Goal: Task Accomplishment & Management: Manage account settings

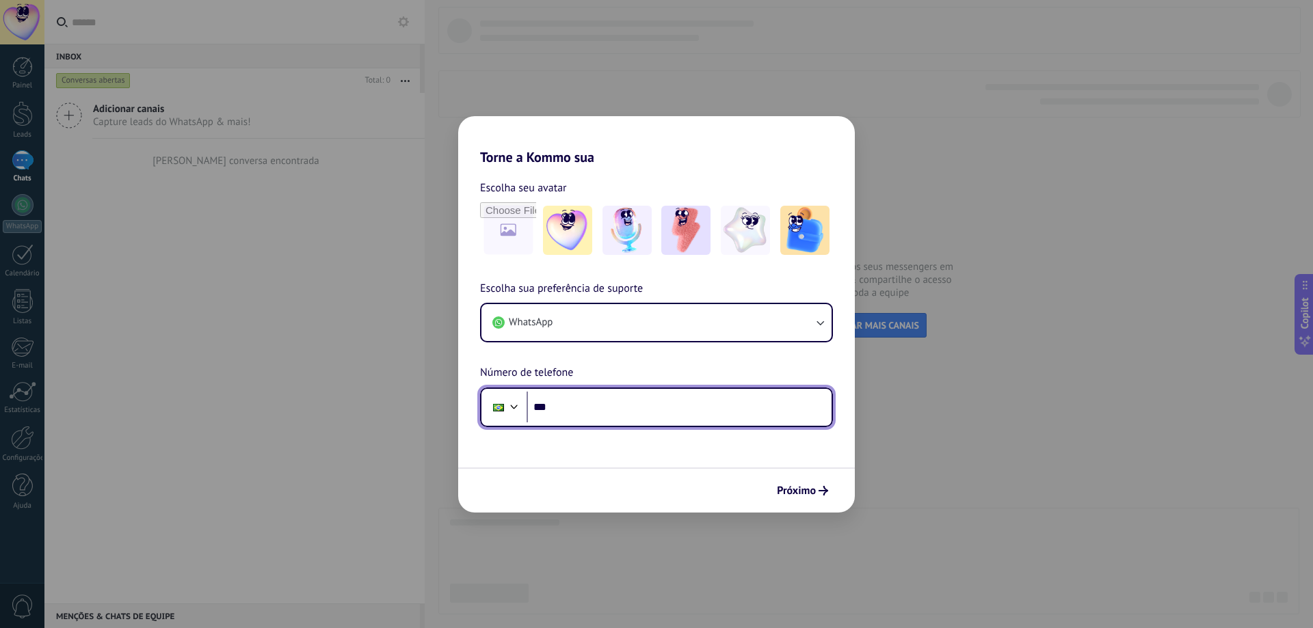
click at [589, 406] on input "***" at bounding box center [678, 407] width 305 height 31
type input "**********"
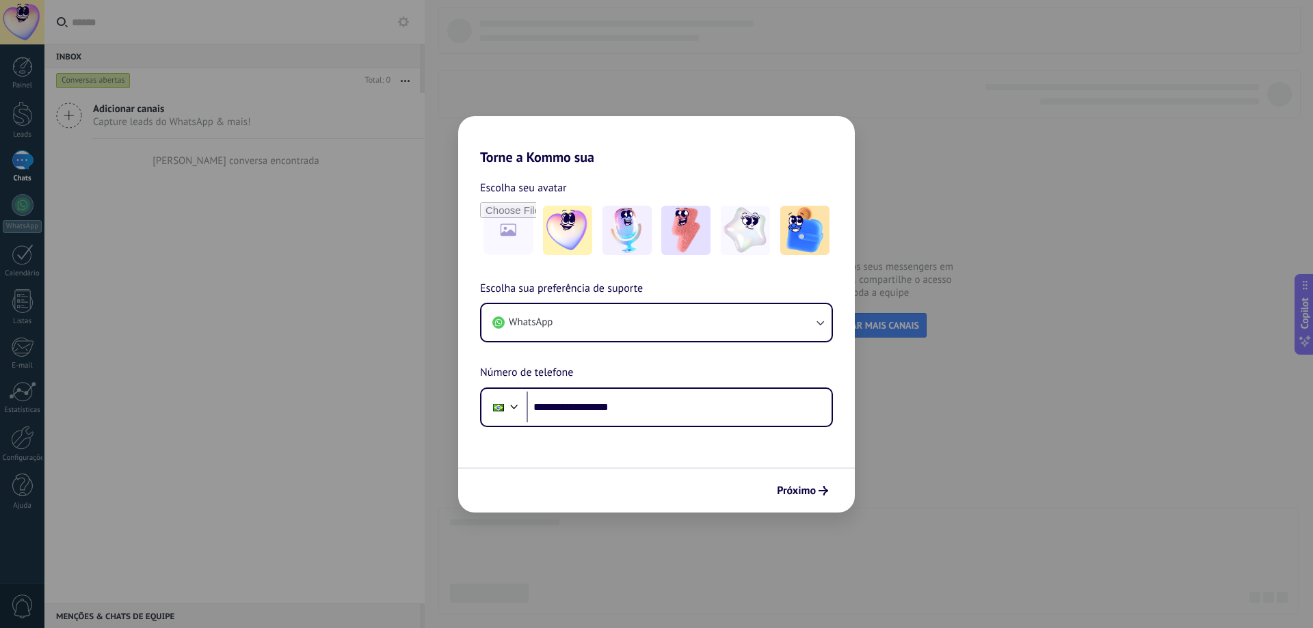
click at [795, 488] on span "Próximo" at bounding box center [796, 491] width 39 height 10
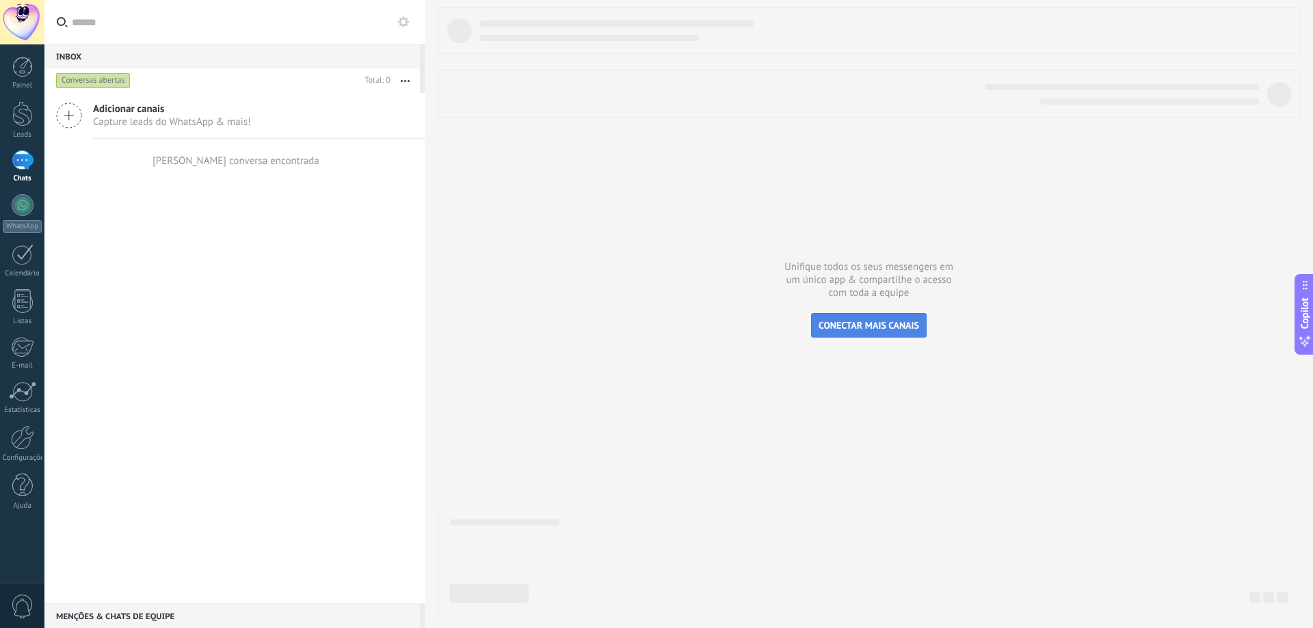
click at [853, 321] on span "CONECTAR MAIS CANAIS" at bounding box center [868, 325] width 100 height 12
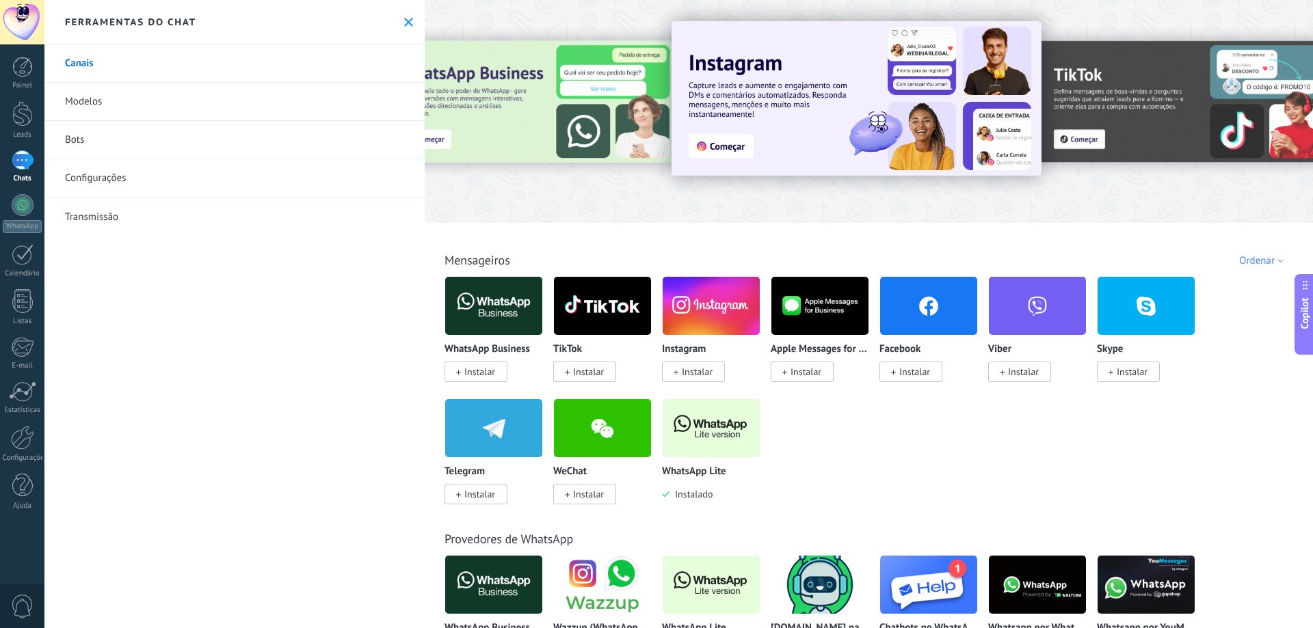
scroll to position [137, 0]
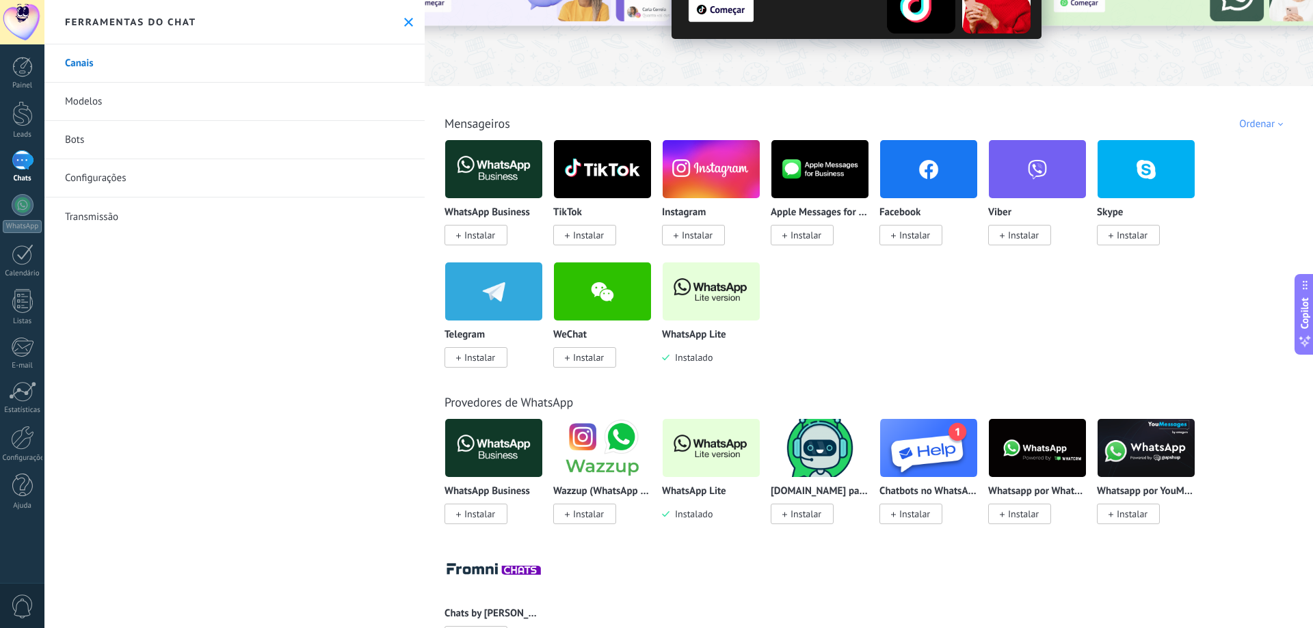
click at [701, 448] on img at bounding box center [710, 448] width 97 height 66
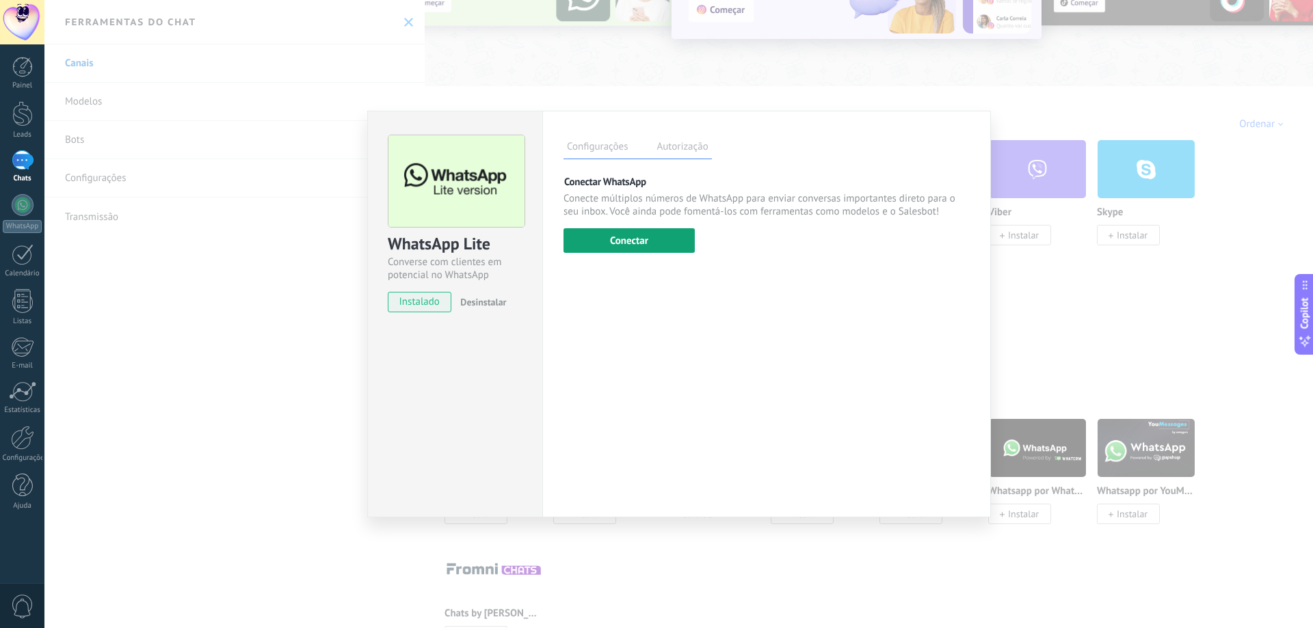
click at [615, 242] on button "Conectar" at bounding box center [628, 240] width 131 height 25
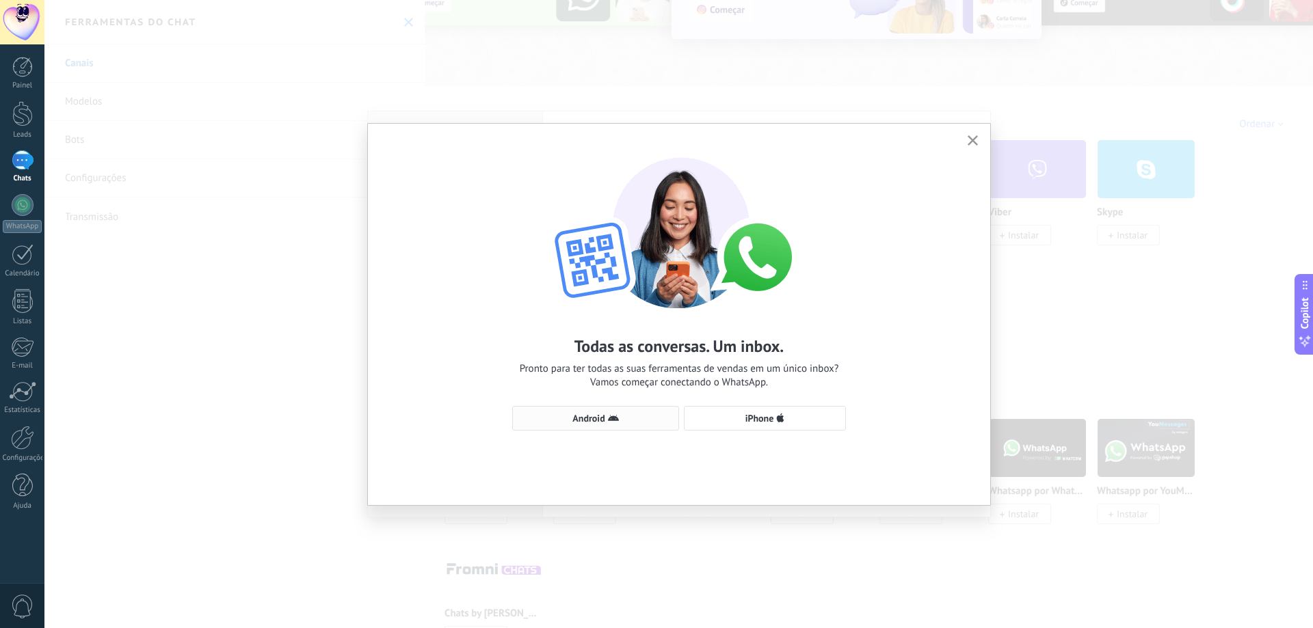
click at [624, 414] on span "Android" at bounding box center [596, 418] width 152 height 11
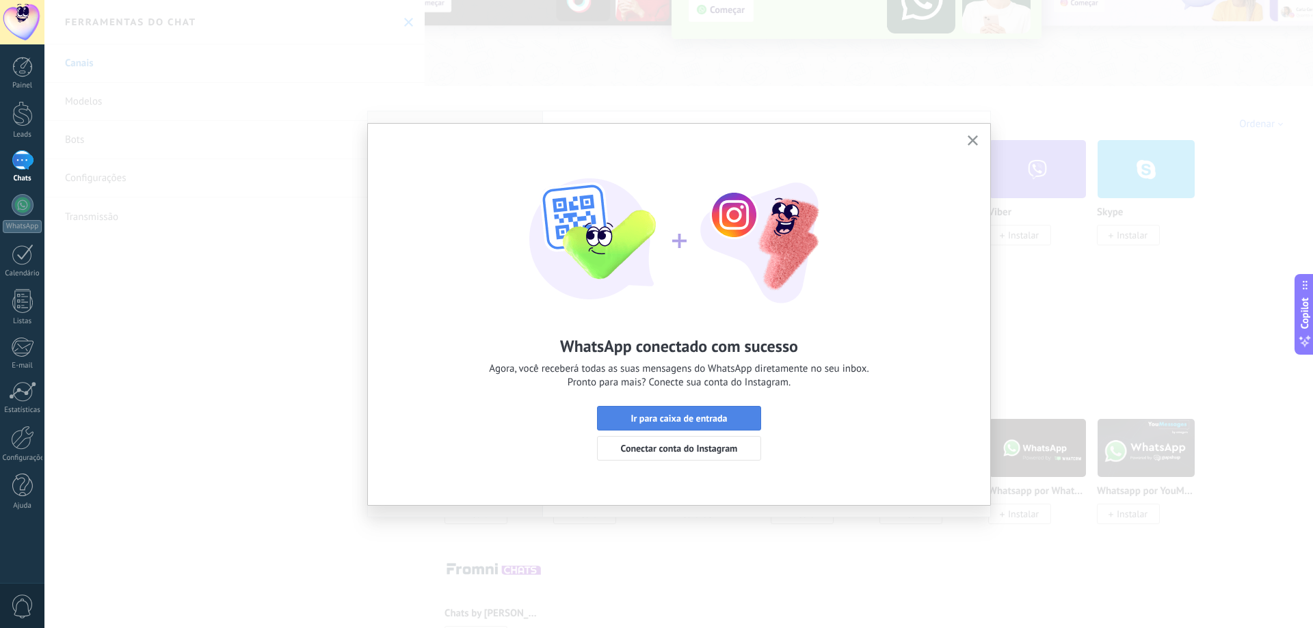
click at [681, 414] on span "Ir para caixa de entrada" at bounding box center [678, 419] width 96 height 10
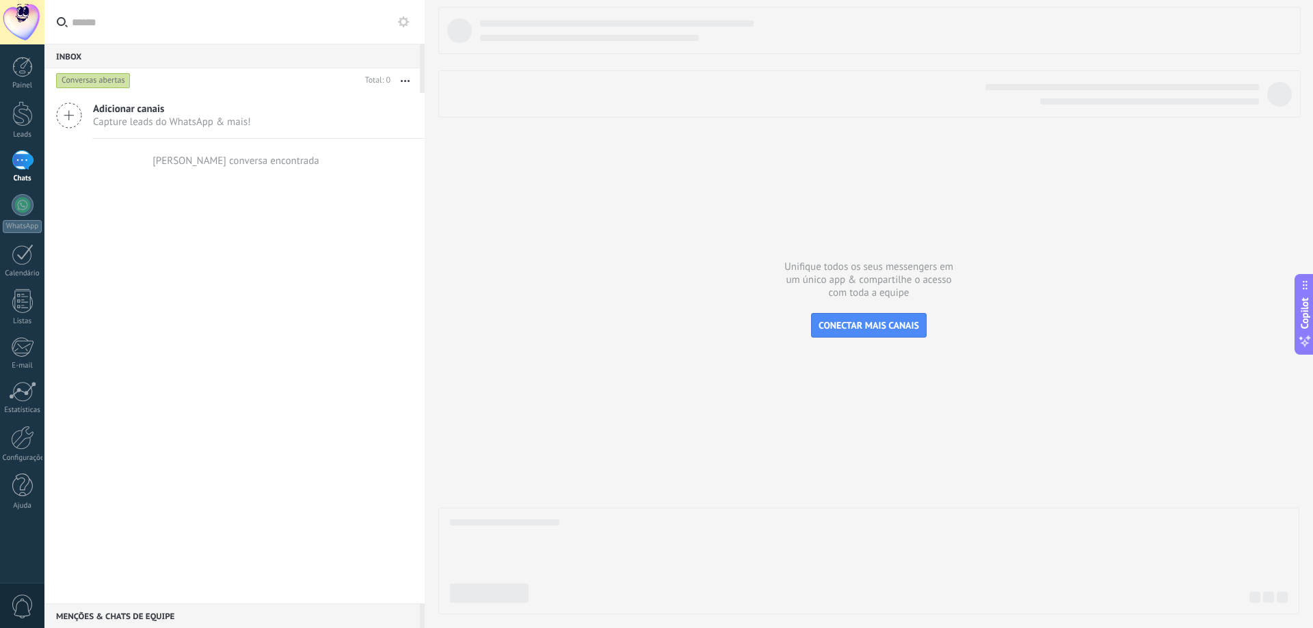
click at [185, 120] on span "Capture leads do WhatsApp & mais!" at bounding box center [172, 122] width 158 height 13
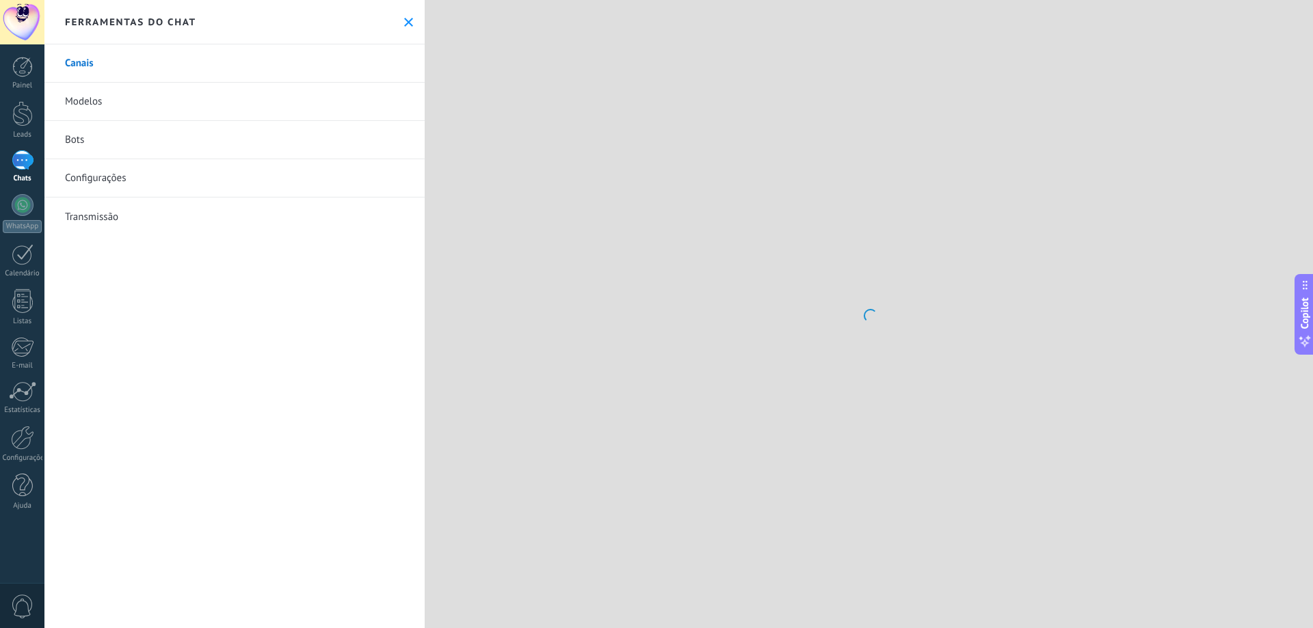
click at [97, 103] on link "Modelos" at bounding box center [234, 102] width 380 height 38
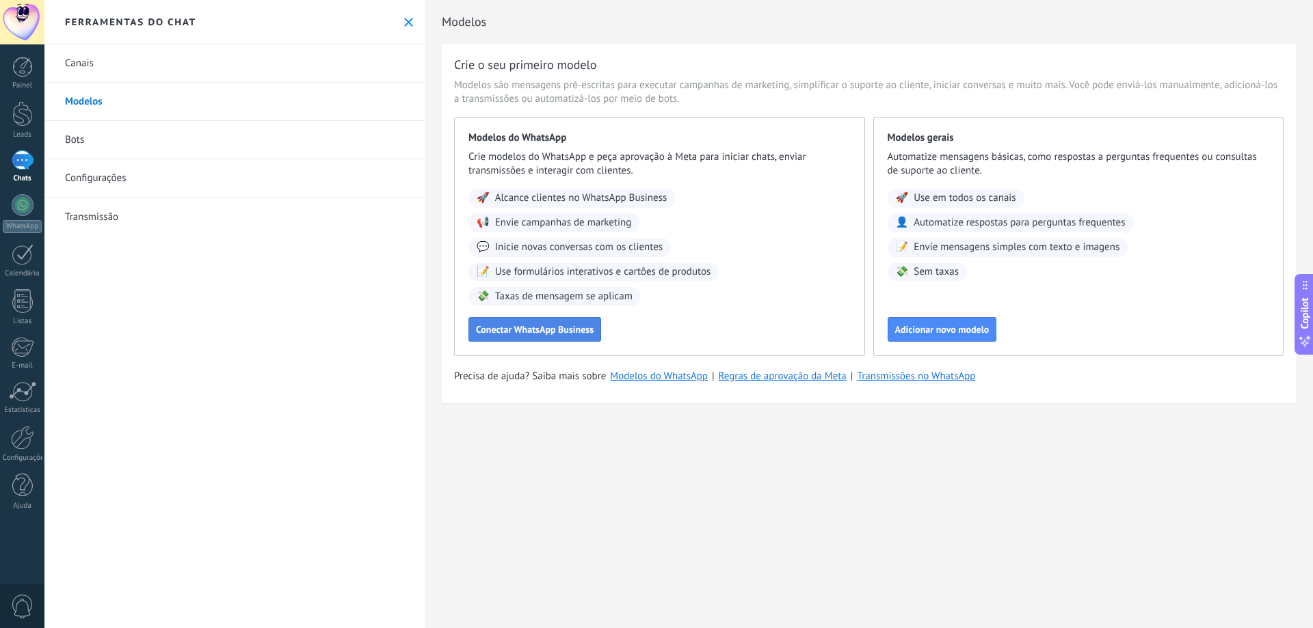
click at [569, 330] on span "Conectar WhatsApp Business" at bounding box center [535, 330] width 118 height 10
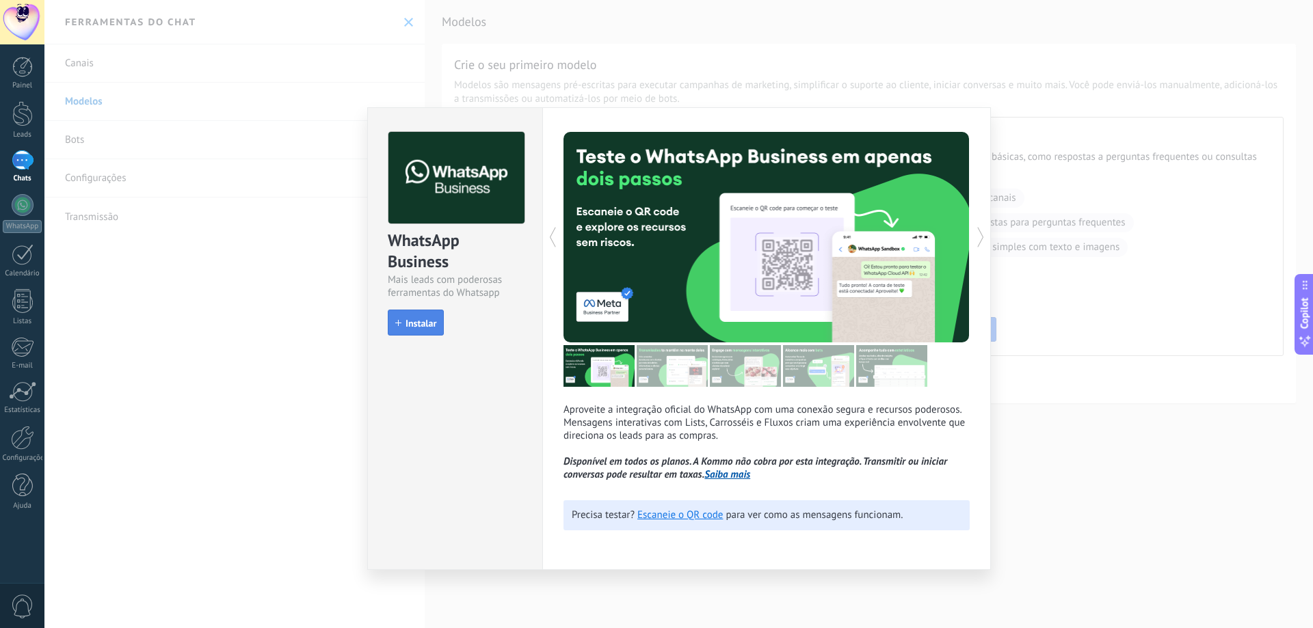
click at [405, 322] on span "Instalar" at bounding box center [415, 324] width 41 height 10
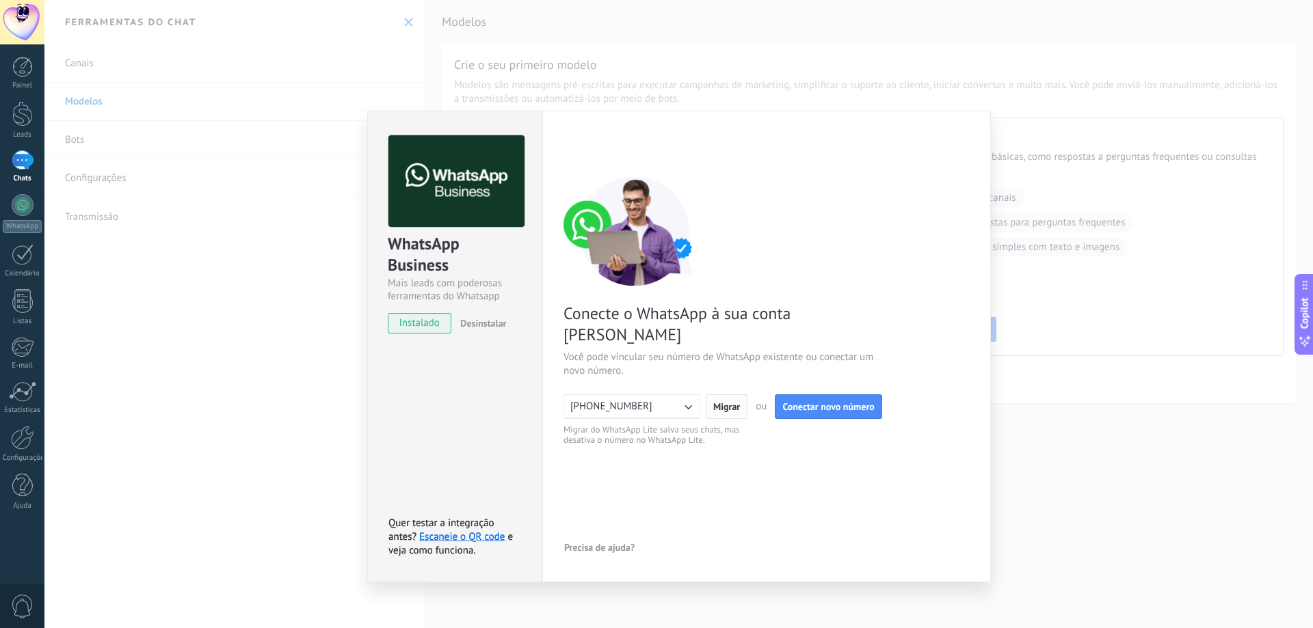
click at [727, 402] on span "Migrar" at bounding box center [726, 407] width 27 height 10
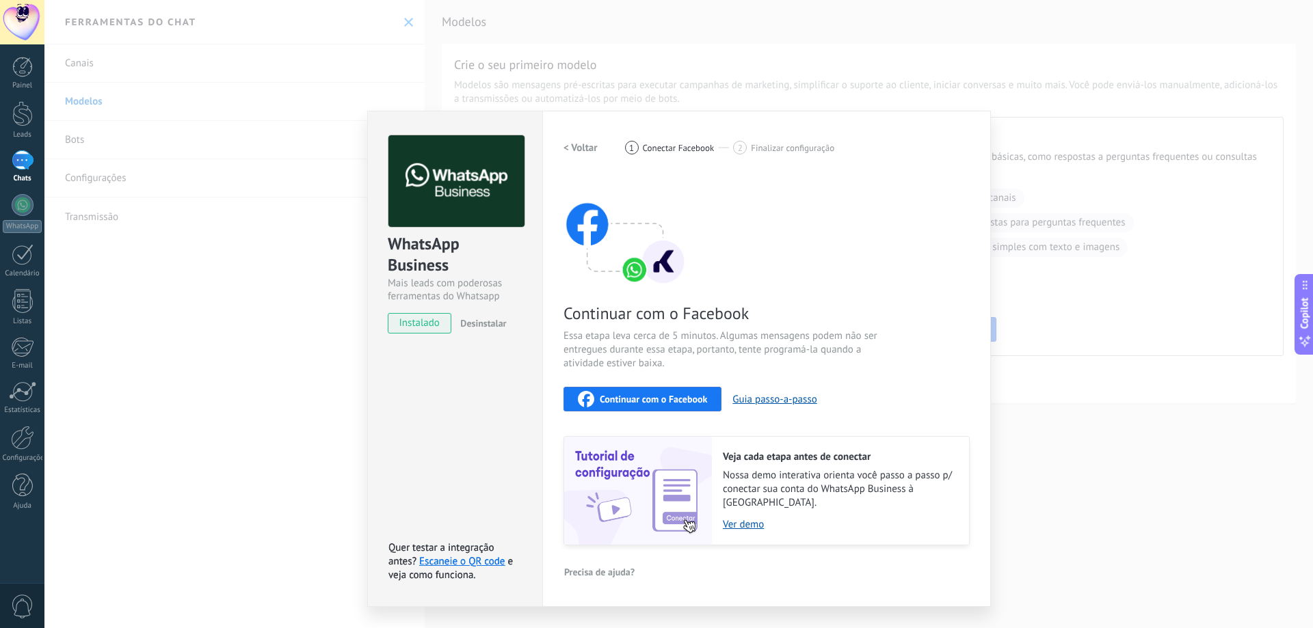
click at [594, 146] on h2 "< Voltar" at bounding box center [580, 148] width 34 height 13
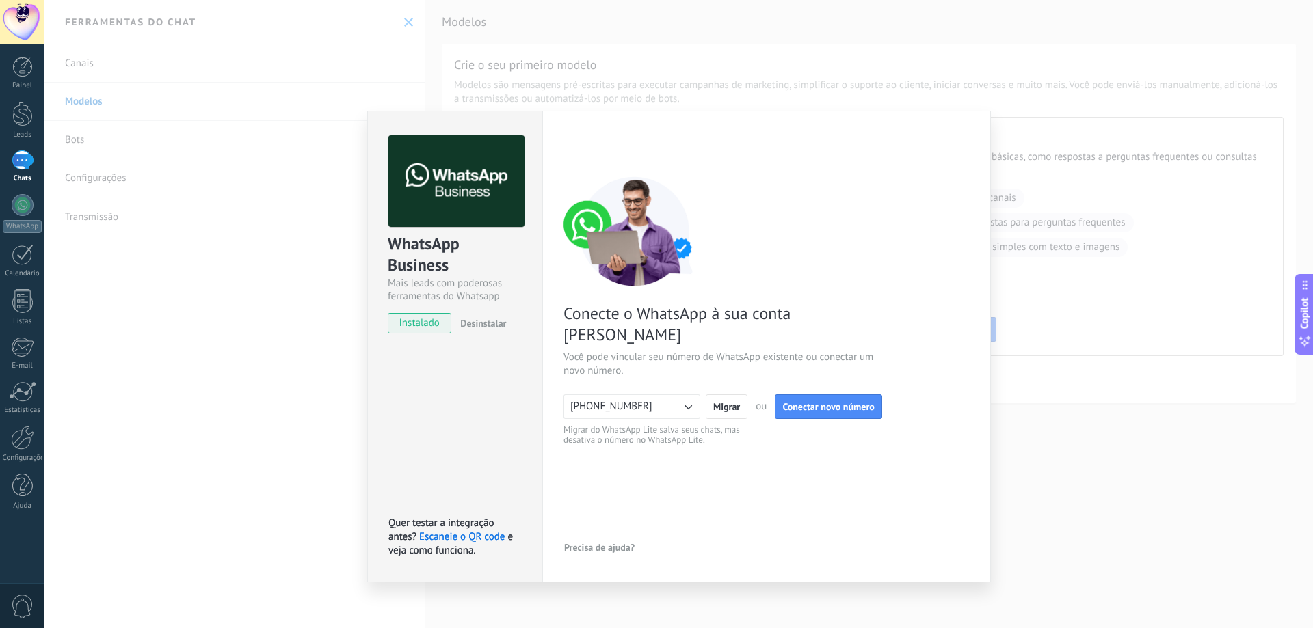
click at [109, 306] on div "WhatsApp Business Mais leads com poderosas ferramentas do Whatsapp instalado De…" at bounding box center [678, 314] width 1268 height 628
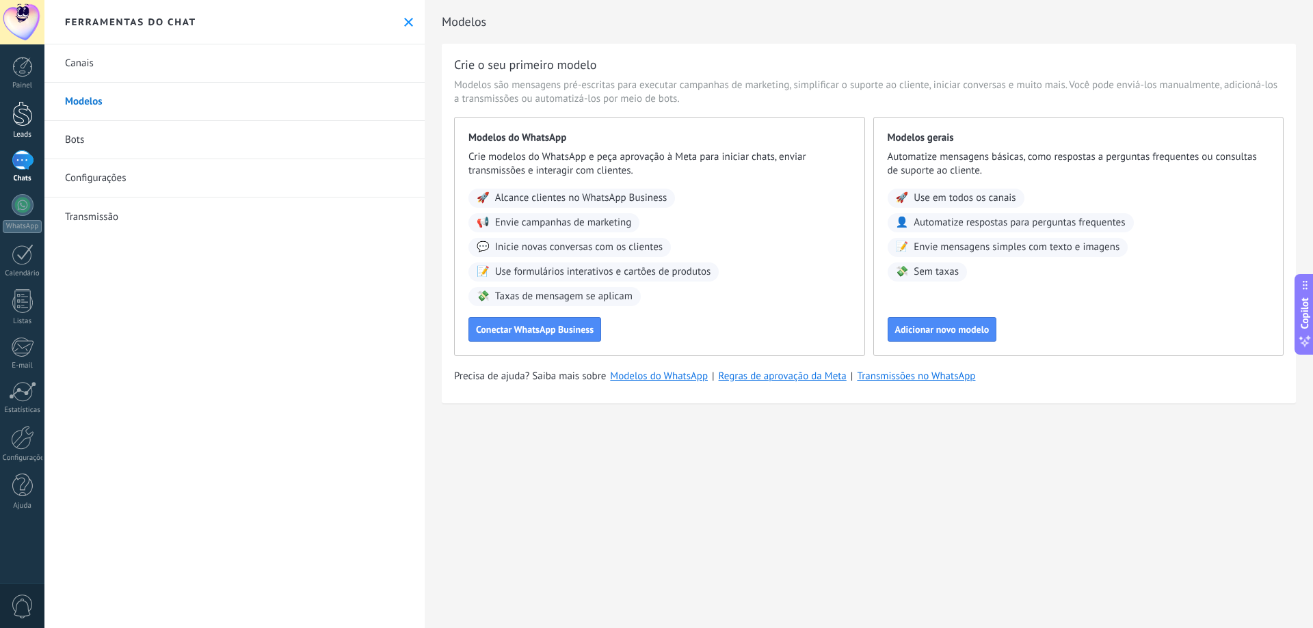
click at [23, 129] on link "Leads" at bounding box center [22, 120] width 44 height 38
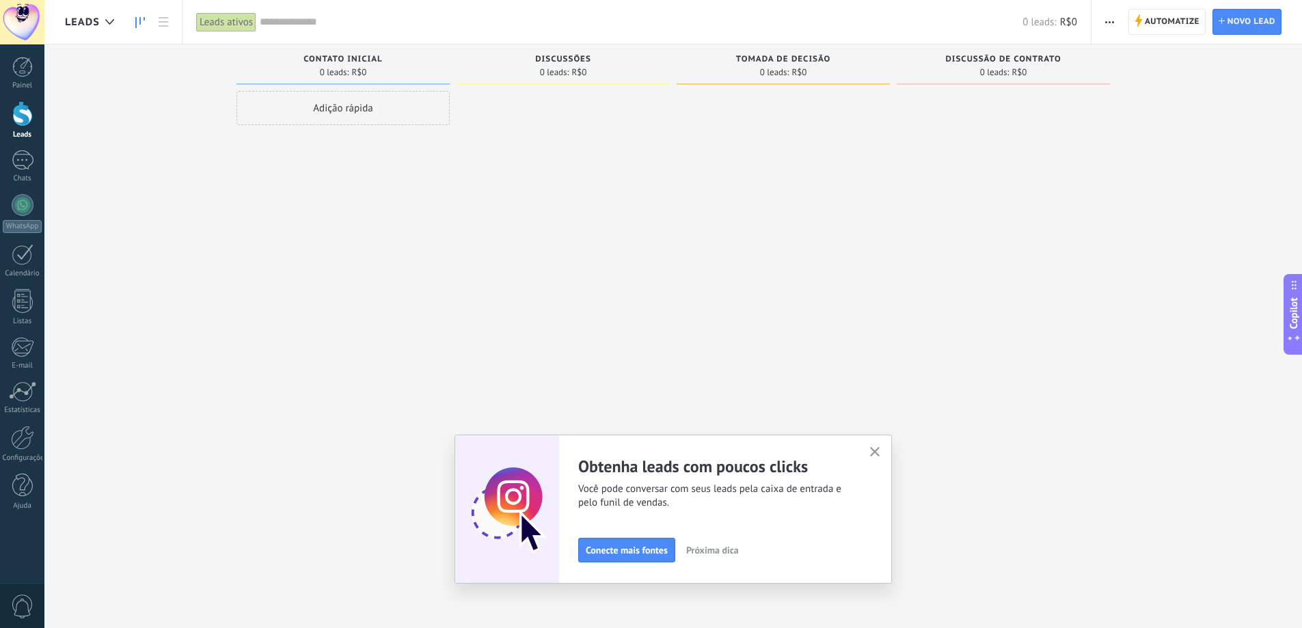
click at [725, 550] on span "Próxima dica" at bounding box center [712, 551] width 53 height 10
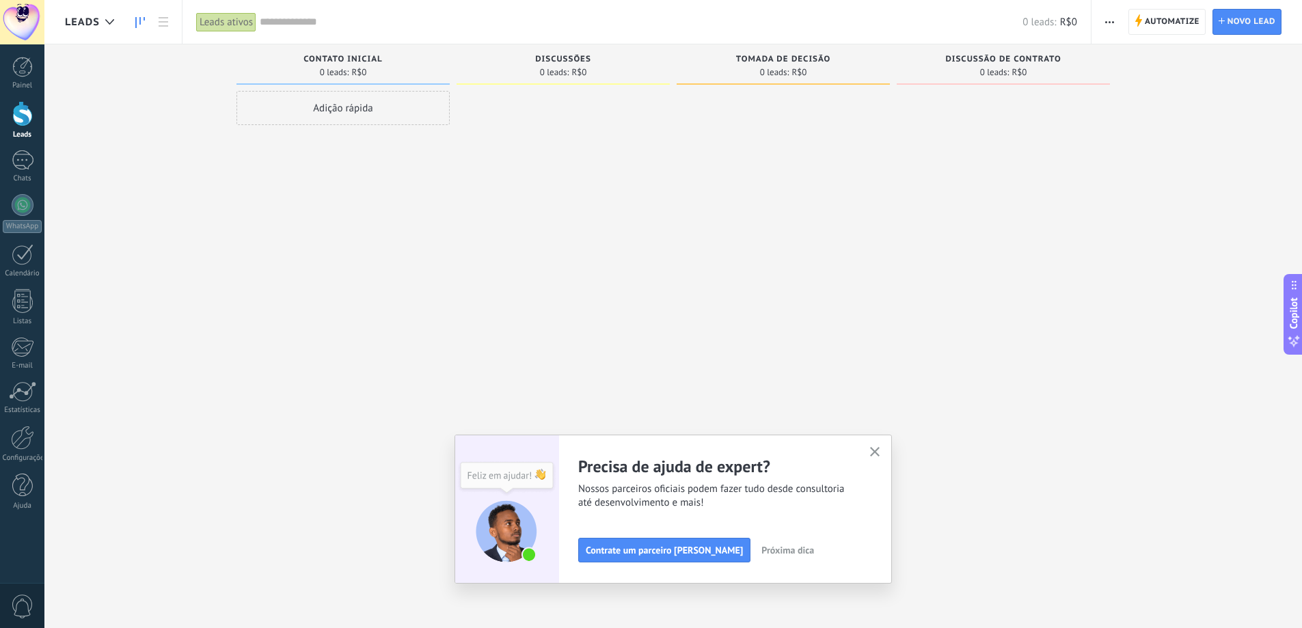
click at [762, 548] on span "Próxima dica" at bounding box center [788, 551] width 53 height 10
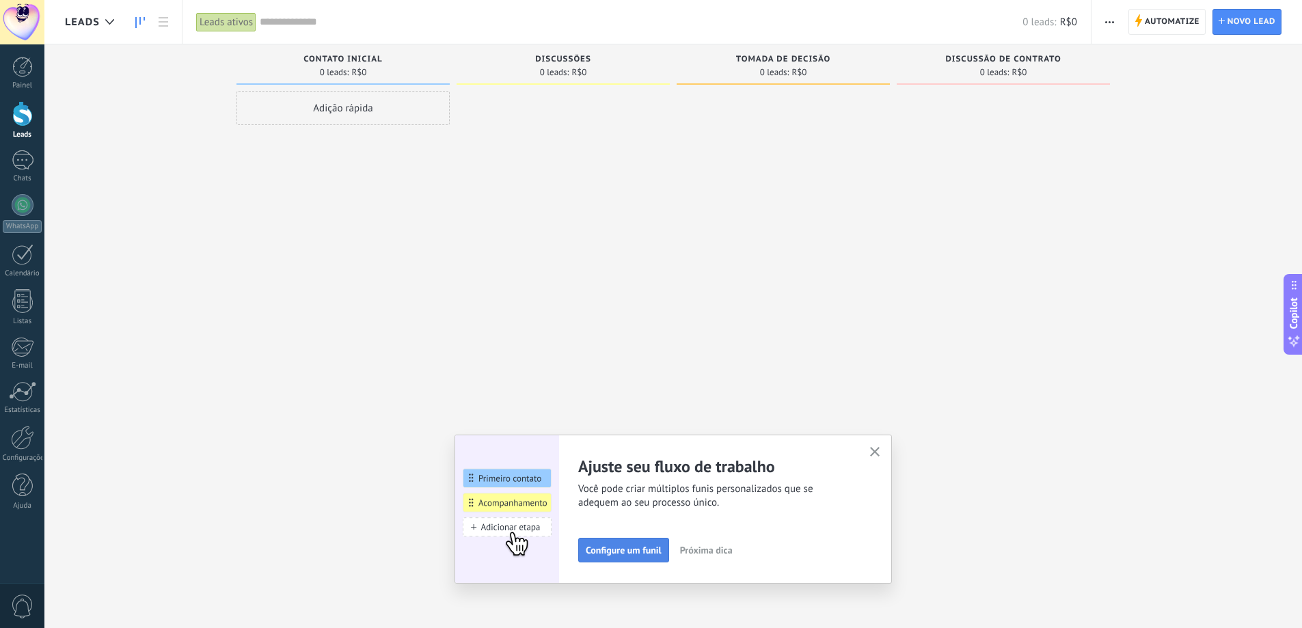
click at [638, 552] on span "Configure um funil" at bounding box center [624, 551] width 76 height 10
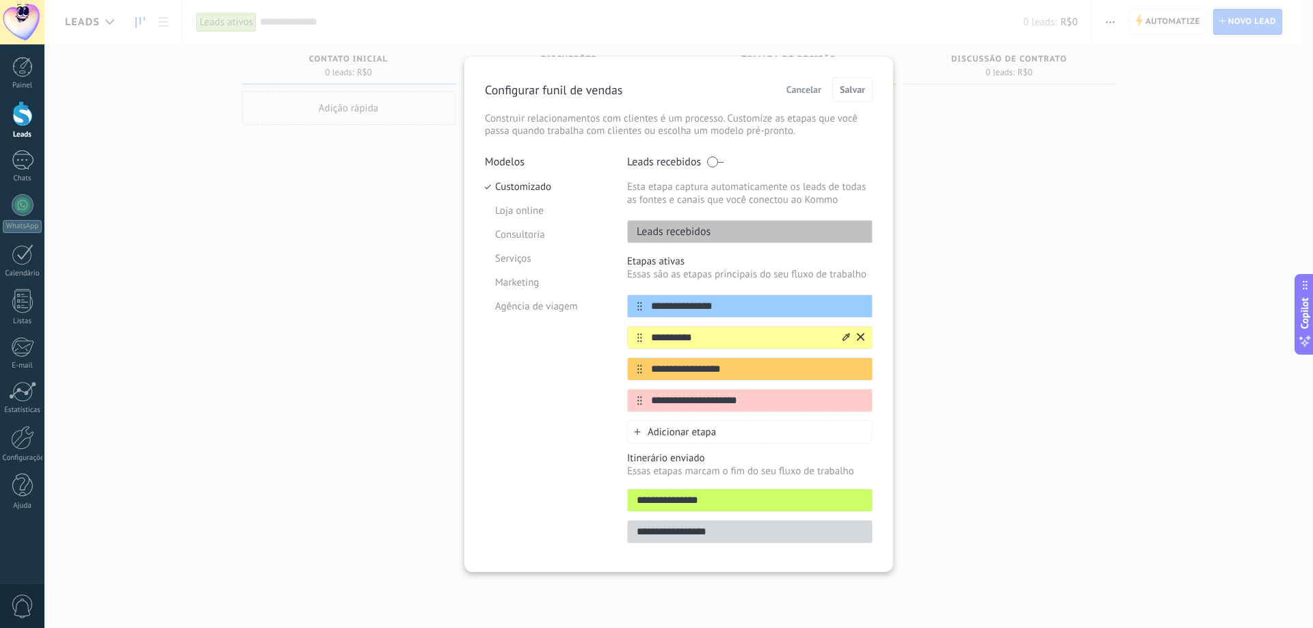
click at [708, 334] on input "**********" at bounding box center [741, 338] width 198 height 14
type input "*"
type input "**********"
click at [751, 368] on input "**********" at bounding box center [741, 369] width 198 height 14
type input "*"
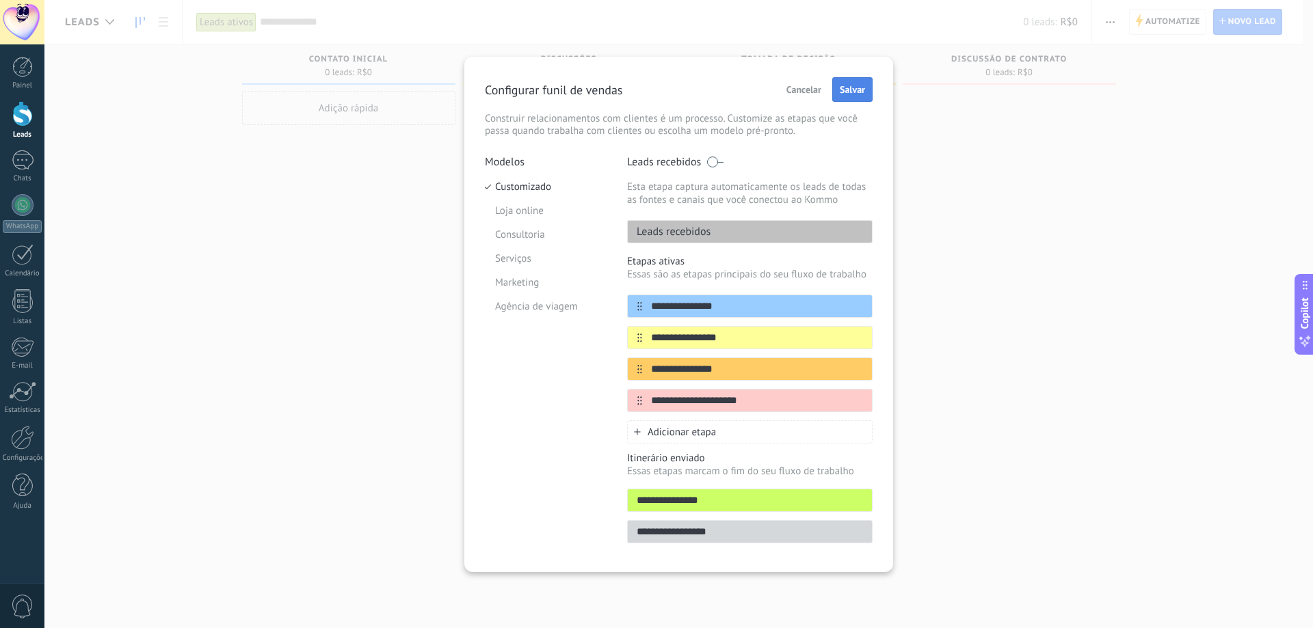
type input "**********"
click at [853, 87] on span "Salvar" at bounding box center [852, 90] width 25 height 10
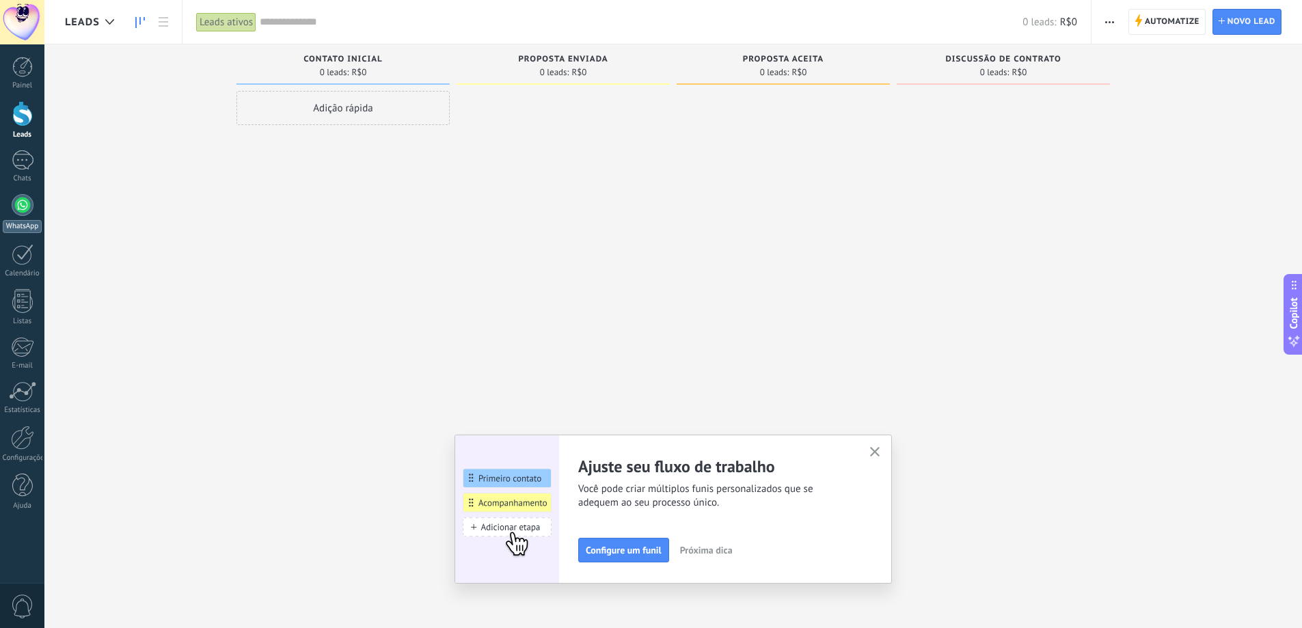
click at [21, 200] on div at bounding box center [23, 205] width 22 height 22
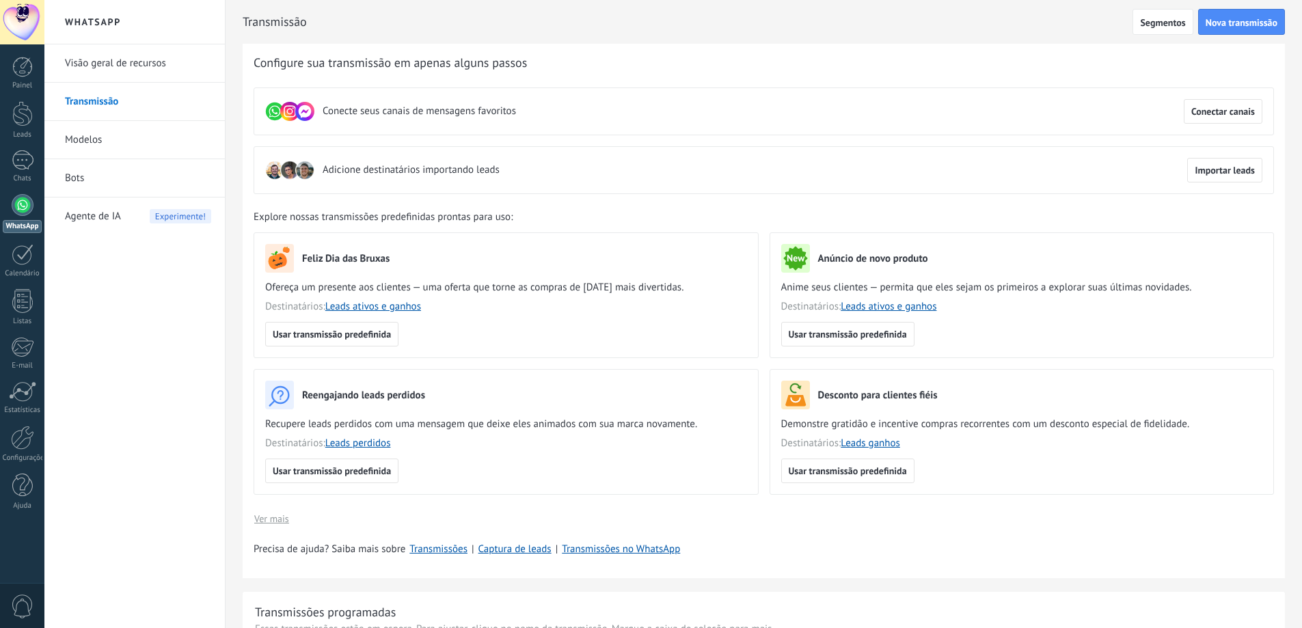
click at [98, 135] on link "Modelos" at bounding box center [138, 140] width 146 height 38
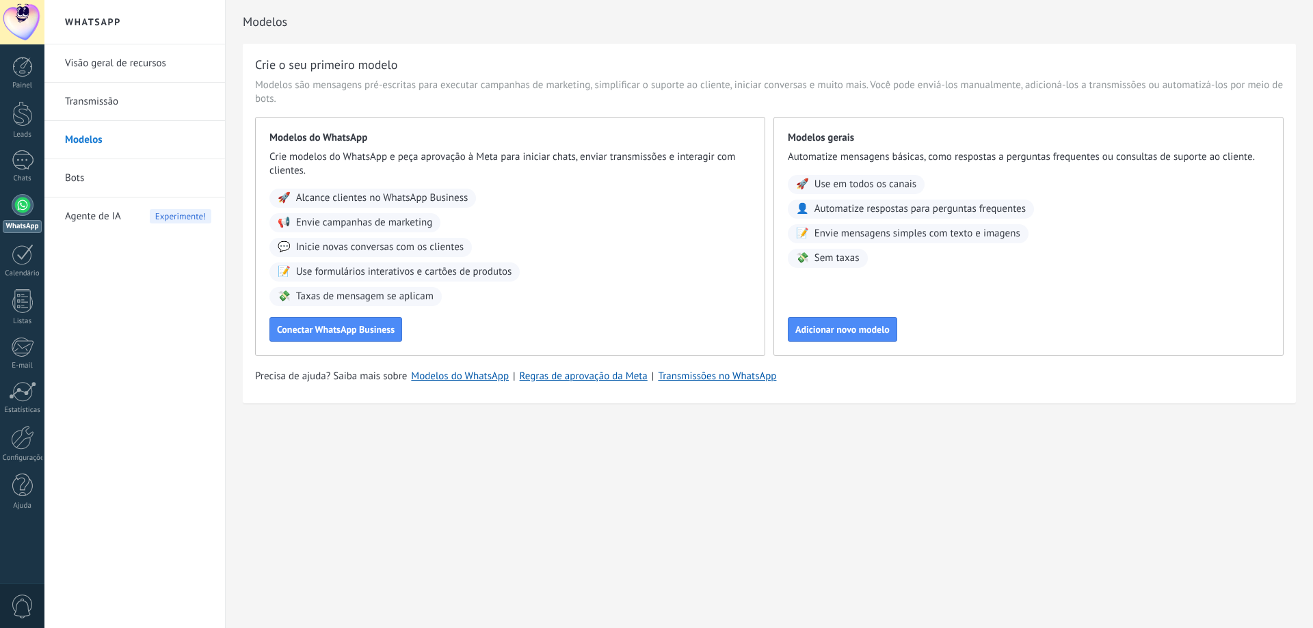
click at [75, 188] on link "Bots" at bounding box center [138, 178] width 146 height 38
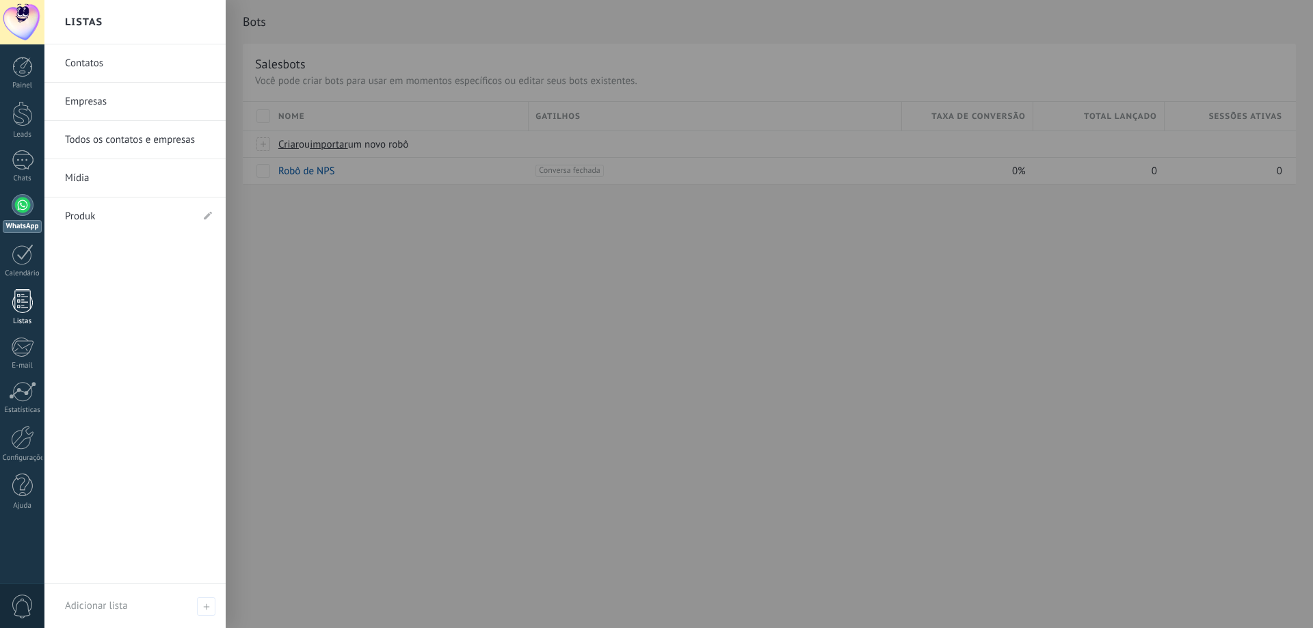
click at [18, 296] on div at bounding box center [22, 301] width 21 height 24
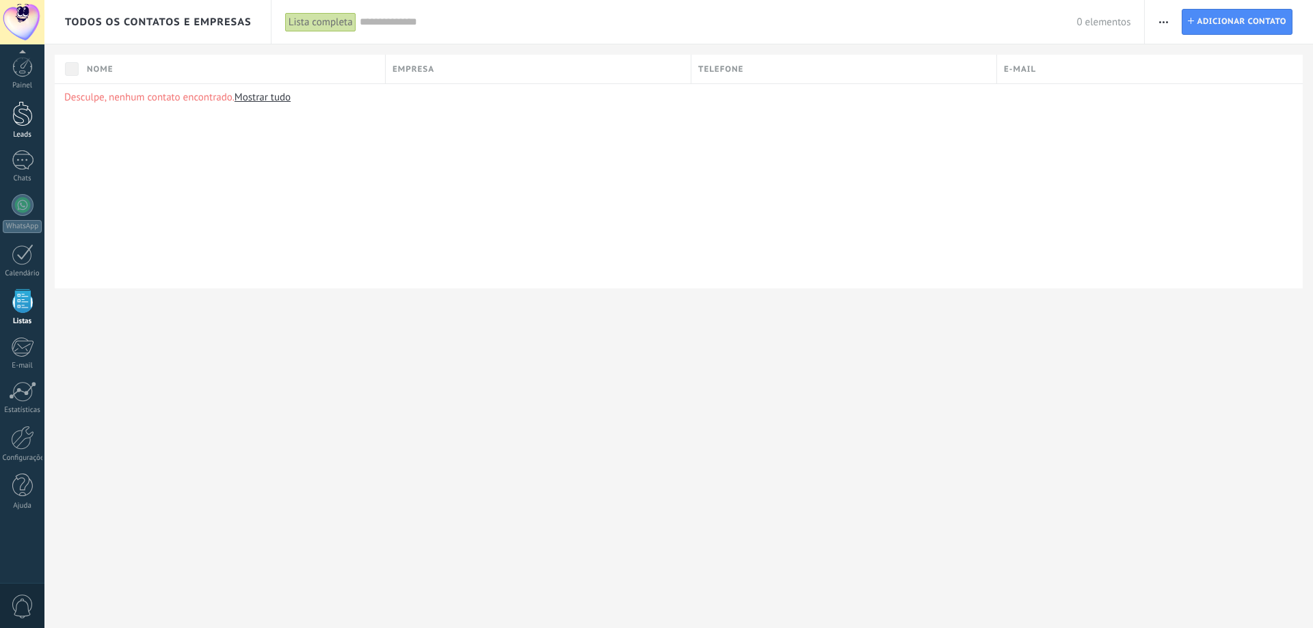
click at [20, 109] on div at bounding box center [22, 113] width 21 height 25
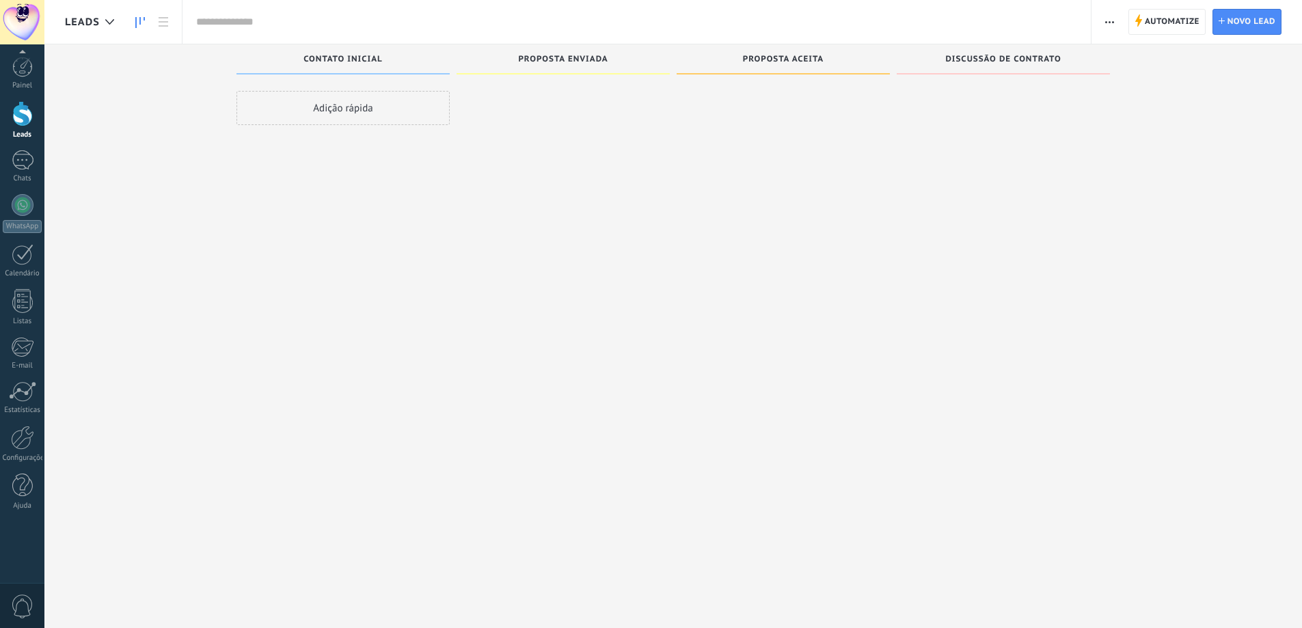
click at [14, 64] on div at bounding box center [22, 54] width 44 height 21
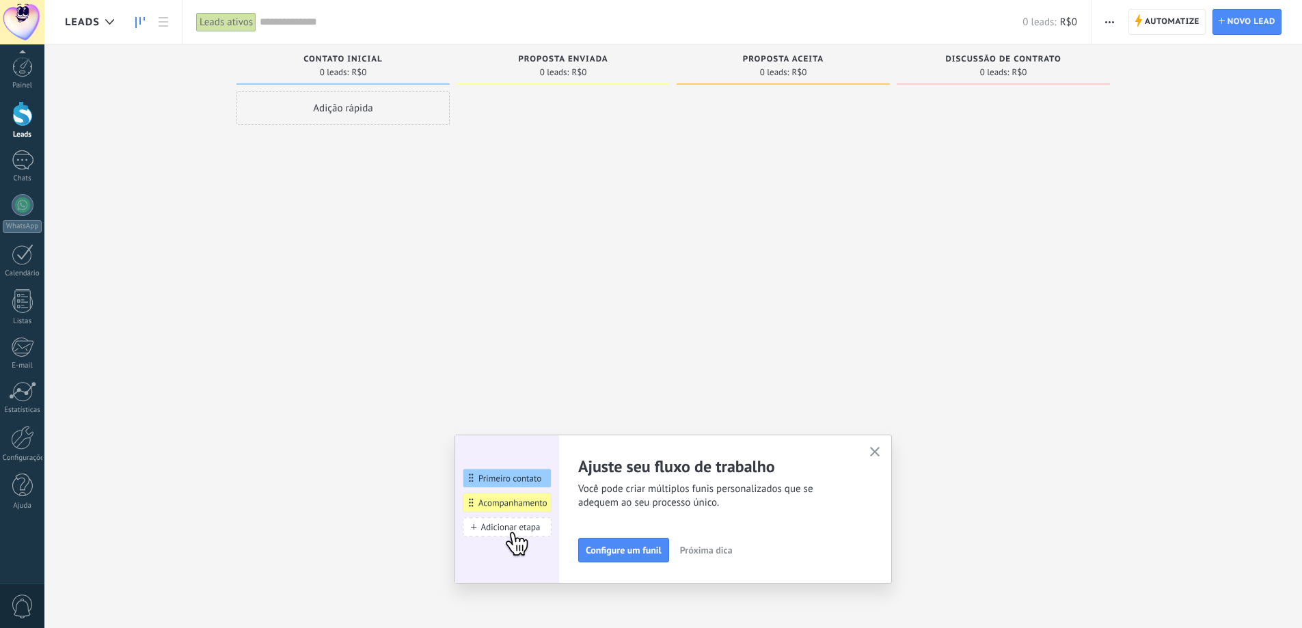
click at [19, 64] on div at bounding box center [22, 54] width 44 height 21
click at [881, 453] on icon "button" at bounding box center [875, 452] width 10 height 10
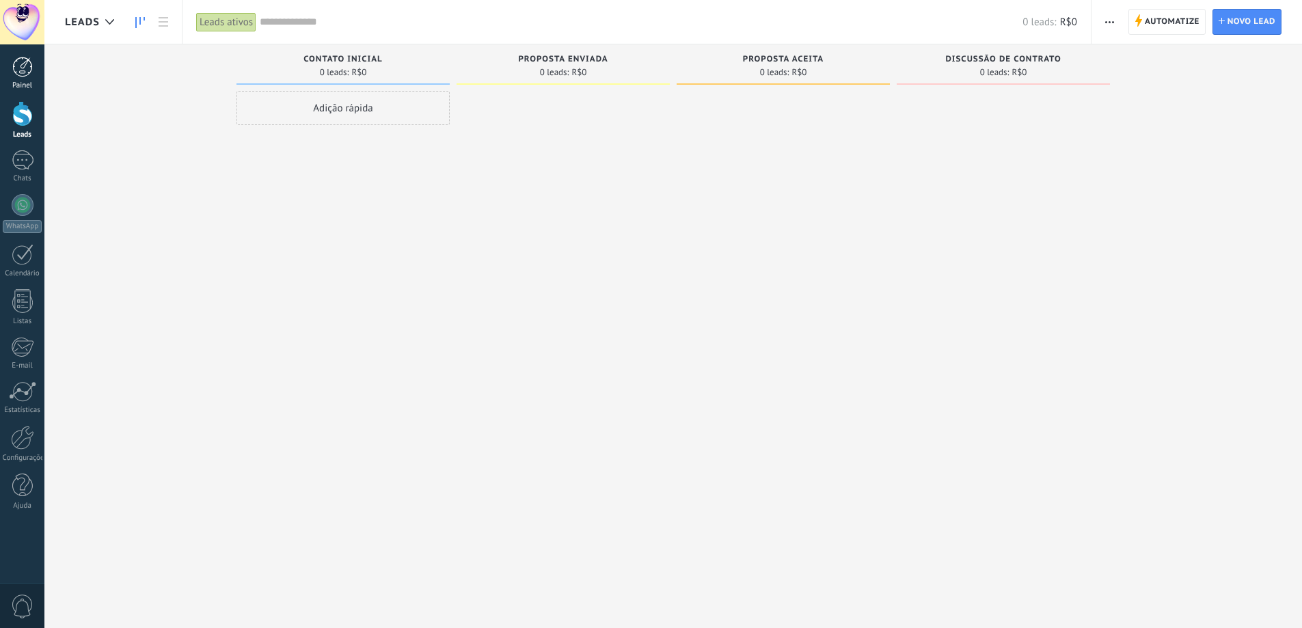
click at [13, 68] on div at bounding box center [22, 67] width 21 height 21
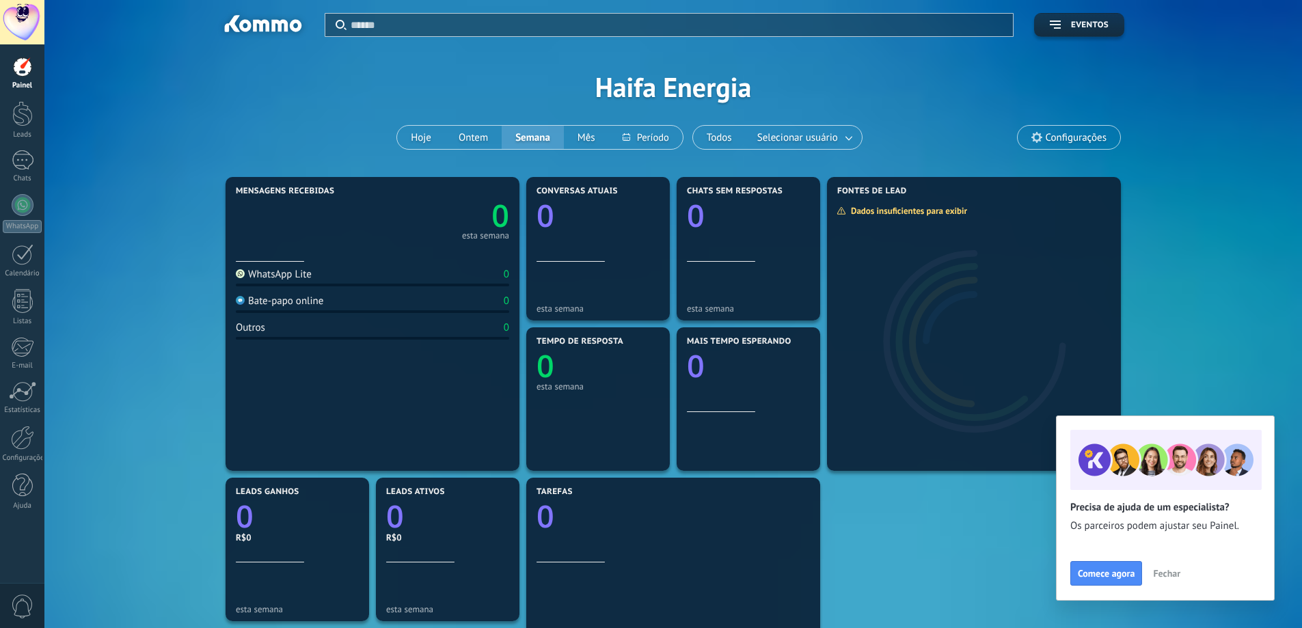
scroll to position [205, 0]
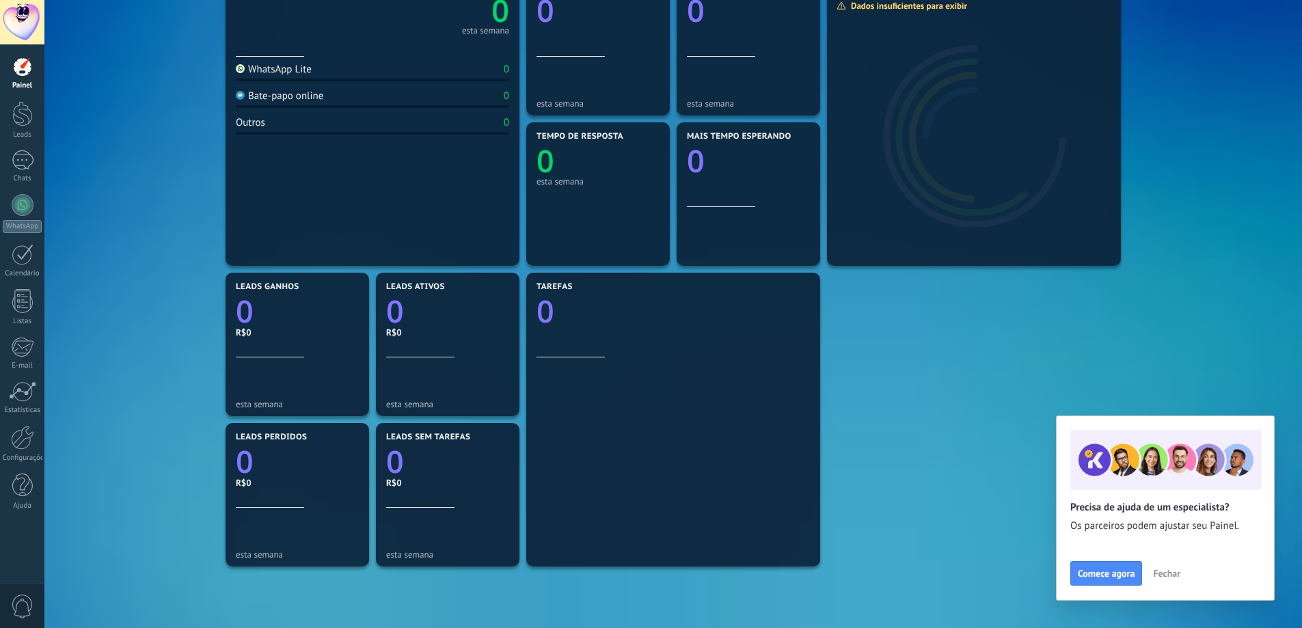
drag, startPoint x: 14, startPoint y: 109, endPoint x: 16, endPoint y: 81, distance: 28.1
click at [14, 108] on div at bounding box center [22, 113] width 21 height 25
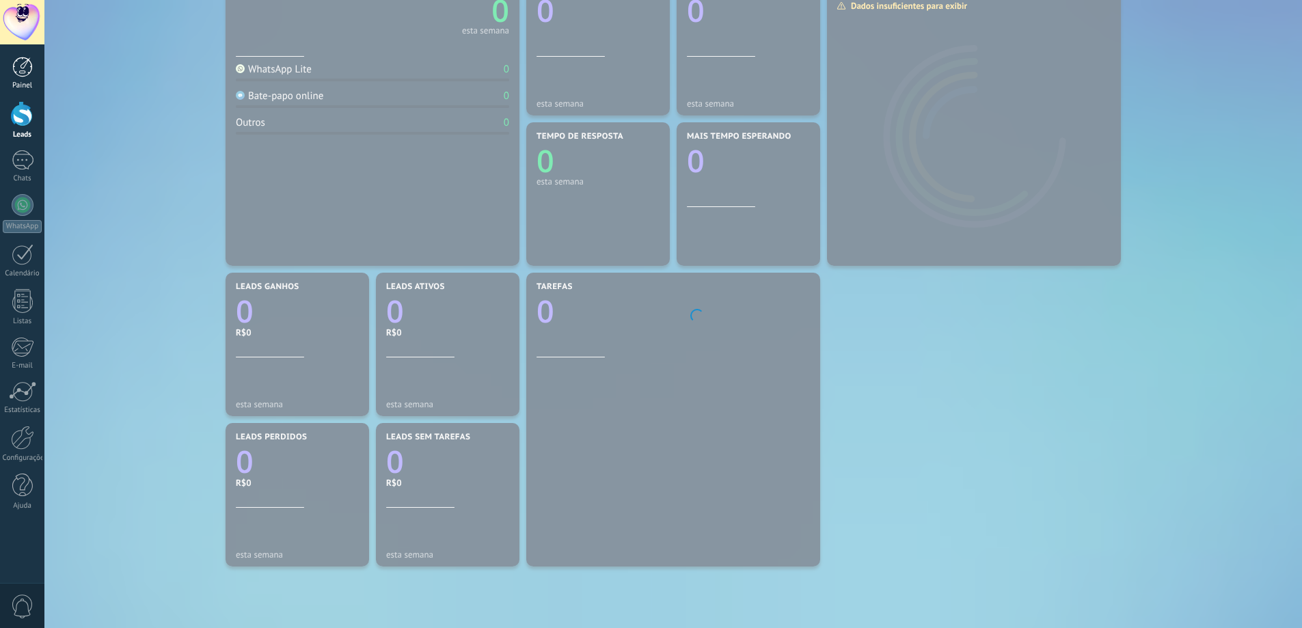
click at [17, 75] on div at bounding box center [22, 67] width 21 height 21
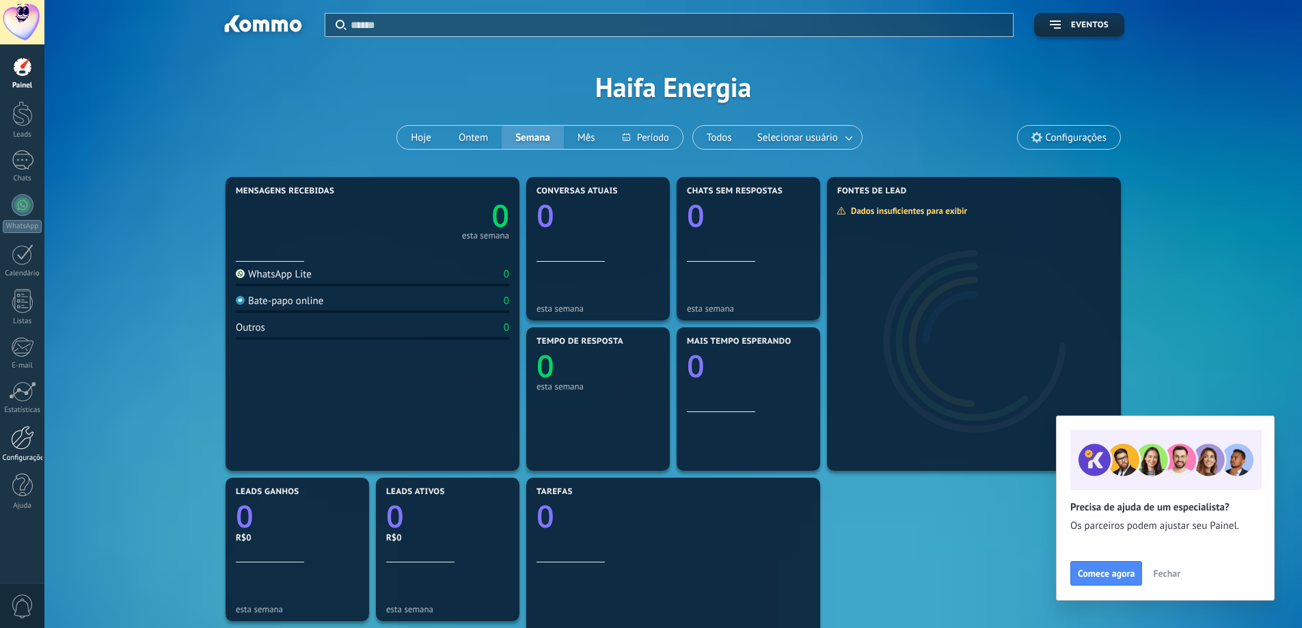
click at [27, 438] on div at bounding box center [22, 438] width 23 height 24
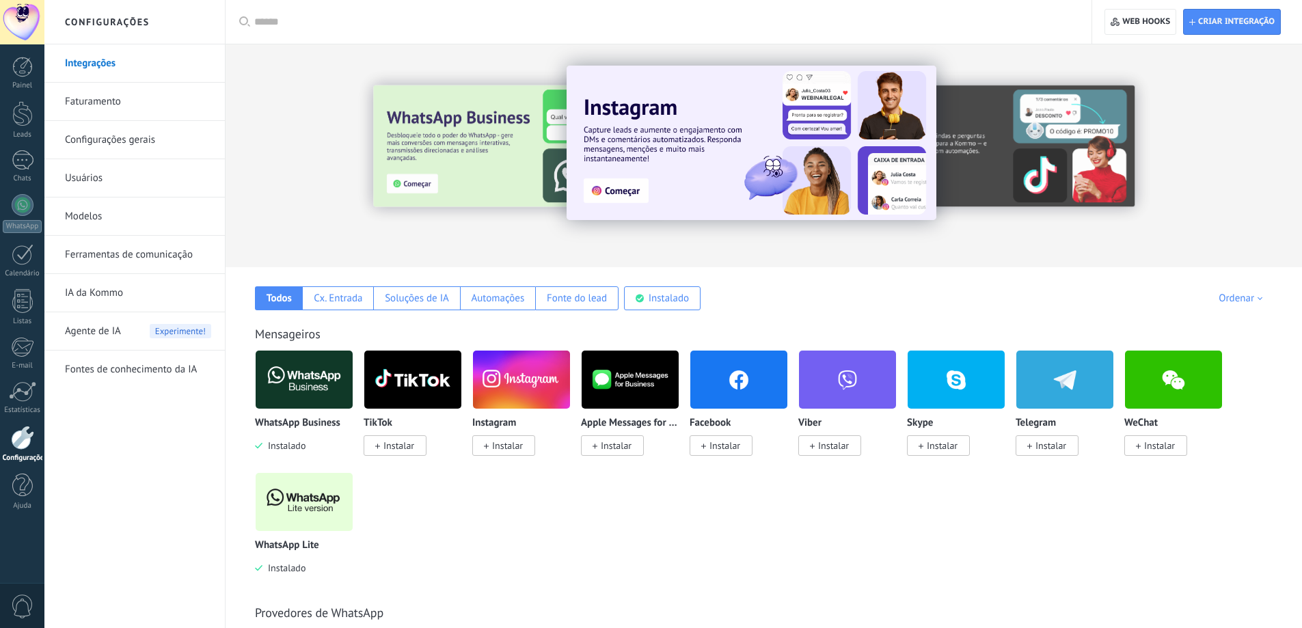
scroll to position [273, 0]
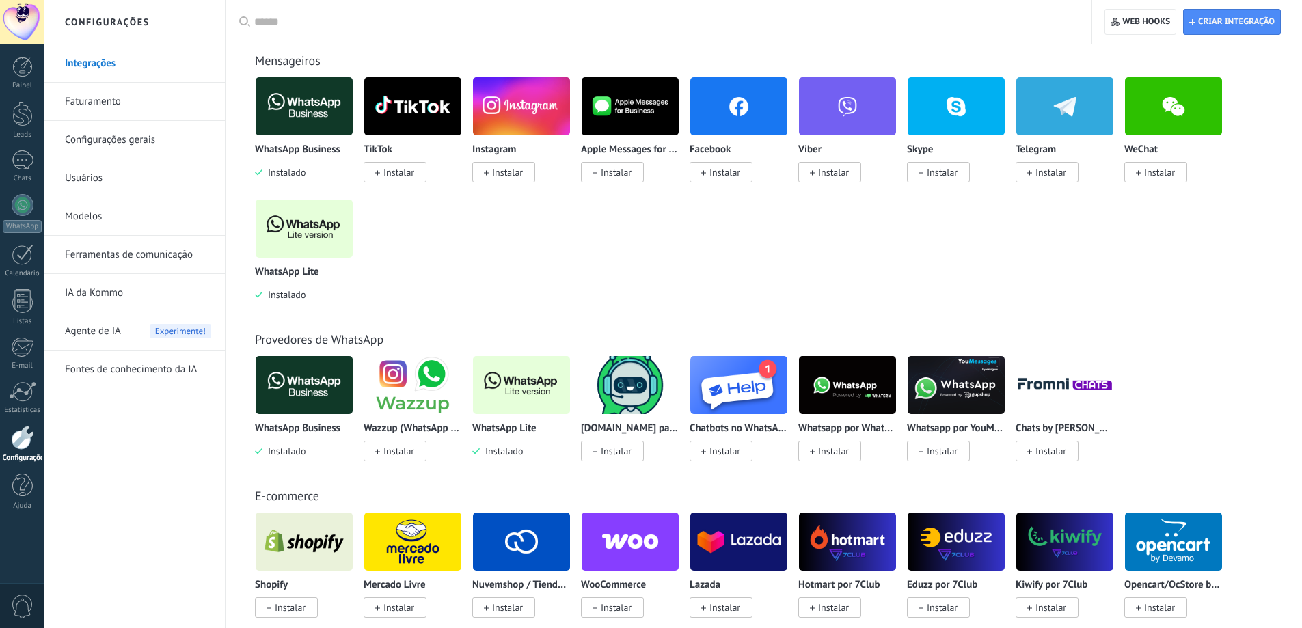
click at [317, 383] on img at bounding box center [304, 385] width 97 height 66
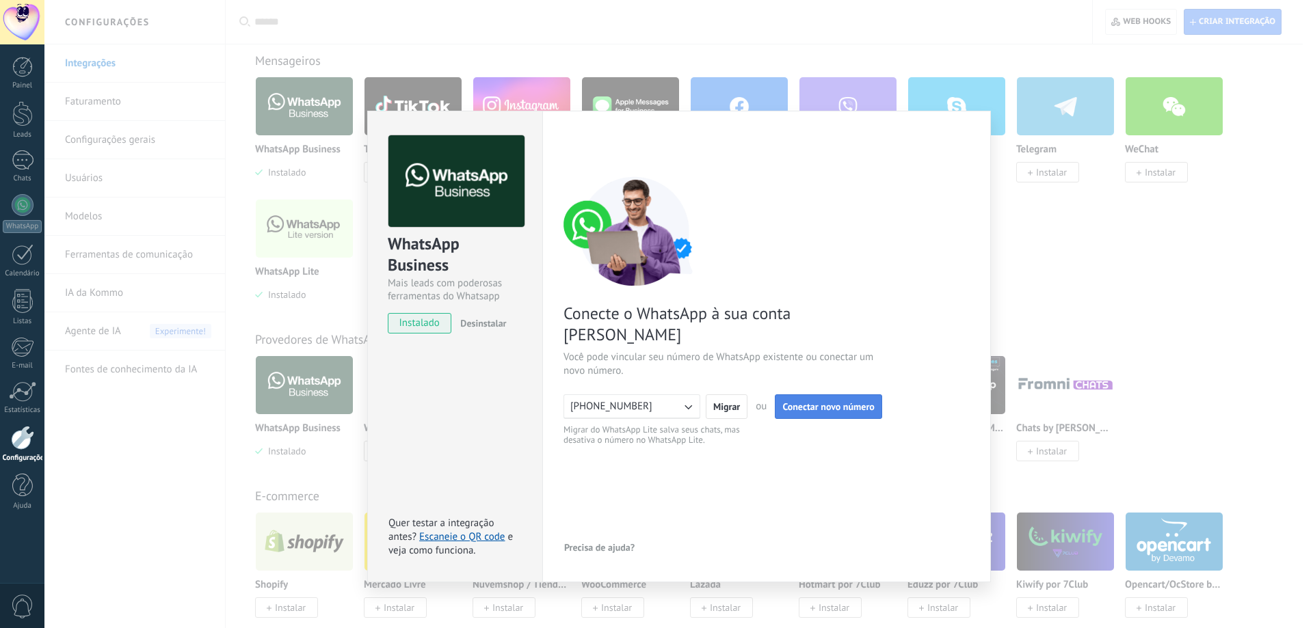
click at [859, 402] on span "Conectar novo número" at bounding box center [828, 407] width 92 height 10
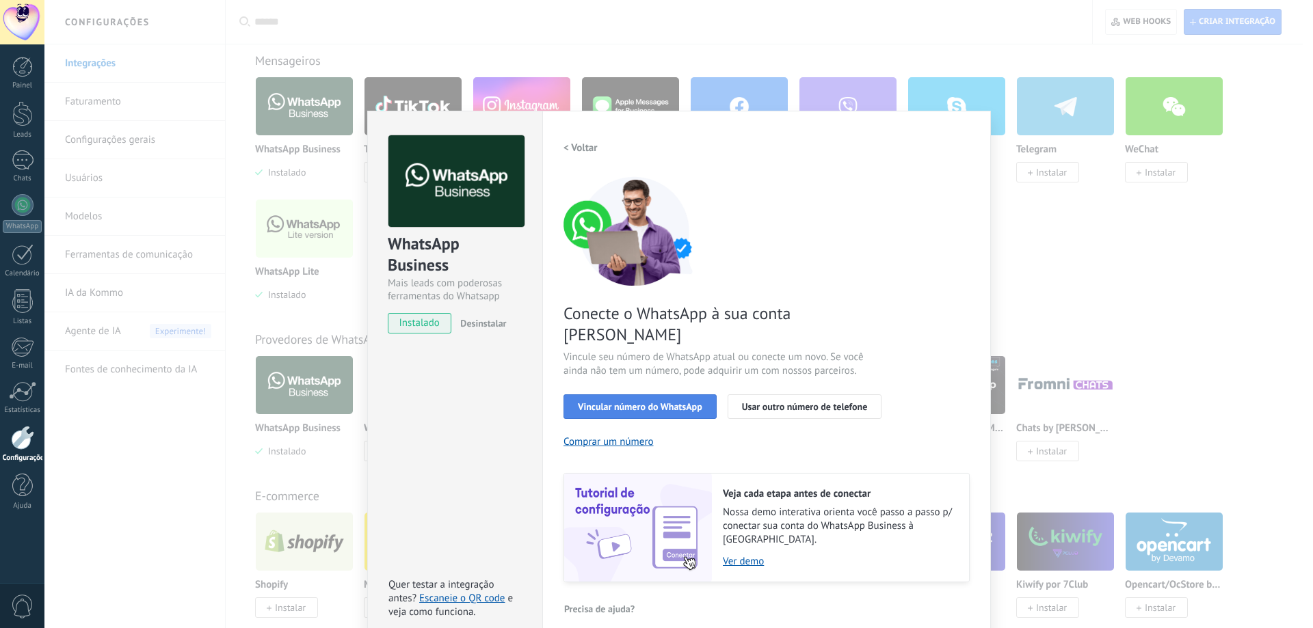
click at [639, 402] on span "Vincular número do WhatsApp" at bounding box center [640, 407] width 124 height 10
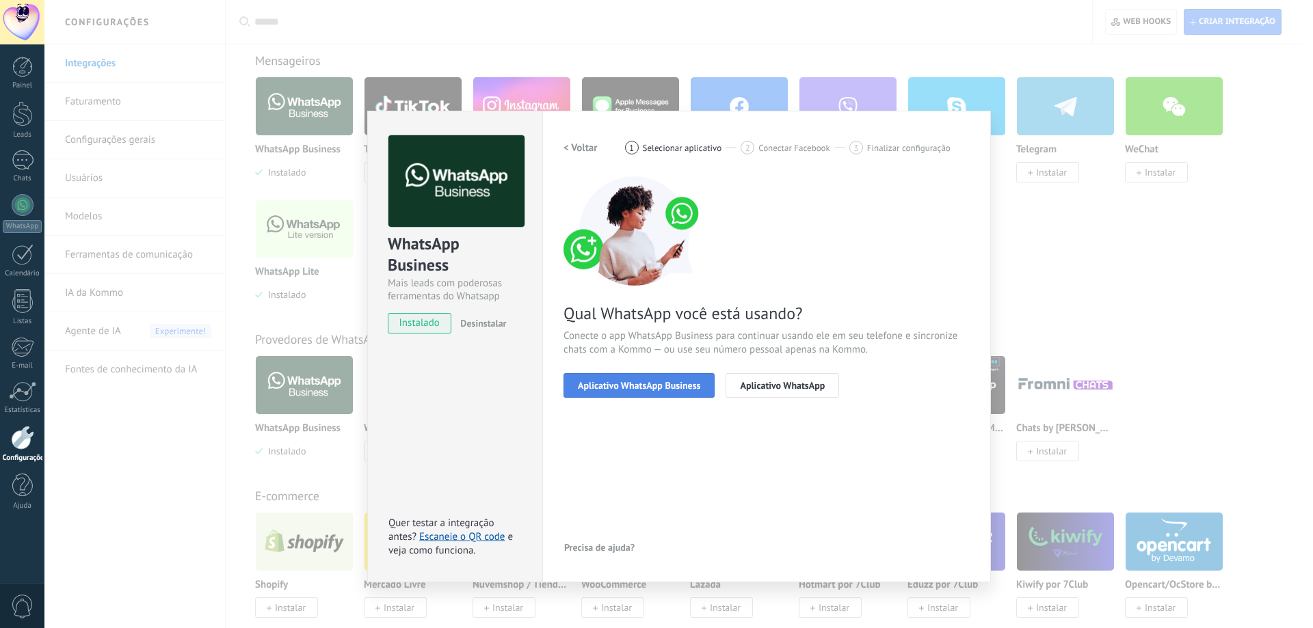
click at [639, 381] on span "Aplicativo WhatsApp Business" at bounding box center [639, 386] width 122 height 10
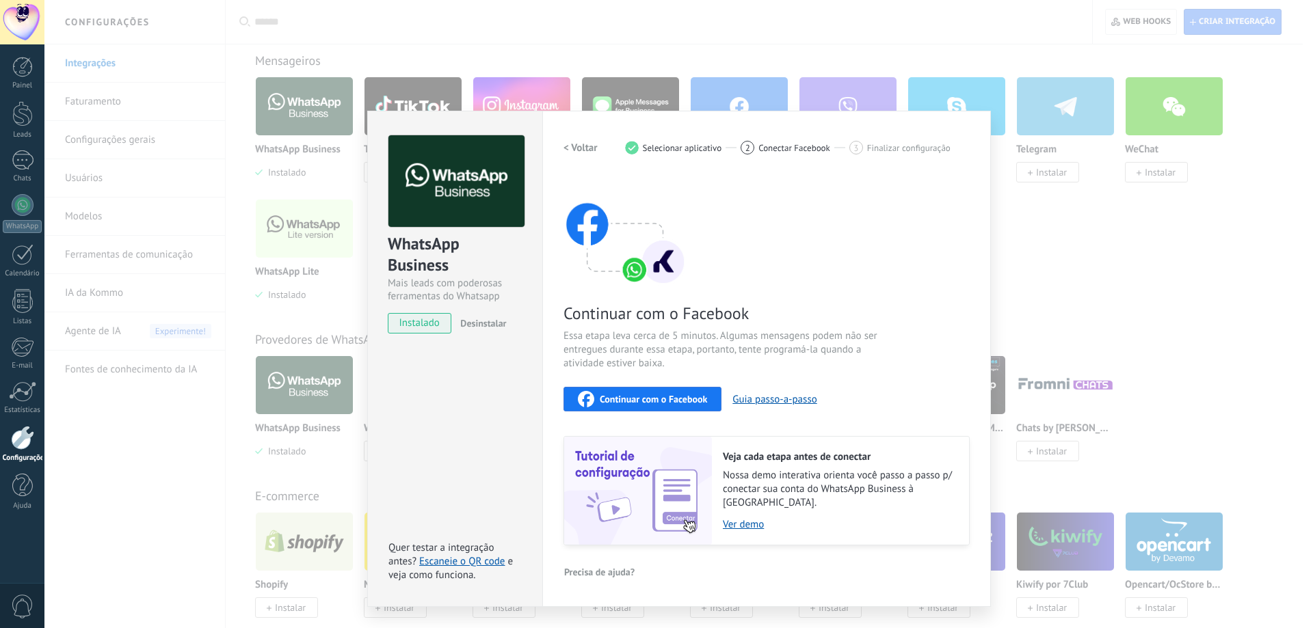
click at [583, 150] on h2 "< Voltar" at bounding box center [580, 148] width 34 height 13
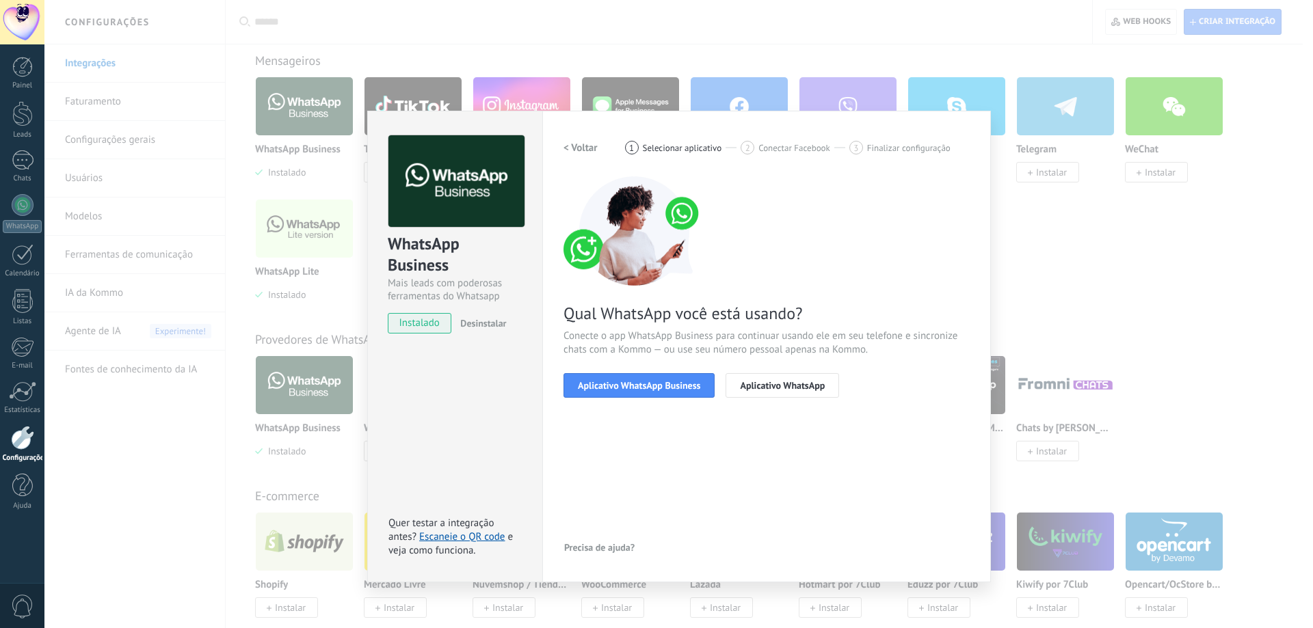
click at [583, 150] on h2 "< Voltar" at bounding box center [580, 148] width 34 height 13
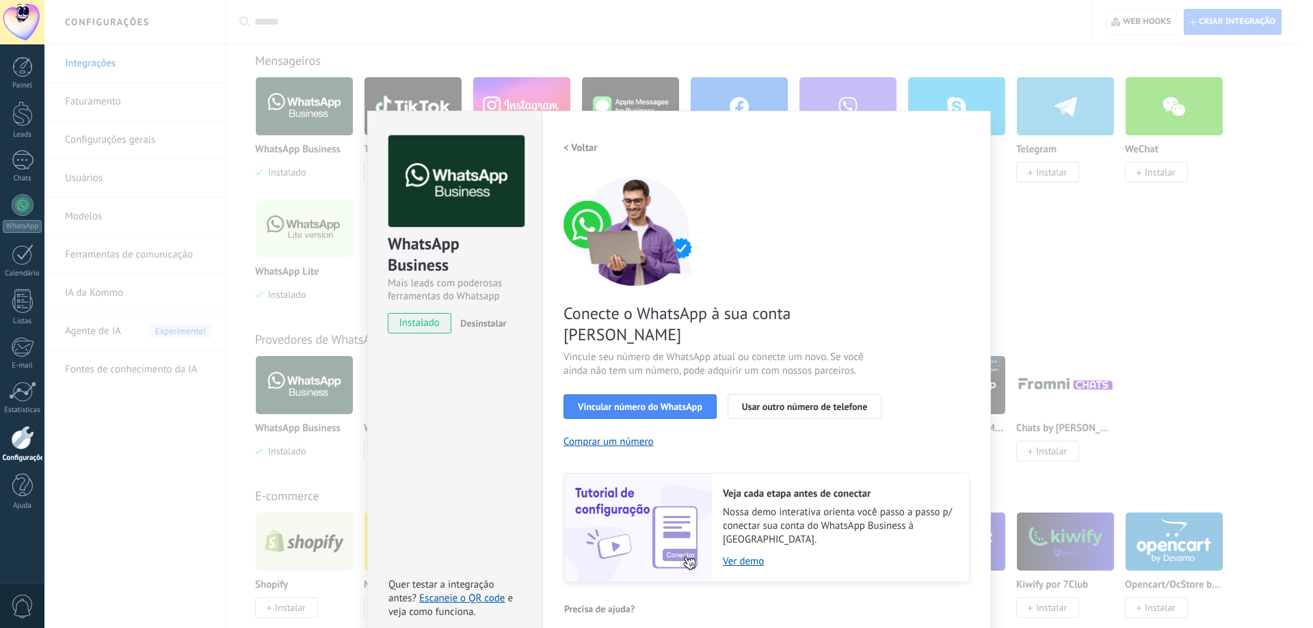
click at [585, 152] on h2 "< Voltar" at bounding box center [580, 148] width 34 height 13
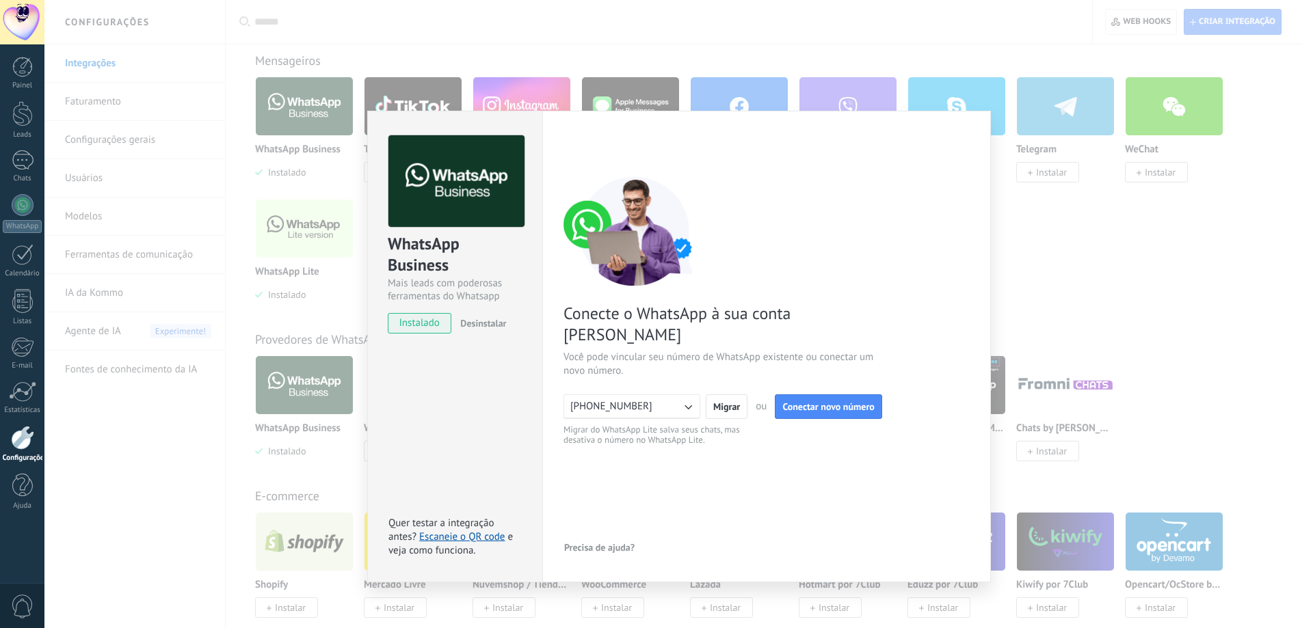
click at [585, 152] on div "< Voltar 1 Conectar Facebook 2 Finalizar configuração" at bounding box center [766, 147] width 406 height 25
click at [1056, 232] on div "WhatsApp Business Mais leads com poderosas ferramentas do Whatsapp instalado De…" at bounding box center [678, 314] width 1268 height 628
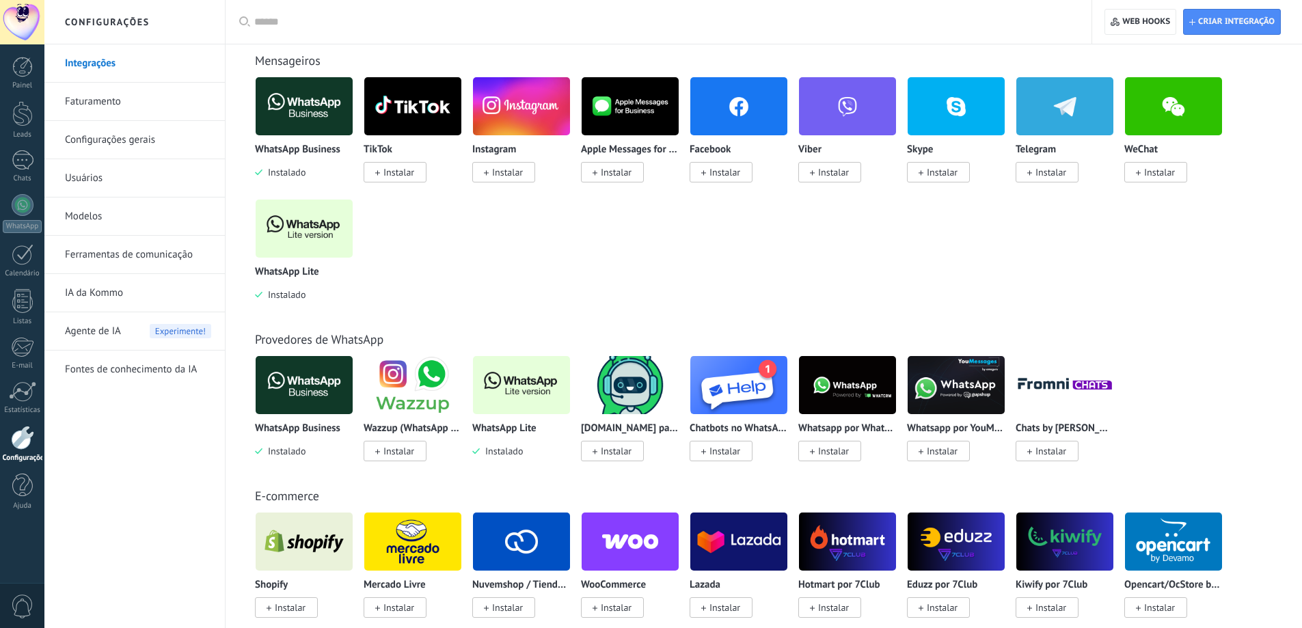
click at [530, 382] on img at bounding box center [521, 385] width 97 height 66
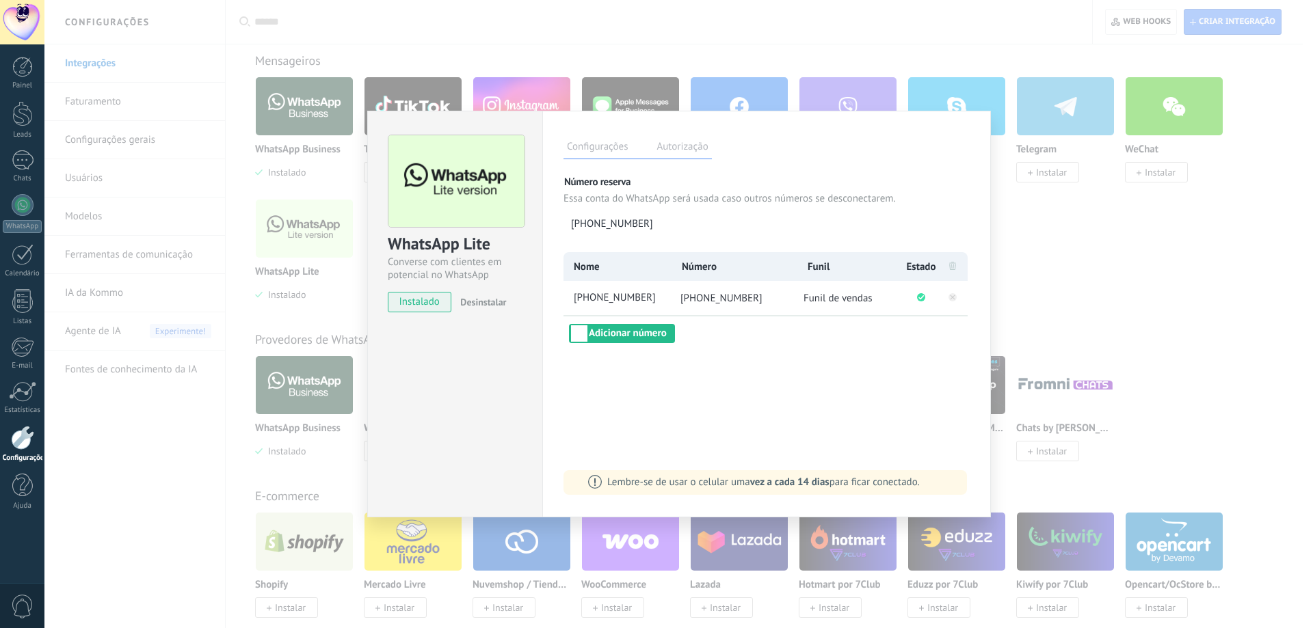
click at [683, 152] on label "Autorização" at bounding box center [682, 149] width 58 height 20
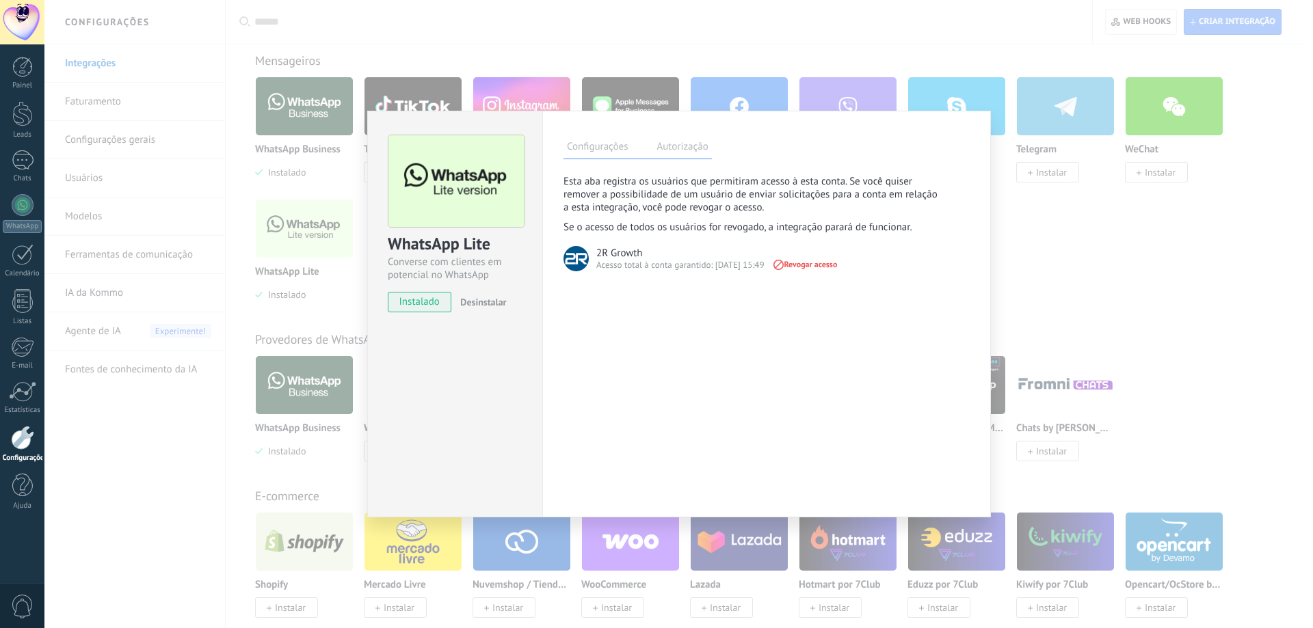
drag, startPoint x: 1069, startPoint y: 258, endPoint x: 1067, endPoint y: 249, distance: 9.0
click at [1069, 256] on div "WhatsApp Lite Converse com clientes em potencial no WhatsApp instalado Desinsta…" at bounding box center [678, 314] width 1268 height 628
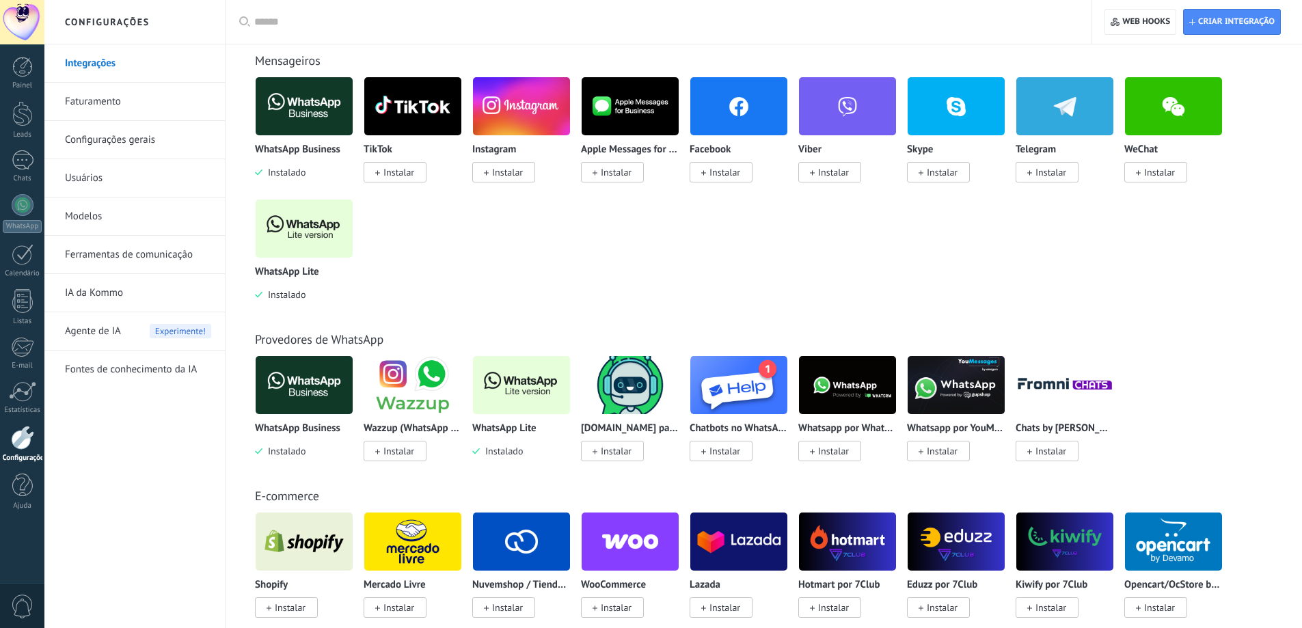
click at [93, 213] on link "Modelos" at bounding box center [138, 217] width 146 height 38
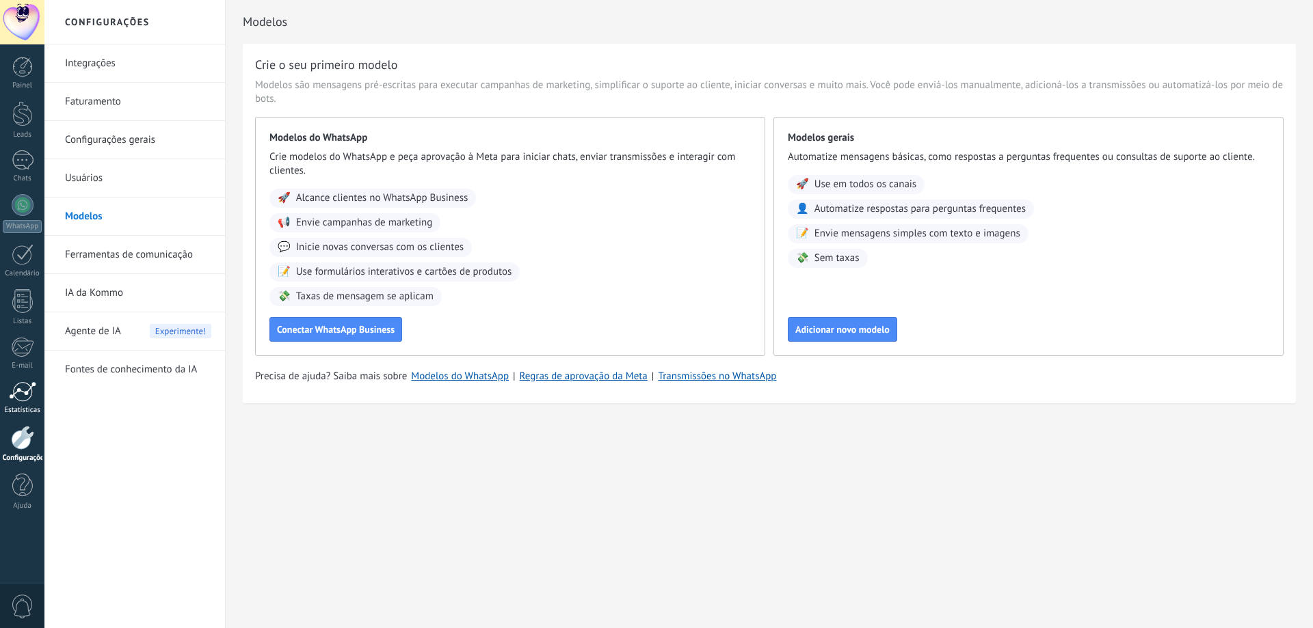
click at [15, 394] on div at bounding box center [22, 391] width 27 height 21
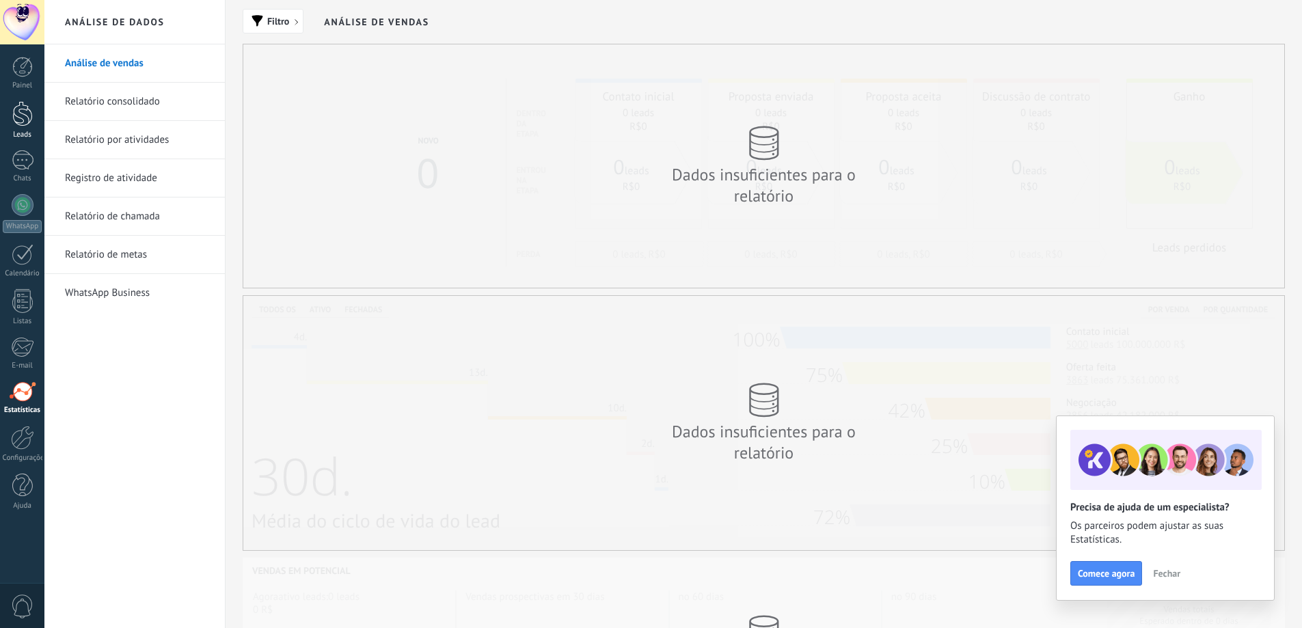
click at [25, 121] on div at bounding box center [22, 113] width 21 height 25
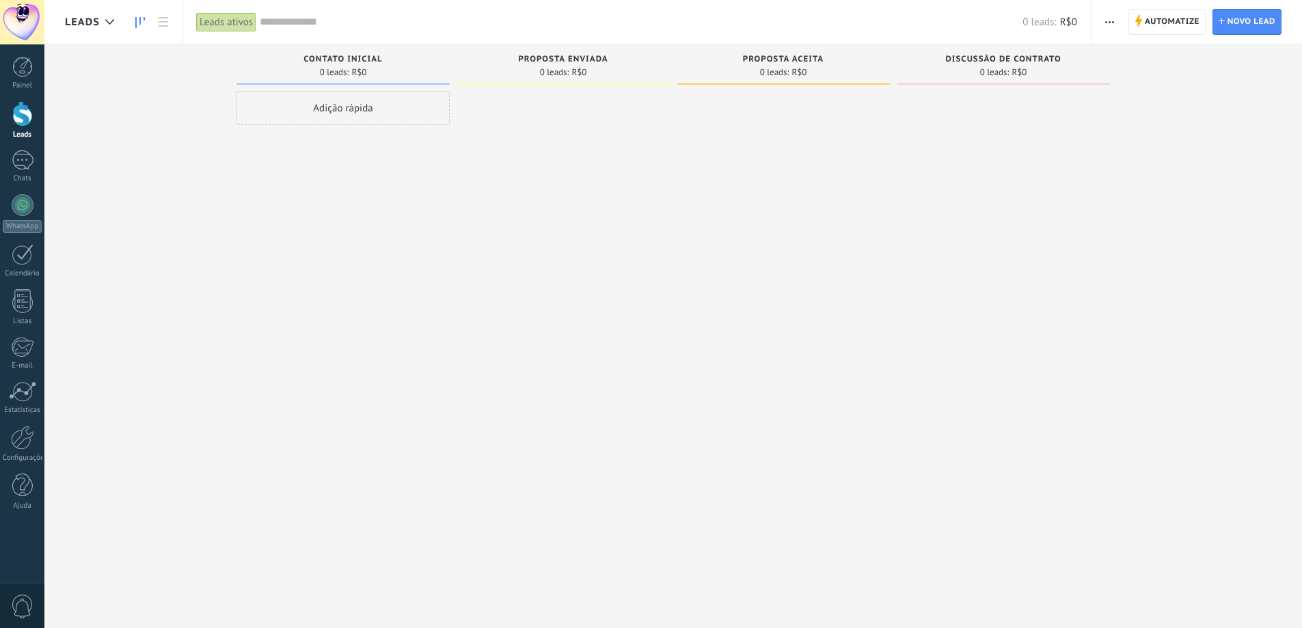
click at [405, 105] on div "Adição rápida" at bounding box center [343, 108] width 213 height 34
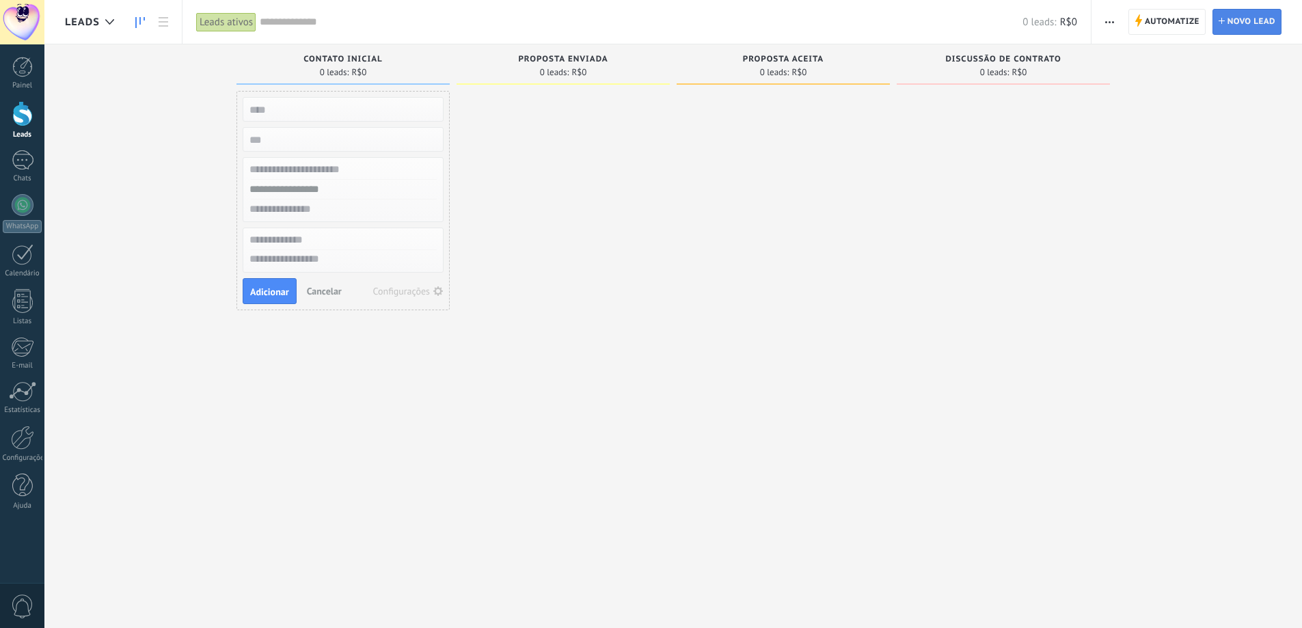
click at [1236, 25] on span "Novo lead" at bounding box center [1252, 22] width 48 height 25
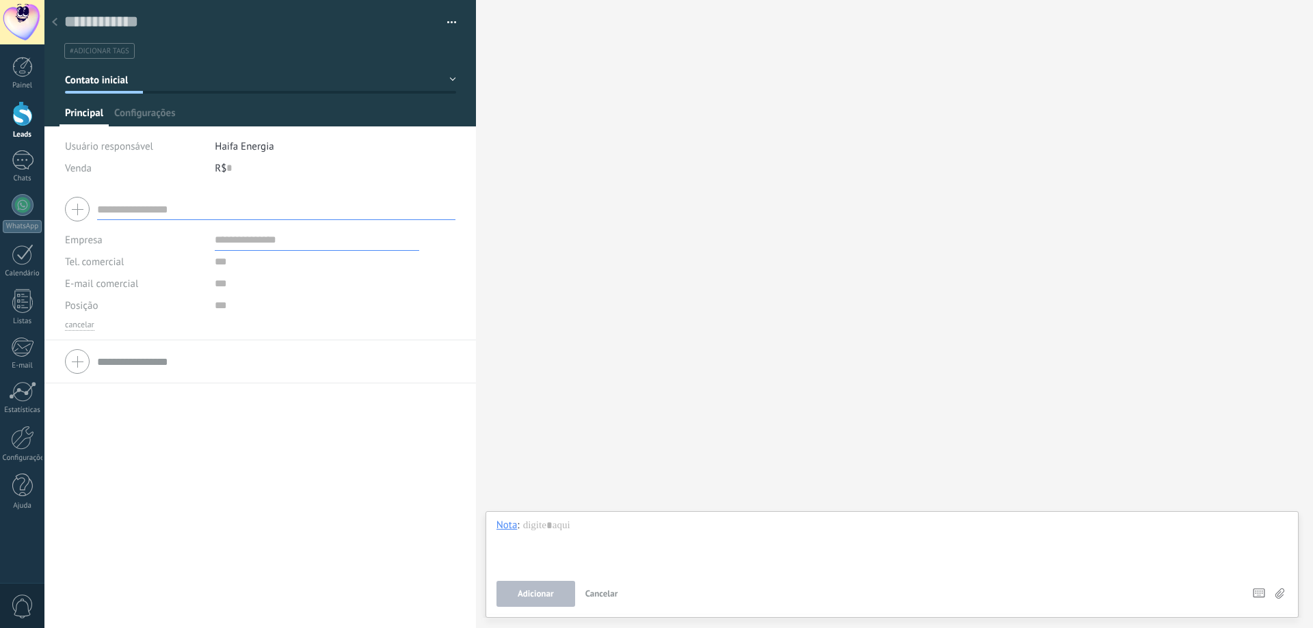
click at [141, 211] on input "text" at bounding box center [276, 209] width 358 height 22
type input "*"
type input "*********"
click at [235, 270] on input "text" at bounding box center [317, 262] width 204 height 22
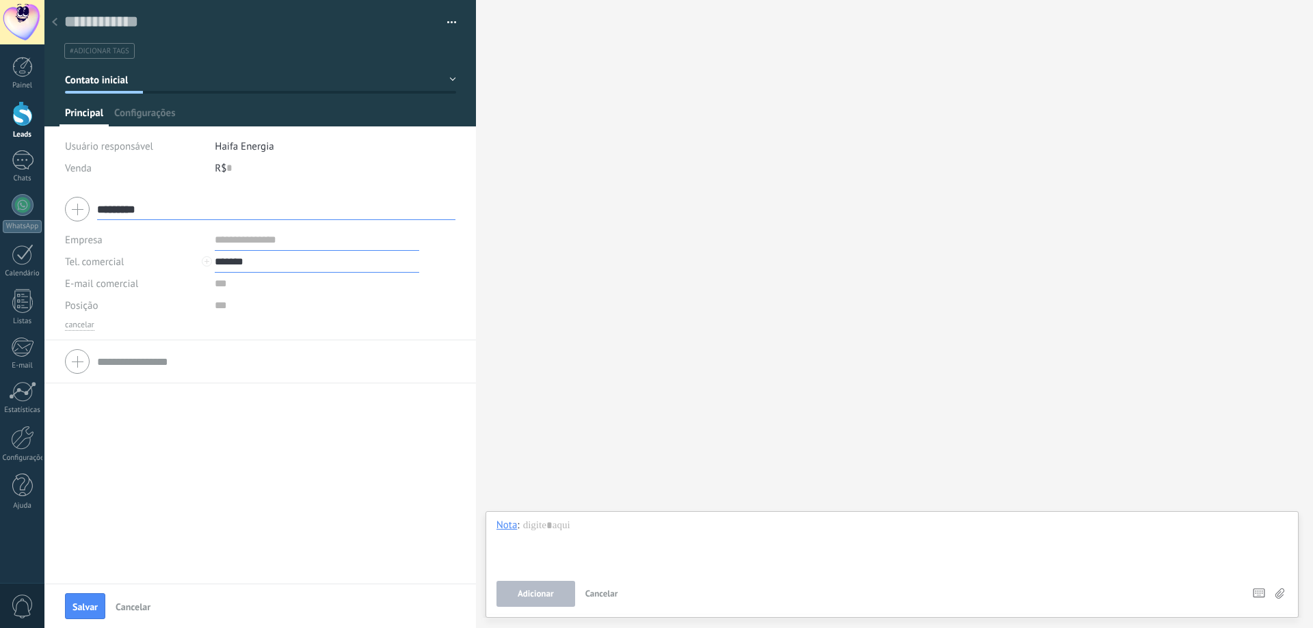
type input "*******"
click at [258, 166] on div "R$ 0" at bounding box center [335, 168] width 241 height 22
type input "*****"
click at [79, 598] on button "Salvar" at bounding box center [85, 606] width 40 height 26
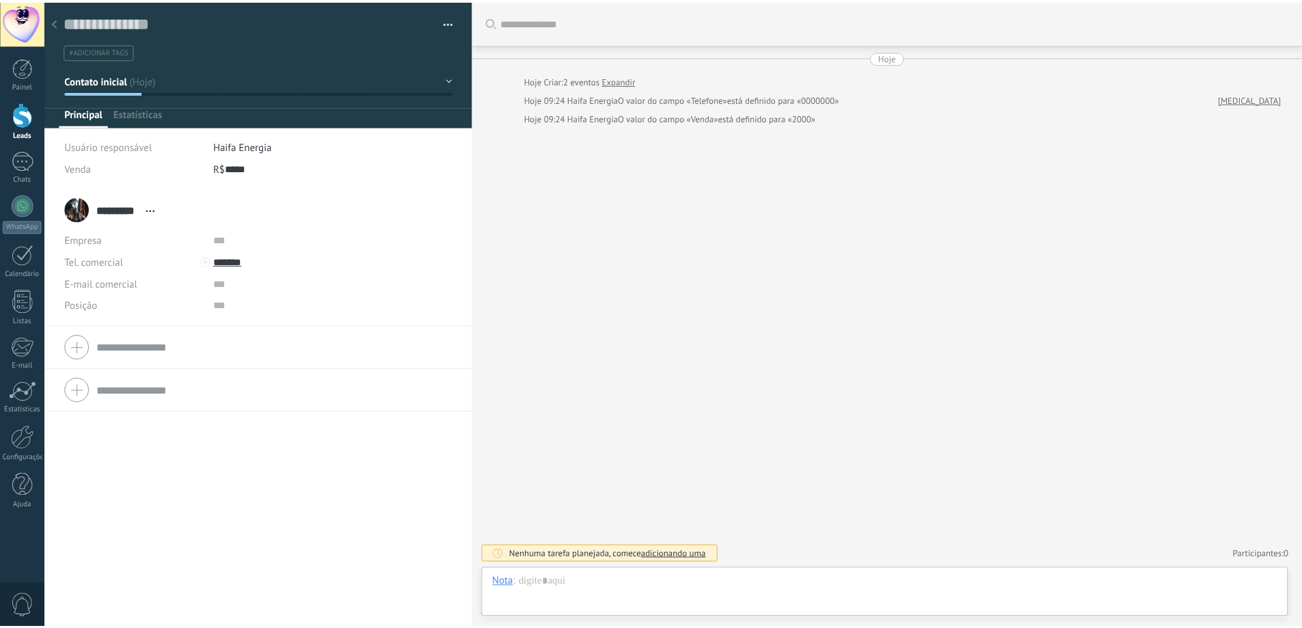
scroll to position [21, 0]
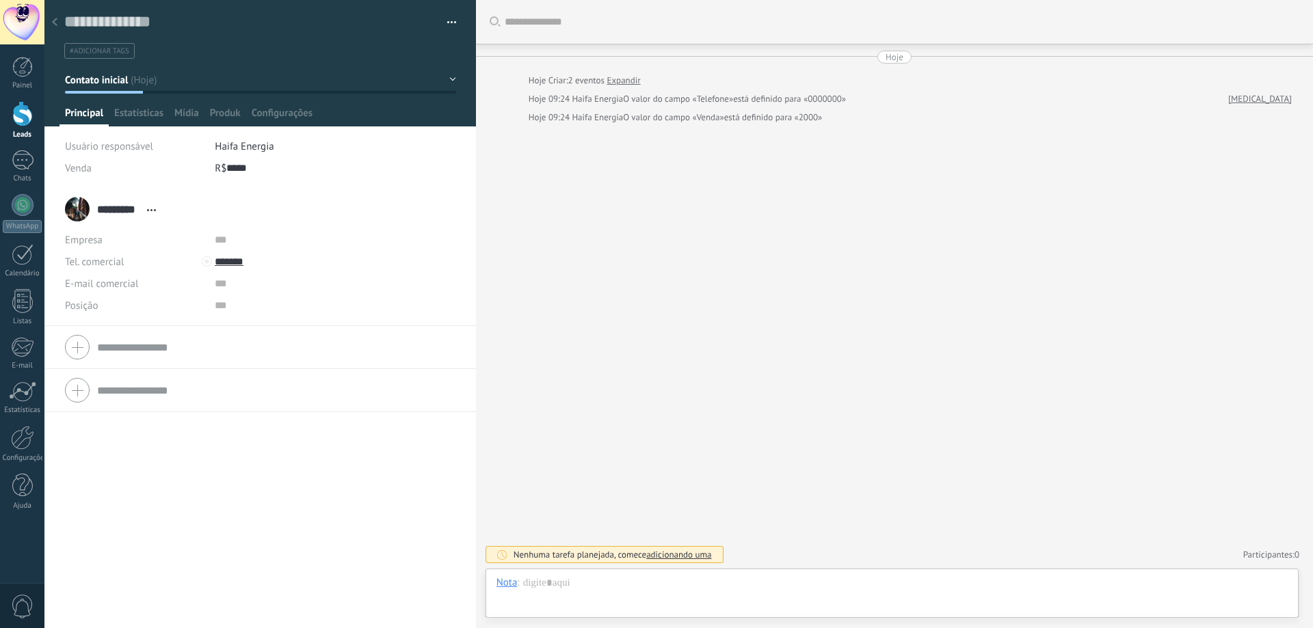
click at [678, 550] on span "adicionando uma" at bounding box center [678, 555] width 65 height 12
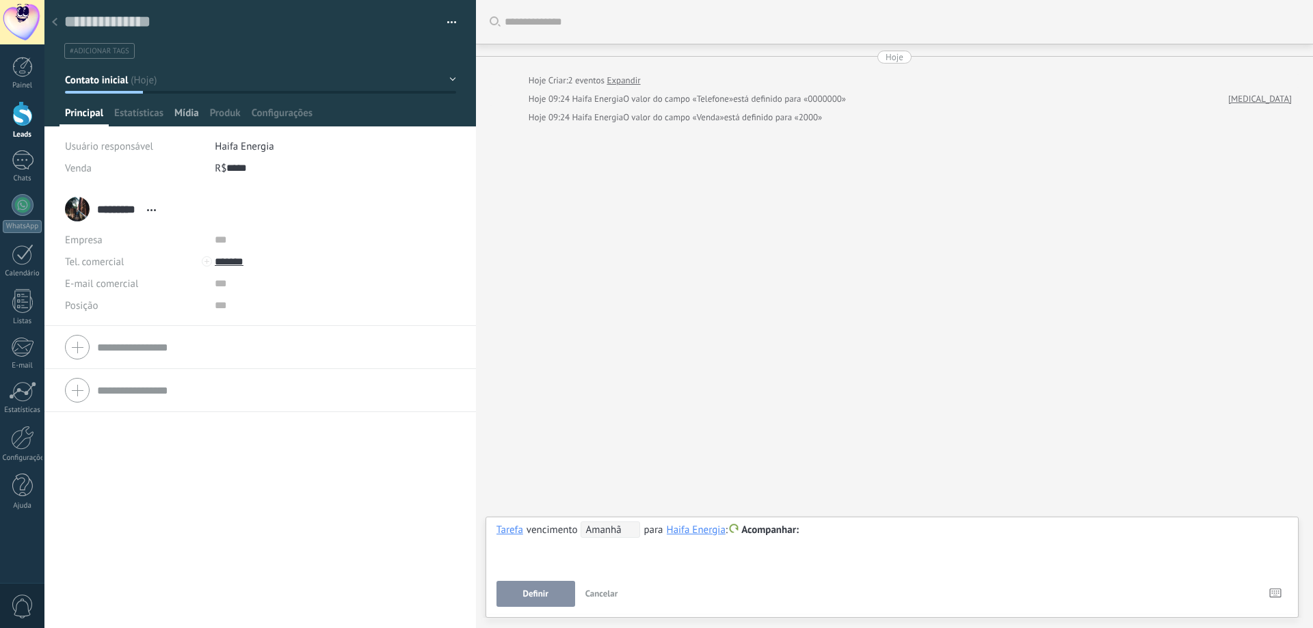
click at [203, 111] on div "Mídia" at bounding box center [187, 117] width 36 height 20
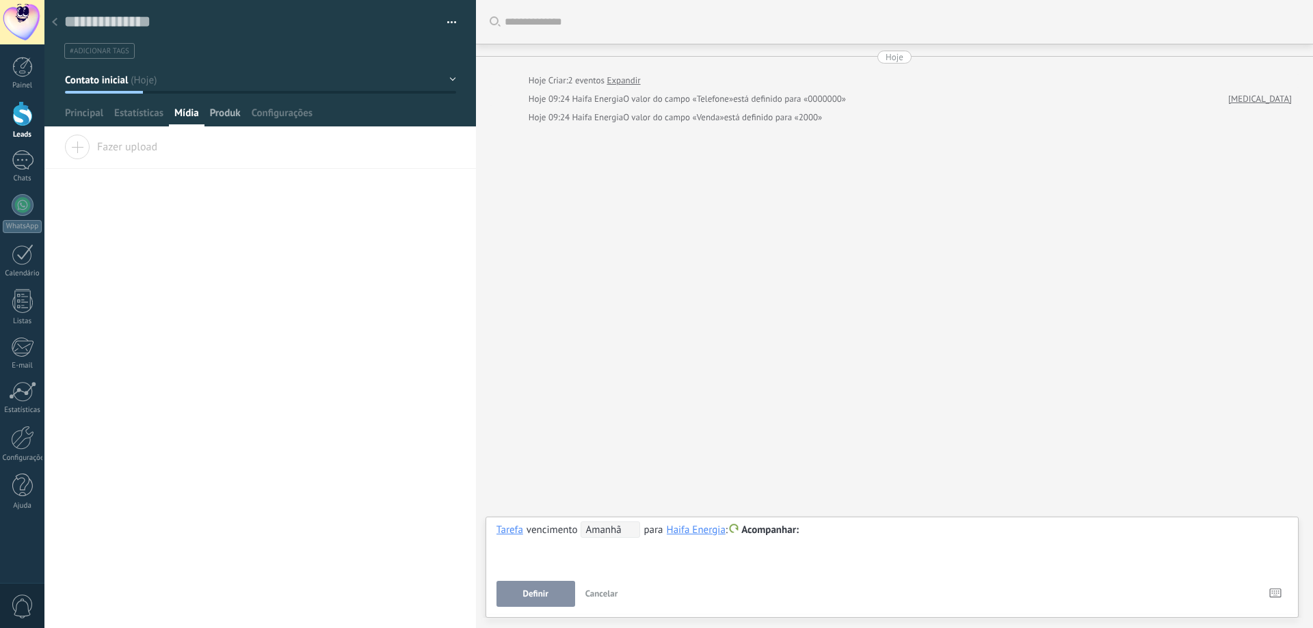
click at [226, 107] on span "Produk" at bounding box center [225, 117] width 31 height 20
click at [133, 112] on span "Estatísticas" at bounding box center [138, 117] width 49 height 20
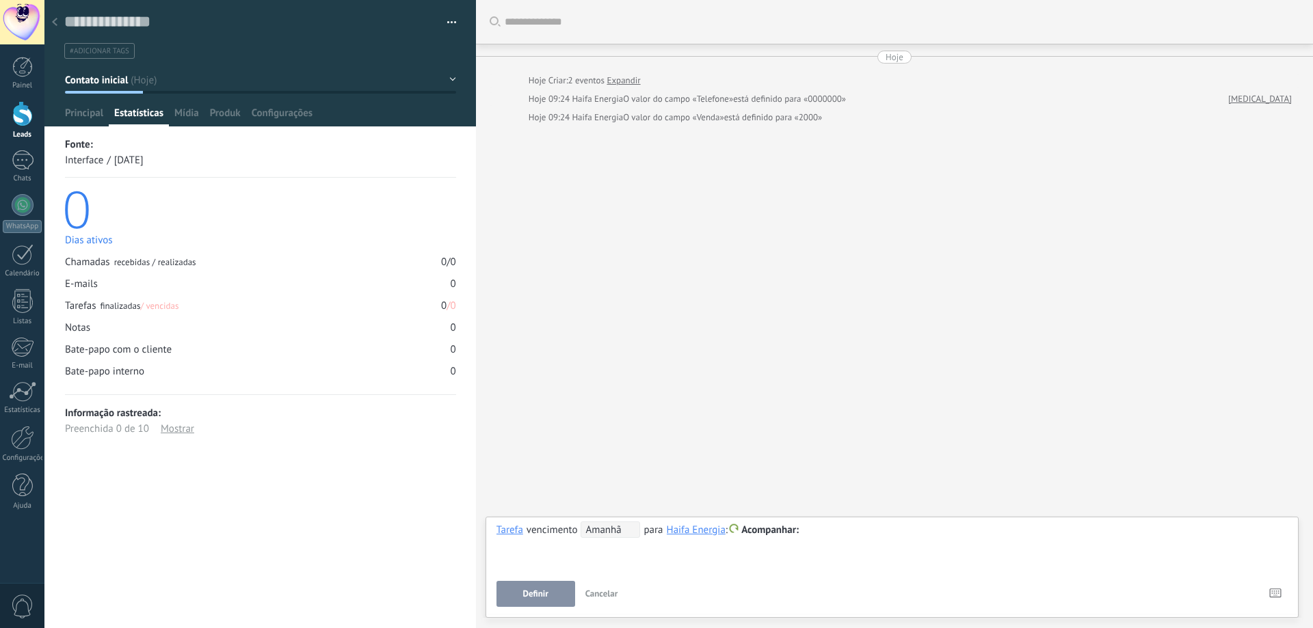
click at [168, 262] on div "recebidas / realizadas" at bounding box center [155, 262] width 82 height 12
click at [88, 242] on div "Dias ativos" at bounding box center [260, 240] width 391 height 13
click at [78, 114] on span "Principal" at bounding box center [84, 117] width 38 height 20
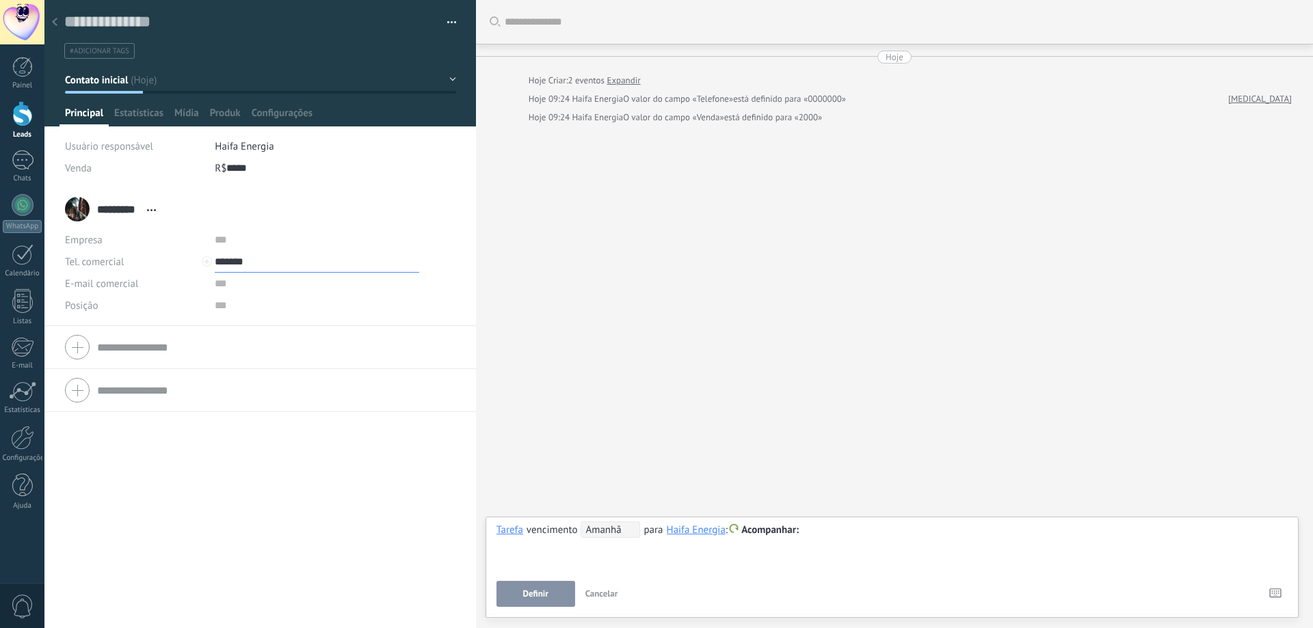
click at [249, 258] on input "*******" at bounding box center [317, 262] width 204 height 22
click at [298, 356] on div "Editar o lead" at bounding box center [300, 354] width 170 height 23
type input "*"
click at [84, 608] on span "Salvar" at bounding box center [84, 607] width 25 height 10
click at [246, 259] on input "**********" at bounding box center [317, 262] width 204 height 22
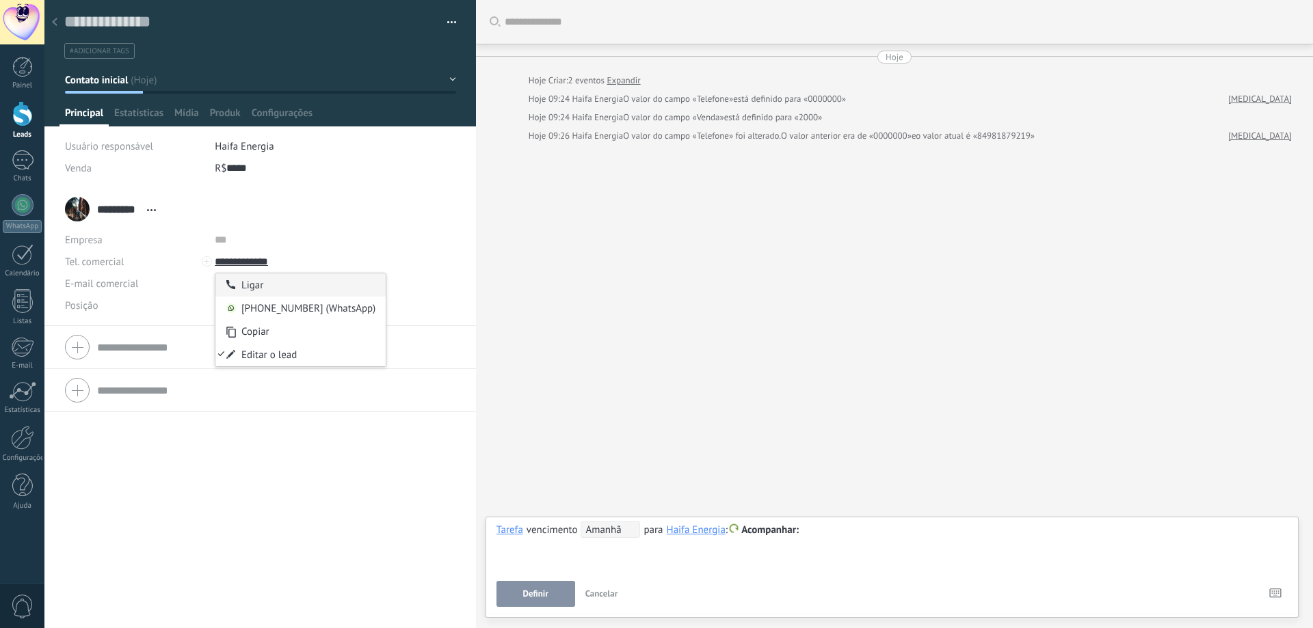
click at [246, 284] on div "Ligar" at bounding box center [300, 284] width 170 height 23
click at [234, 265] on input "**********" at bounding box center [317, 262] width 204 height 22
type input "**********"
click at [274, 311] on div "[PHONE_NUMBER] (WhatsApp)" at bounding box center [300, 308] width 170 height 23
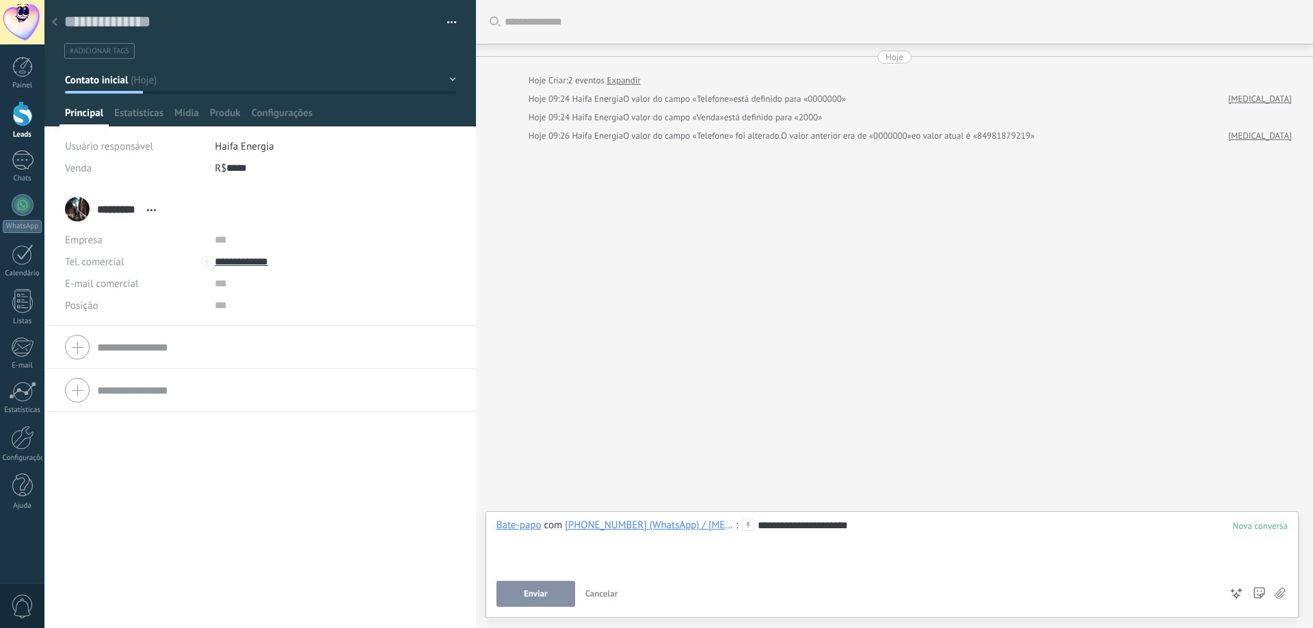
click at [552, 594] on button "Enviar" at bounding box center [535, 594] width 79 height 26
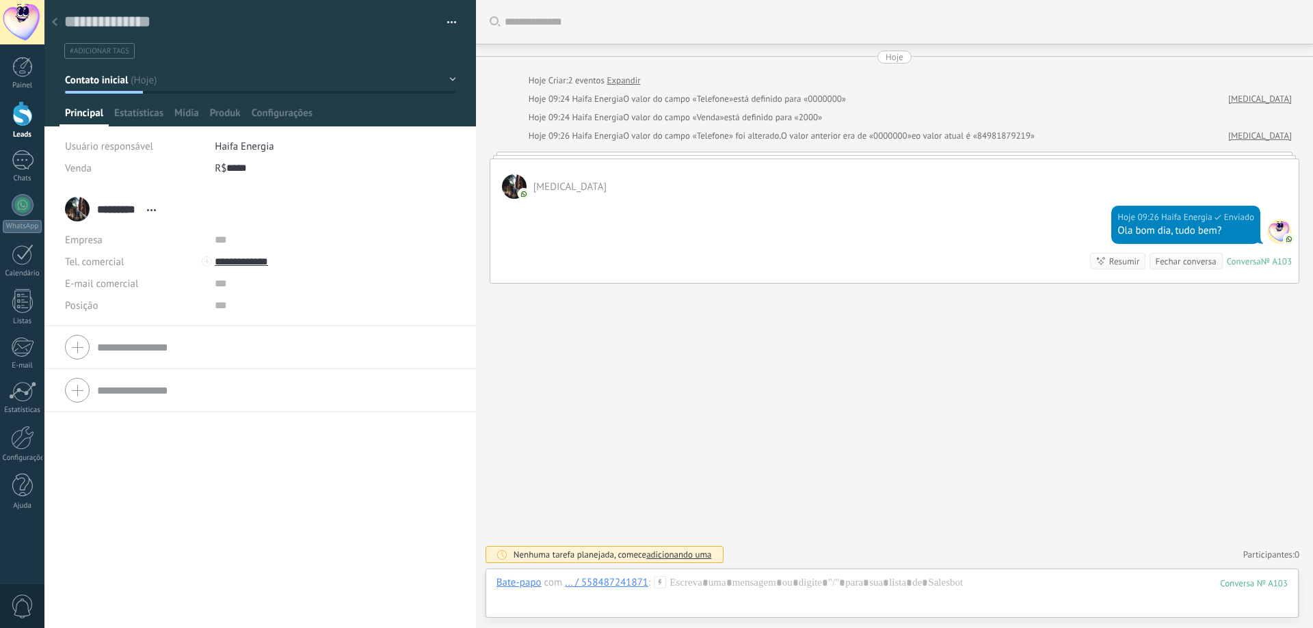
click at [622, 583] on div "... / 558487241871" at bounding box center [606, 582] width 83 height 12
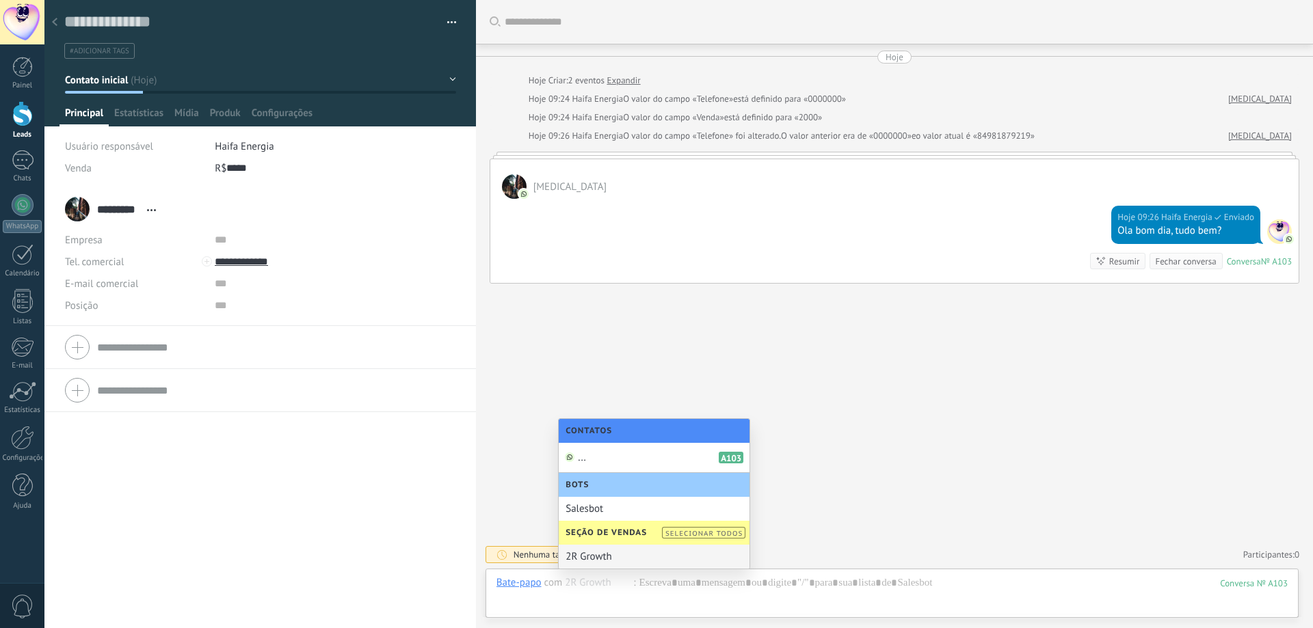
click at [850, 472] on div "Buscar Carregar mais Hoje Hoje Criar: 2 eventos Expandir Hoje 09:24 Haifa Energ…" at bounding box center [894, 314] width 837 height 628
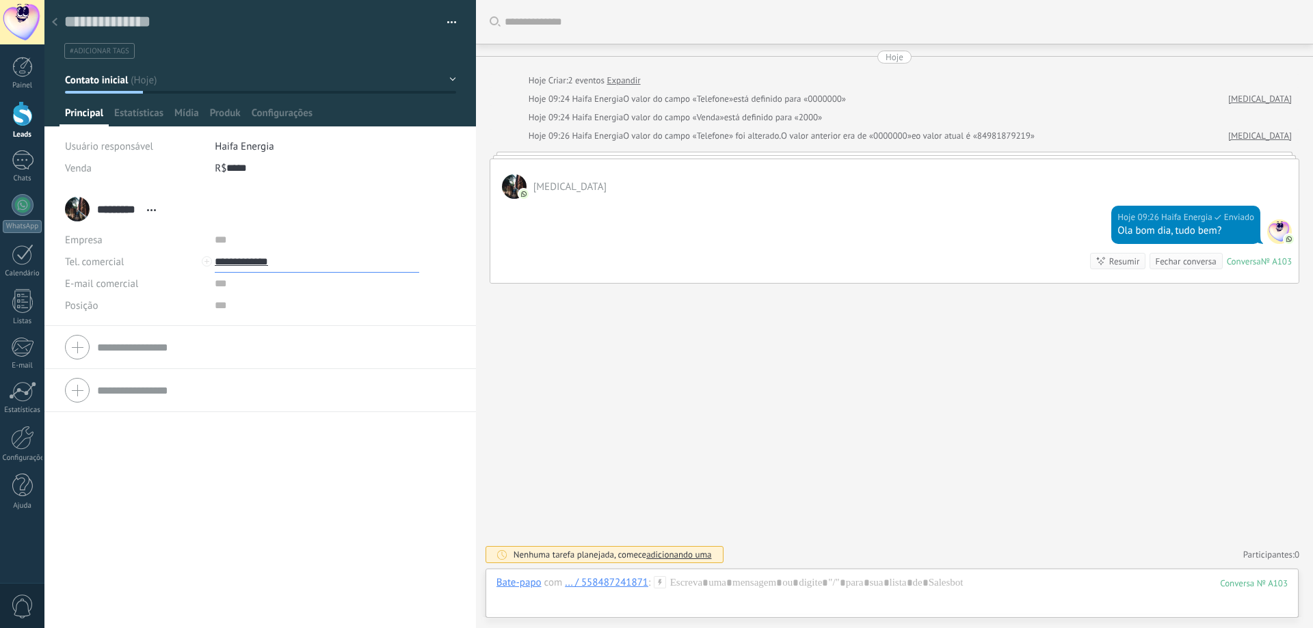
click at [269, 265] on input "**********" at bounding box center [317, 262] width 204 height 22
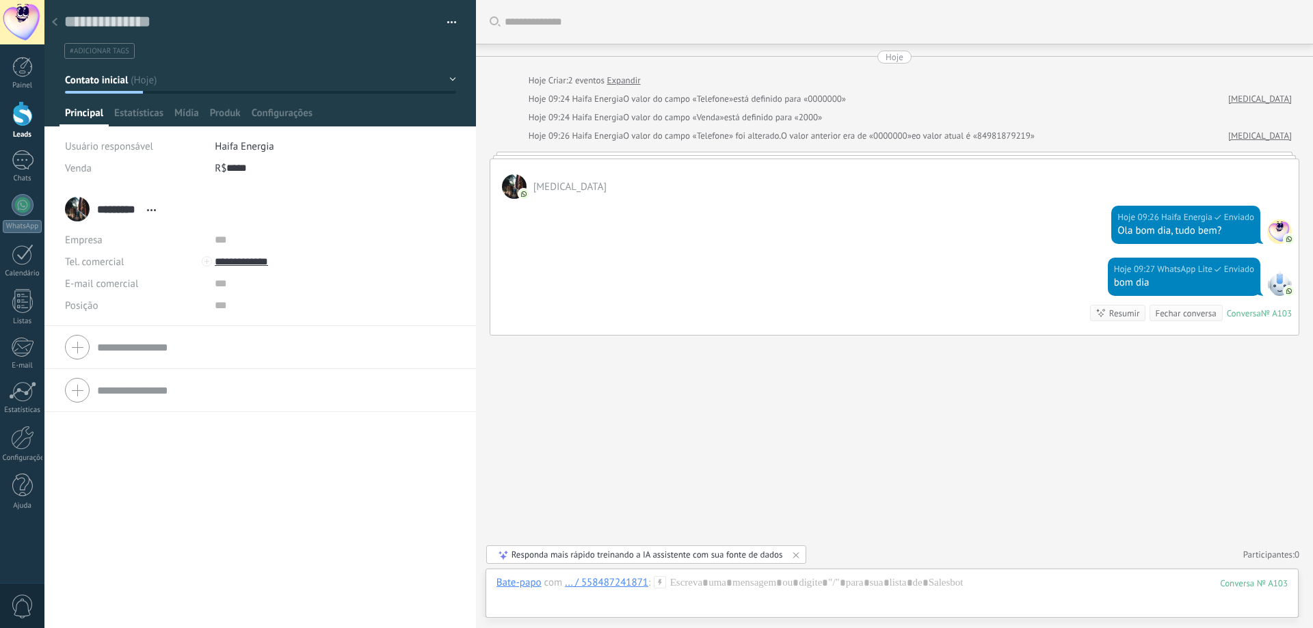
click at [309, 485] on div "********* [MEDICAL_DATA] ********* [MEDICAL_DATA] Sobrenome Abrir detalhes Copi…" at bounding box center [259, 408] width 431 height 440
click at [247, 257] on input "**********" at bounding box center [317, 262] width 204 height 22
type input "**********"
click at [273, 307] on div "[PHONE_NUMBER] (WhatsApp)" at bounding box center [300, 308] width 170 height 23
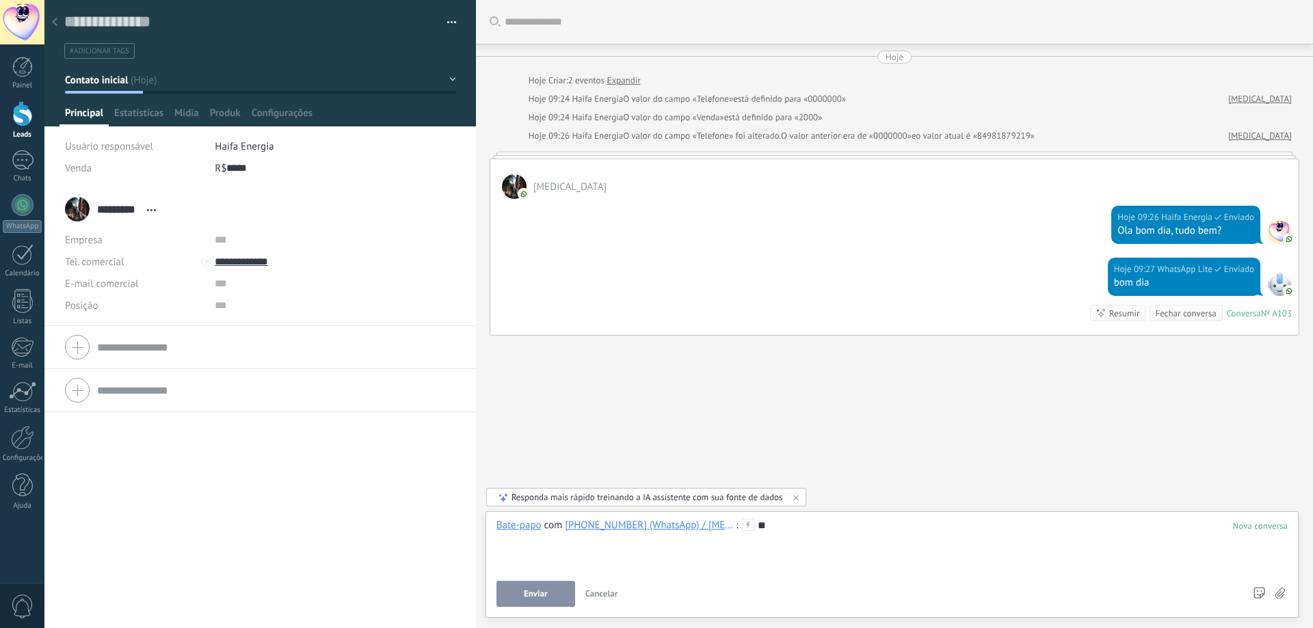
click at [544, 598] on span "Enviar" at bounding box center [536, 594] width 24 height 10
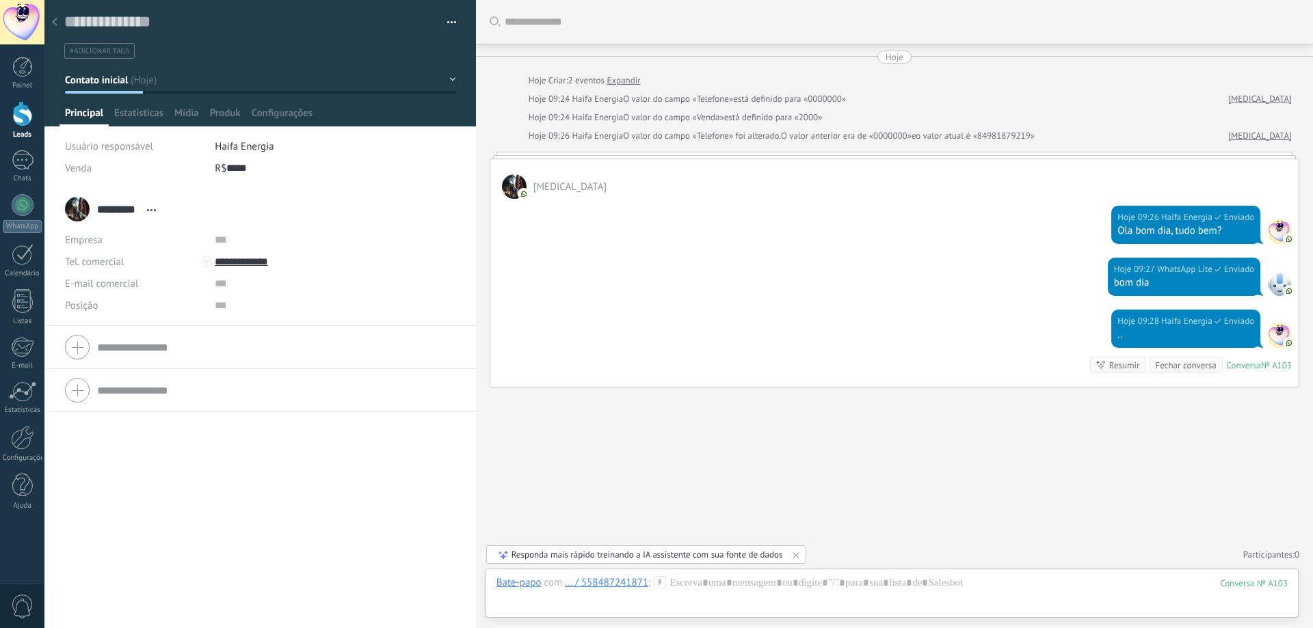
click at [1278, 333] on div at bounding box center [1279, 335] width 25 height 25
click at [1281, 284] on div at bounding box center [1279, 283] width 25 height 25
click at [1283, 238] on span at bounding box center [1289, 239] width 12 height 12
click at [138, 109] on span "Estatísticas" at bounding box center [138, 117] width 49 height 20
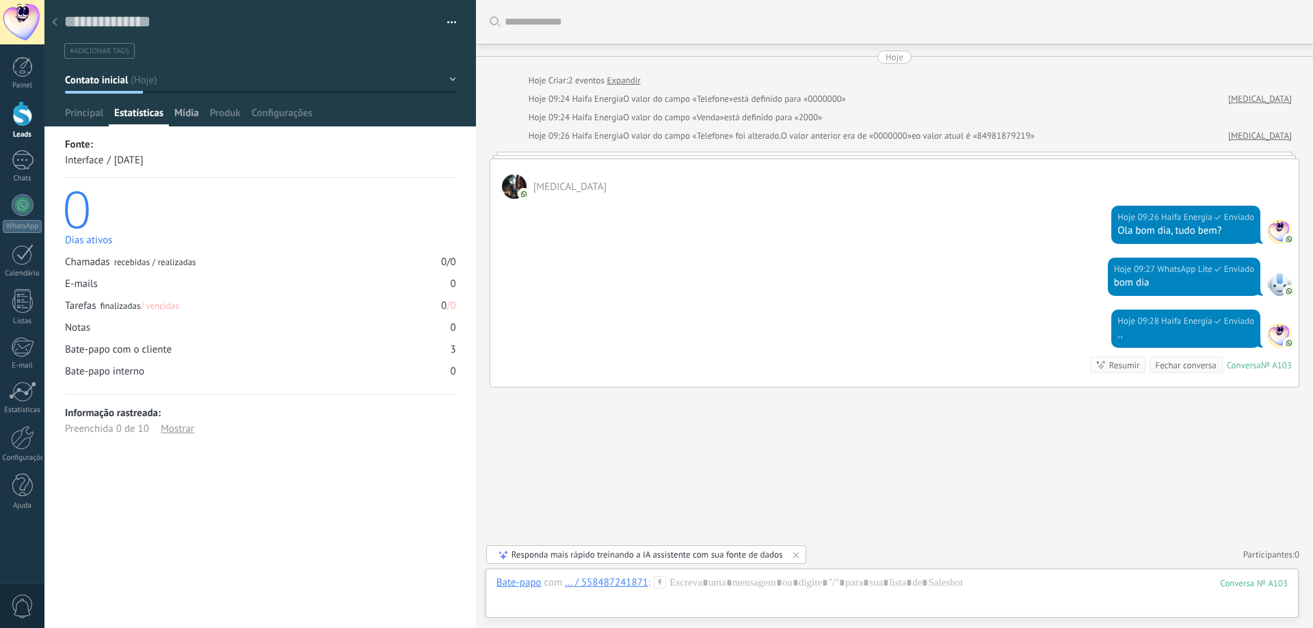
click at [193, 111] on span "Mídia" at bounding box center [186, 117] width 25 height 20
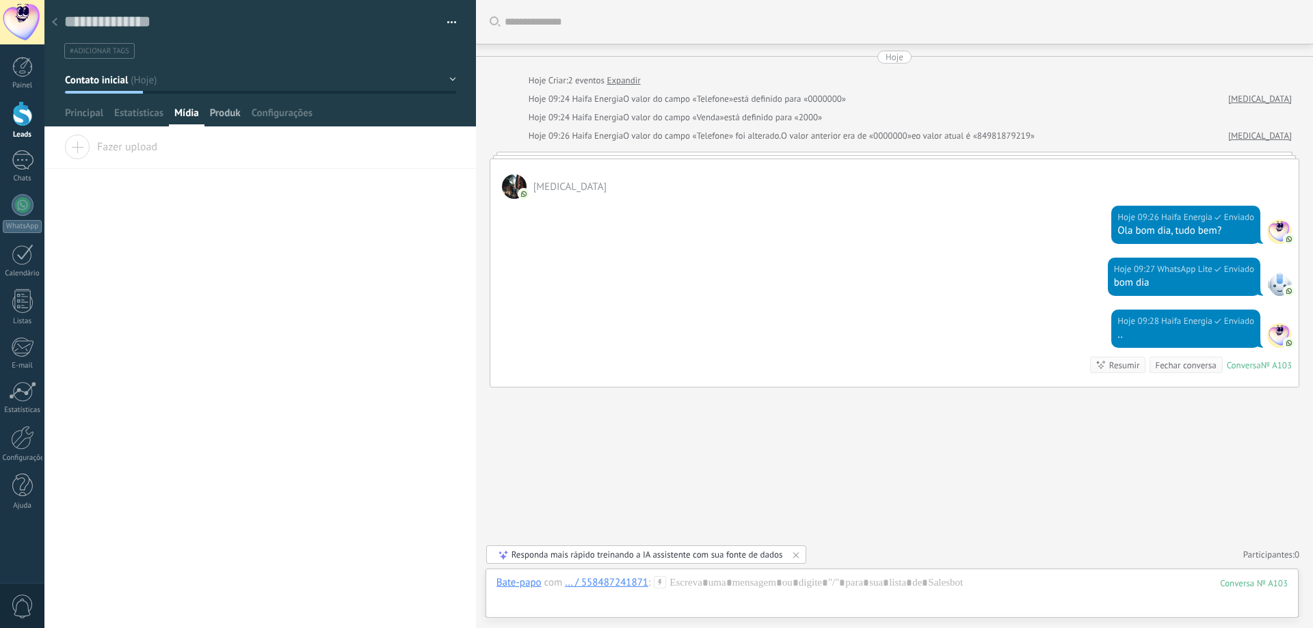
click at [227, 110] on span "Produk" at bounding box center [225, 117] width 31 height 20
click at [274, 111] on span "Configurações" at bounding box center [282, 117] width 61 height 20
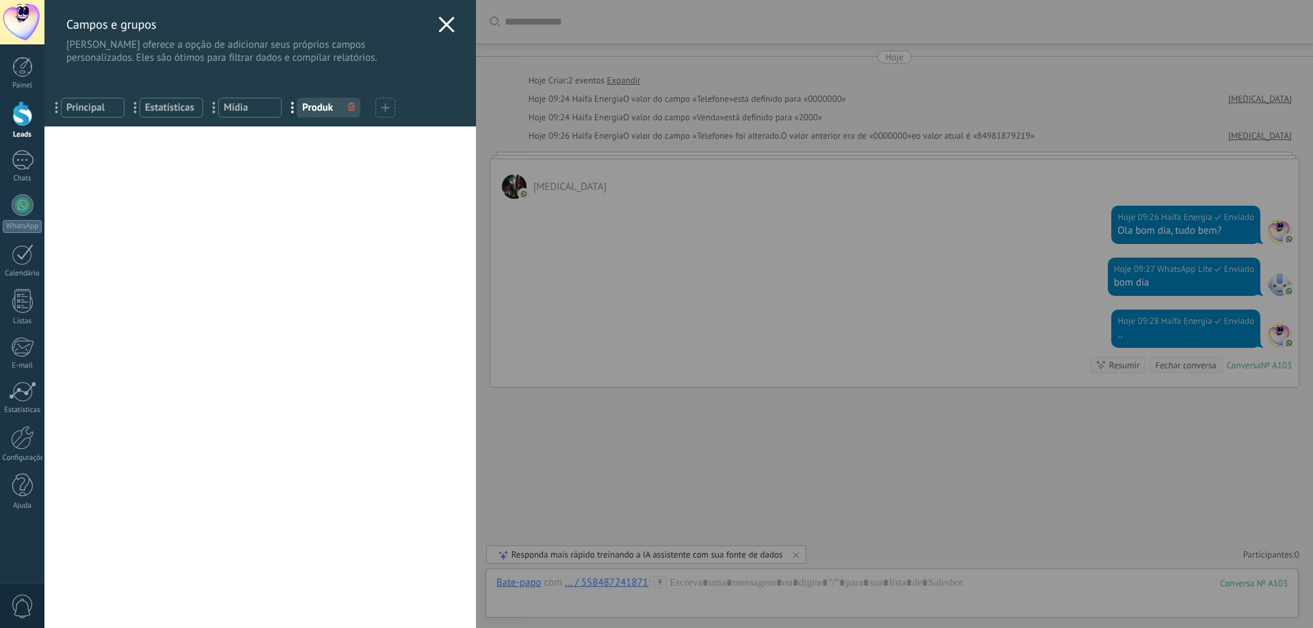
click at [445, 25] on icon at bounding box center [446, 24] width 16 height 16
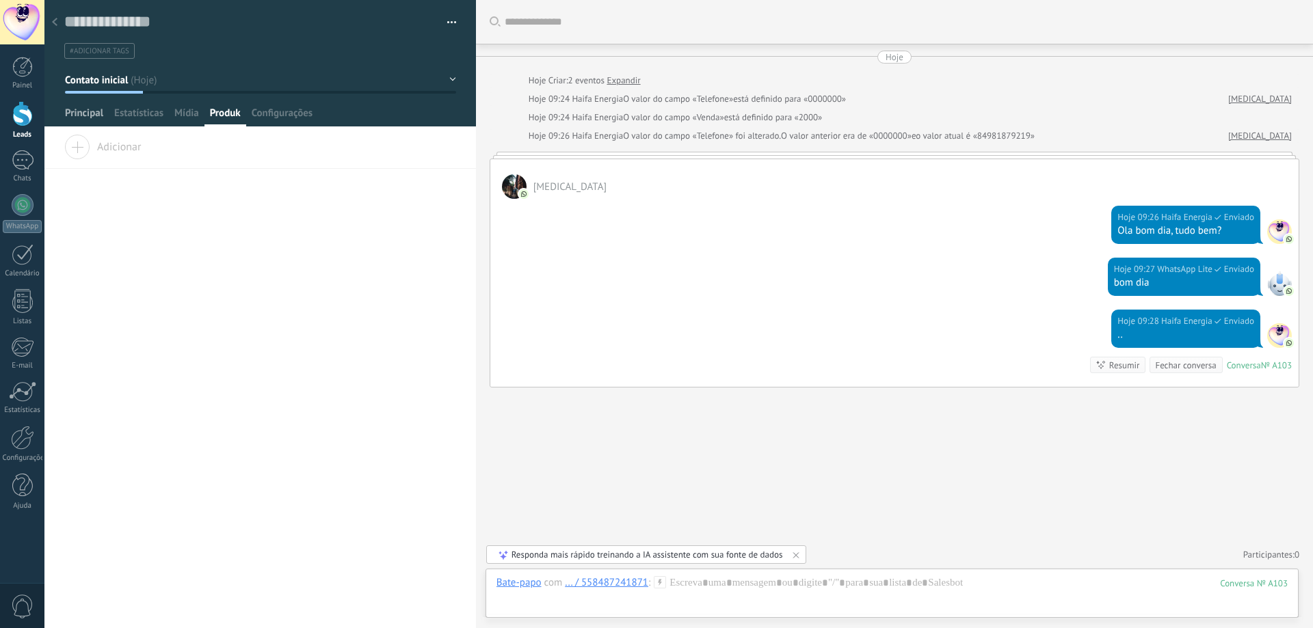
click at [84, 111] on span "Principal" at bounding box center [84, 117] width 38 height 20
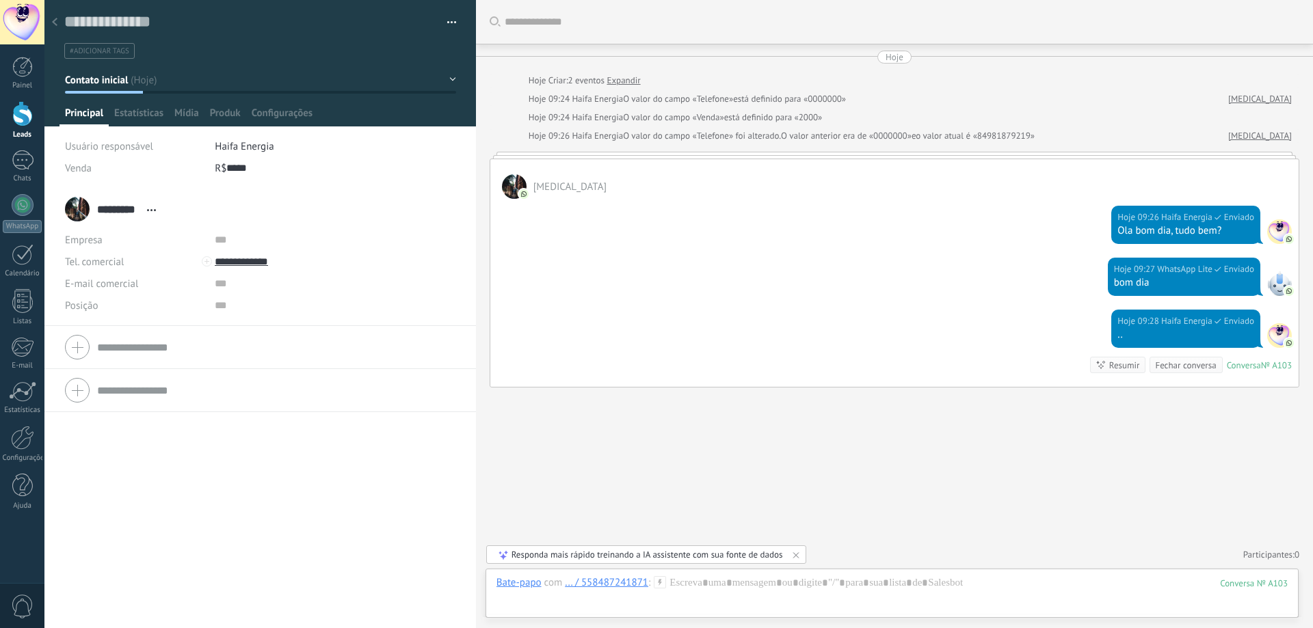
drag, startPoint x: 1282, startPoint y: 225, endPoint x: 1274, endPoint y: 230, distance: 8.9
click at [1282, 226] on div at bounding box center [1279, 231] width 25 height 25
click at [1273, 230] on div at bounding box center [1279, 231] width 25 height 25
click at [1276, 141] on link "[MEDICAL_DATA]" at bounding box center [1260, 136] width 64 height 14
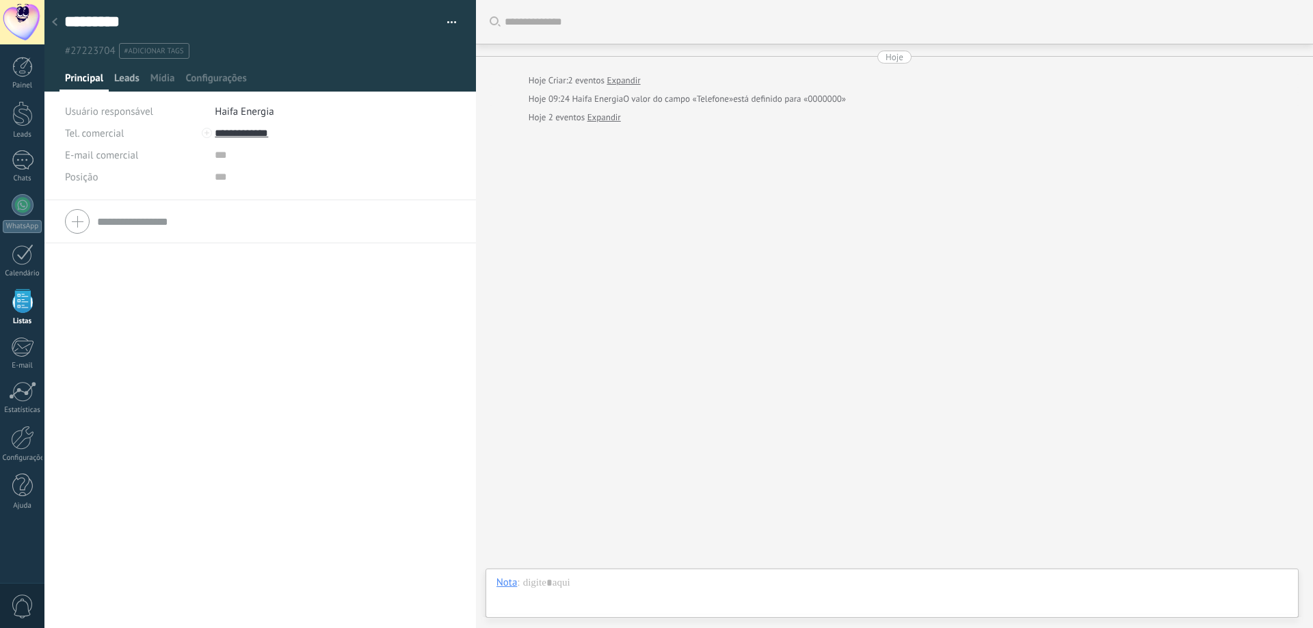
click at [123, 75] on span "Leads" at bounding box center [126, 82] width 25 height 20
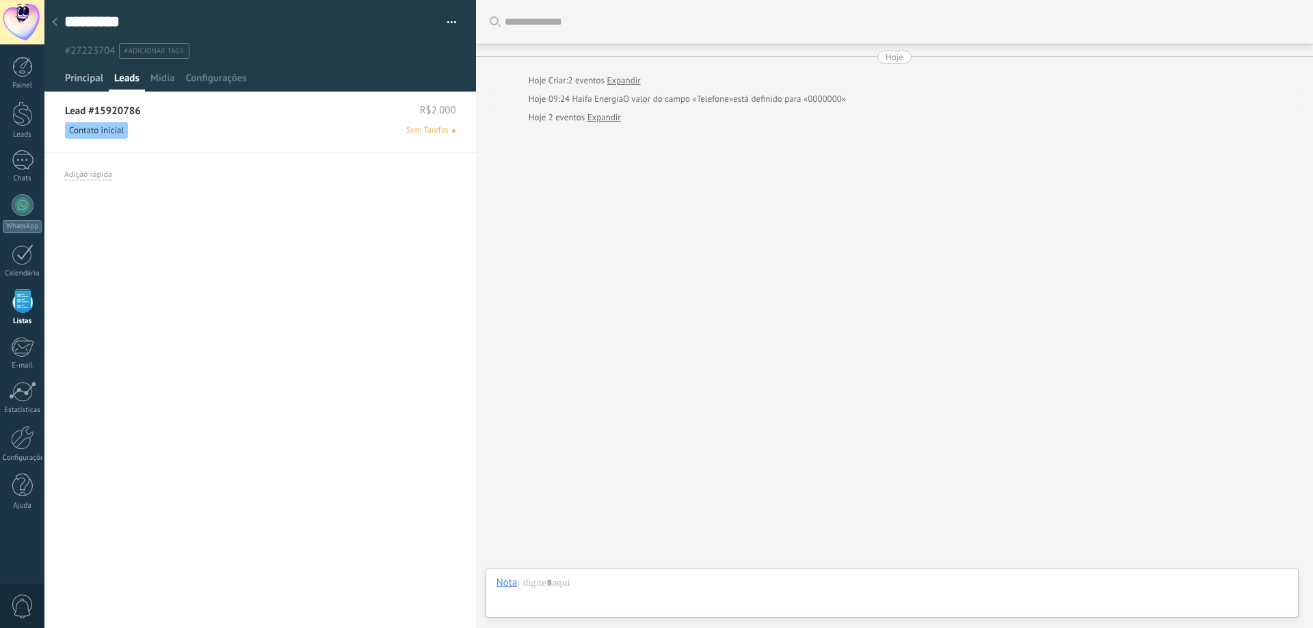
click at [88, 77] on span "Principal" at bounding box center [84, 82] width 38 height 20
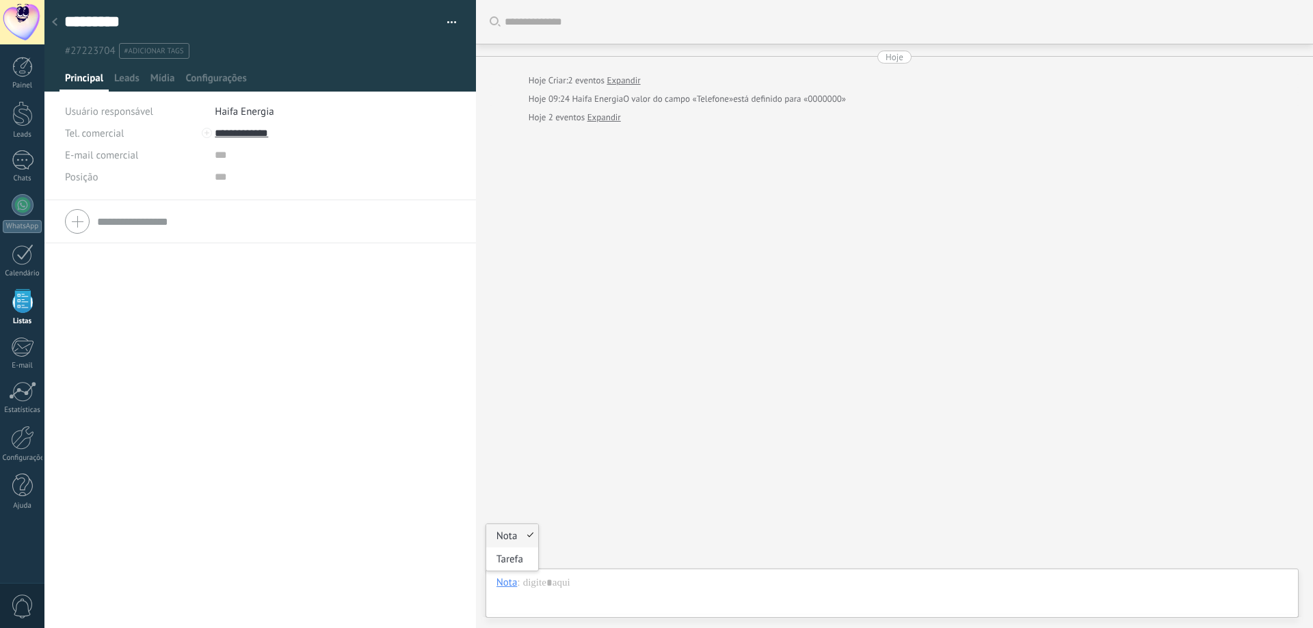
click at [515, 582] on div "Nota" at bounding box center [506, 582] width 21 height 12
click at [539, 580] on div at bounding box center [891, 596] width 791 height 41
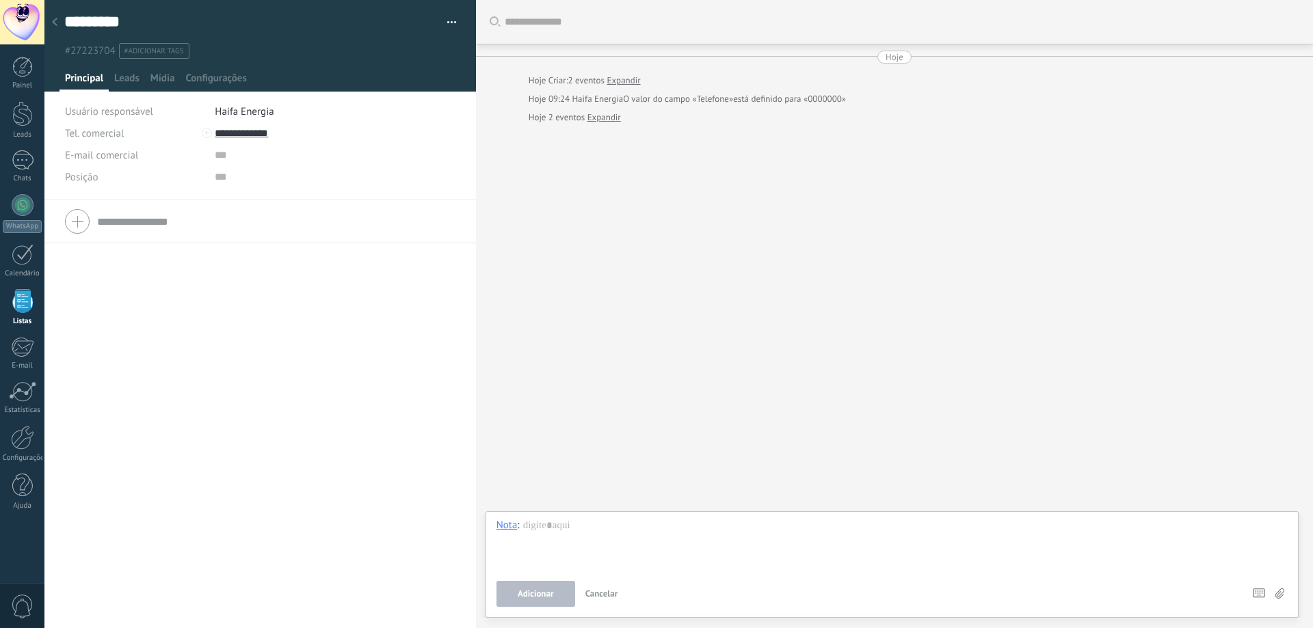
click at [603, 595] on span "Cancelar" at bounding box center [601, 594] width 33 height 12
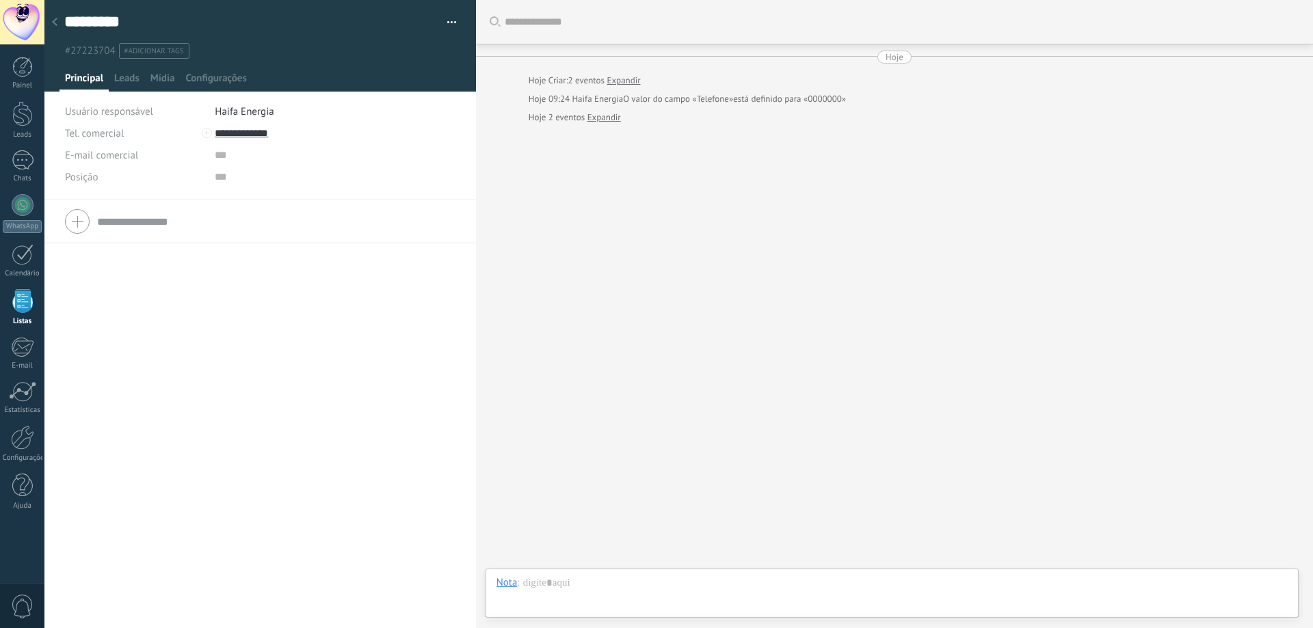
click at [286, 289] on div "Tel. comercial Comercial direto Celular Faz Casa Outros Tel. comercial Ligar Co…" at bounding box center [259, 414] width 431 height 428
click at [16, 70] on div at bounding box center [22, 67] width 21 height 21
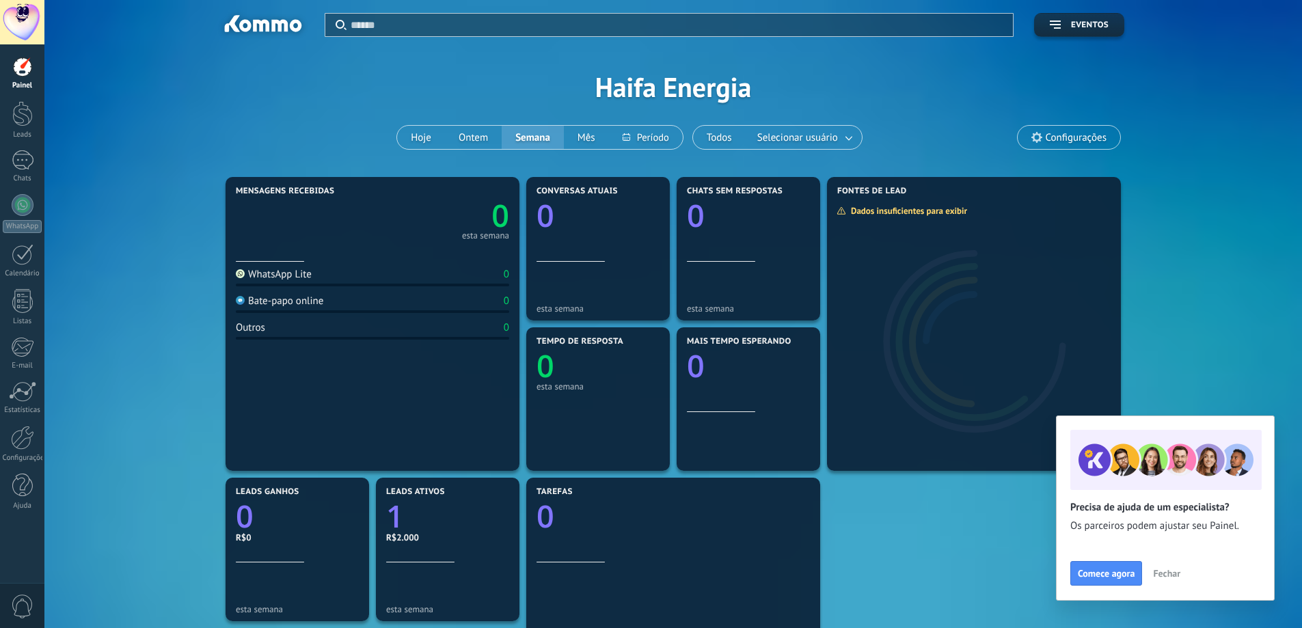
scroll to position [273, 0]
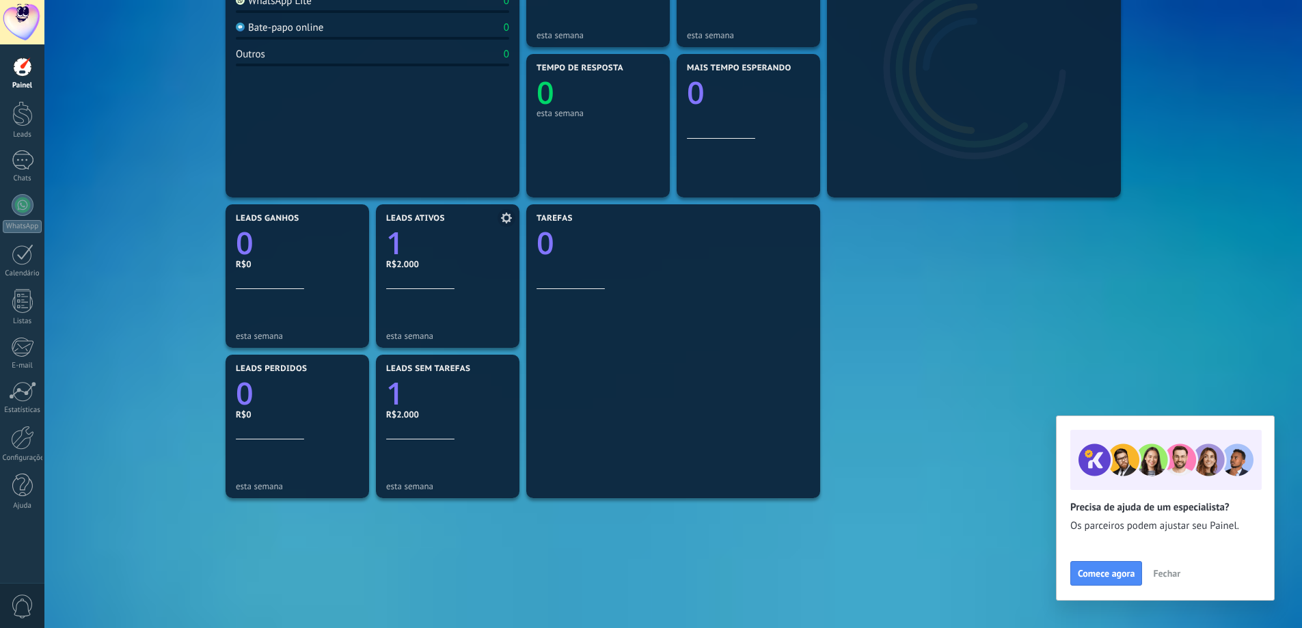
click at [394, 244] on text "1" at bounding box center [395, 243] width 18 height 42
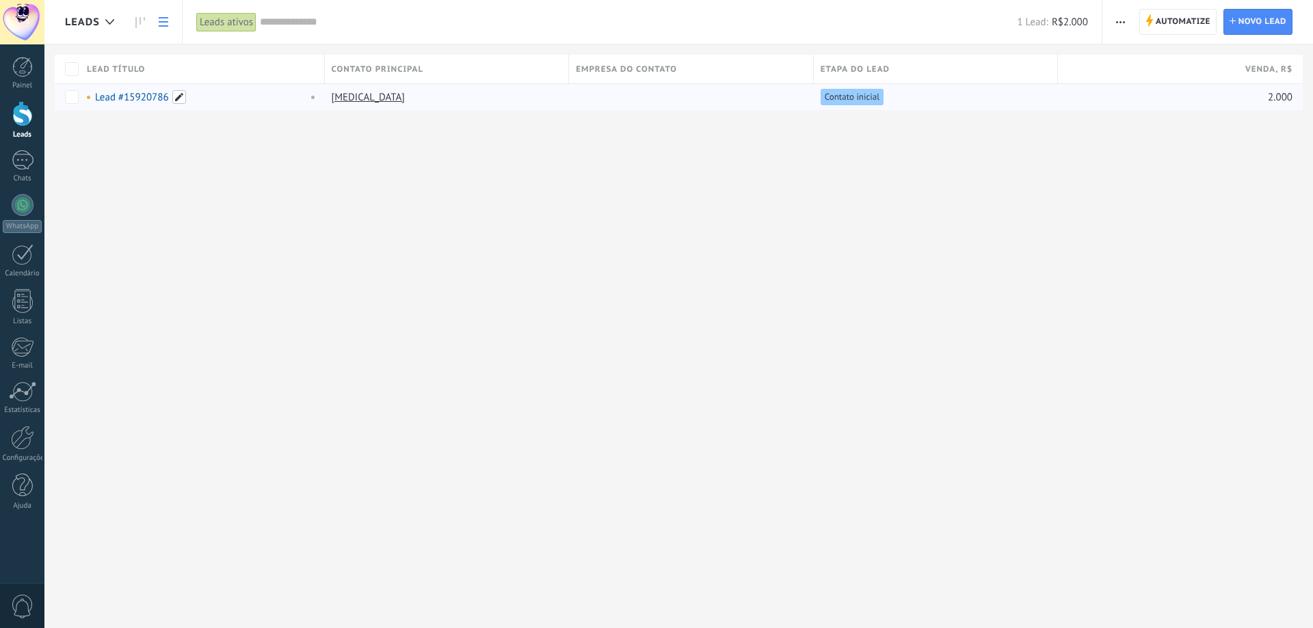
click at [180, 97] on span at bounding box center [179, 97] width 14 height 14
click at [165, 124] on span "Cancelar" at bounding box center [167, 128] width 35 height 12
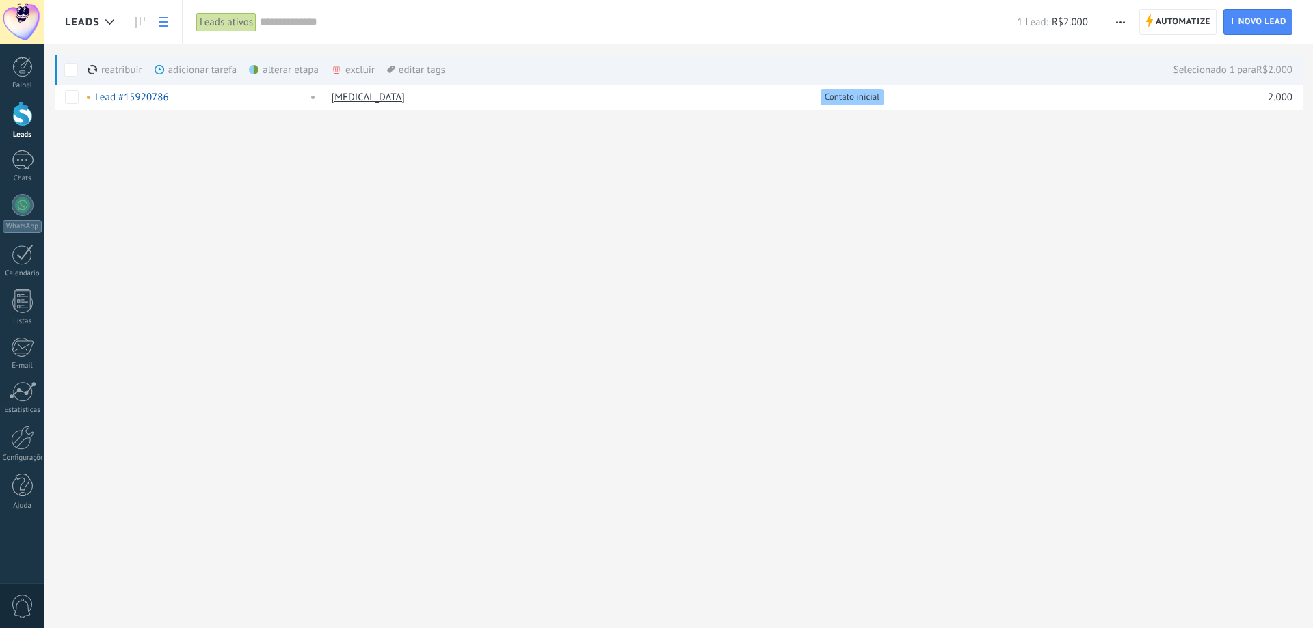
click at [362, 68] on div "excluir mais" at bounding box center [377, 70] width 93 height 30
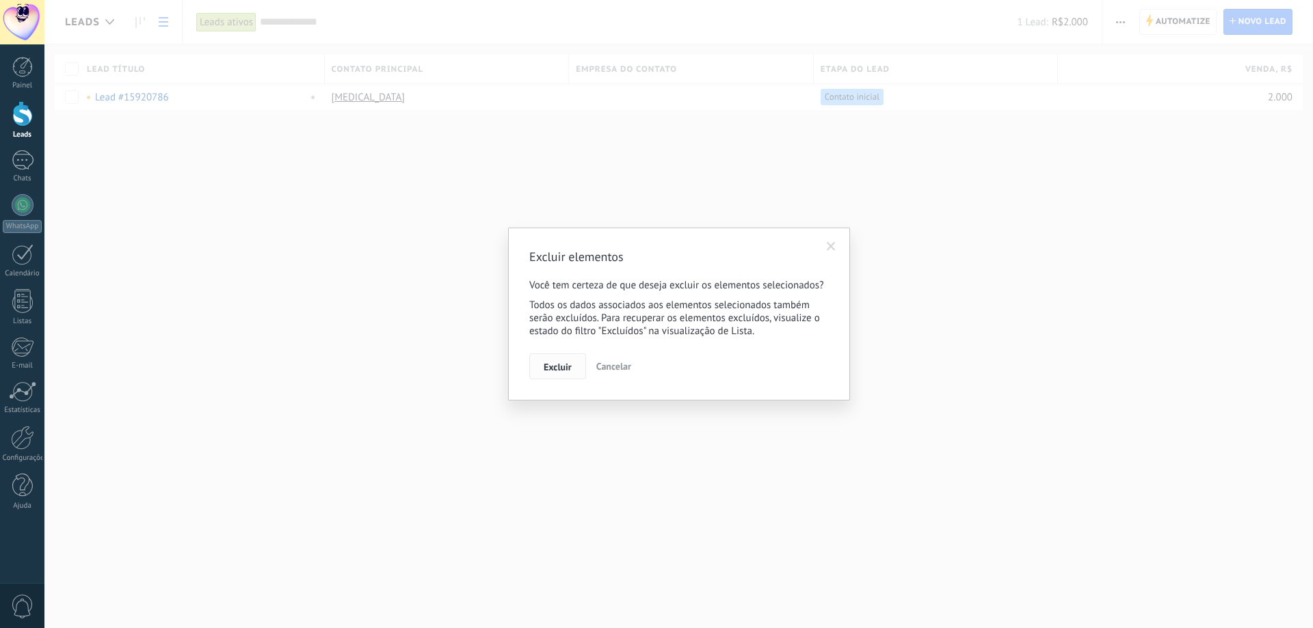
click at [557, 363] on span "Excluir" at bounding box center [558, 367] width 28 height 10
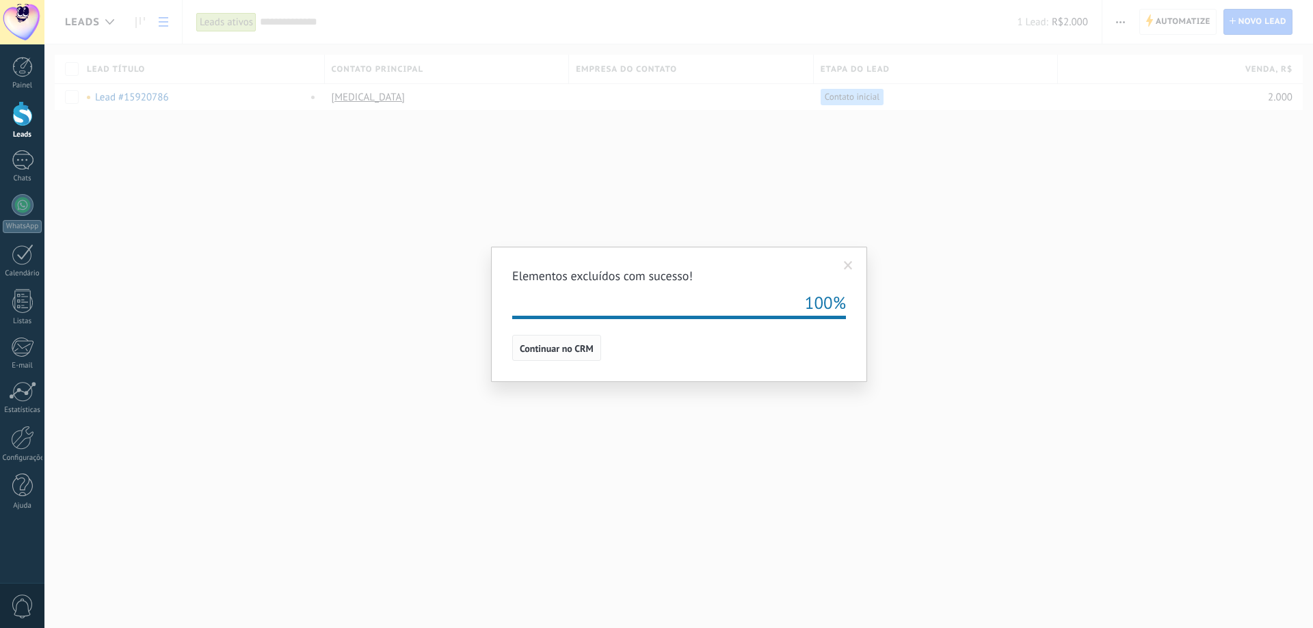
click at [557, 347] on span "Continuar no CRM" at bounding box center [557, 349] width 74 height 10
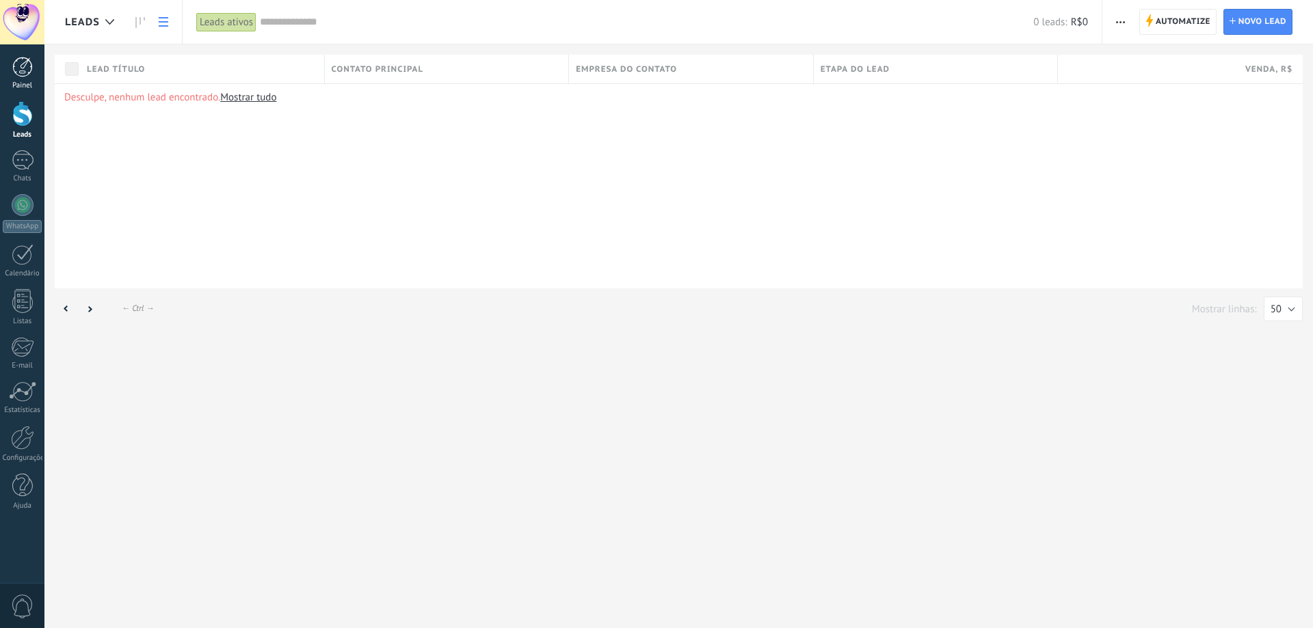
click at [23, 74] on div at bounding box center [22, 67] width 21 height 21
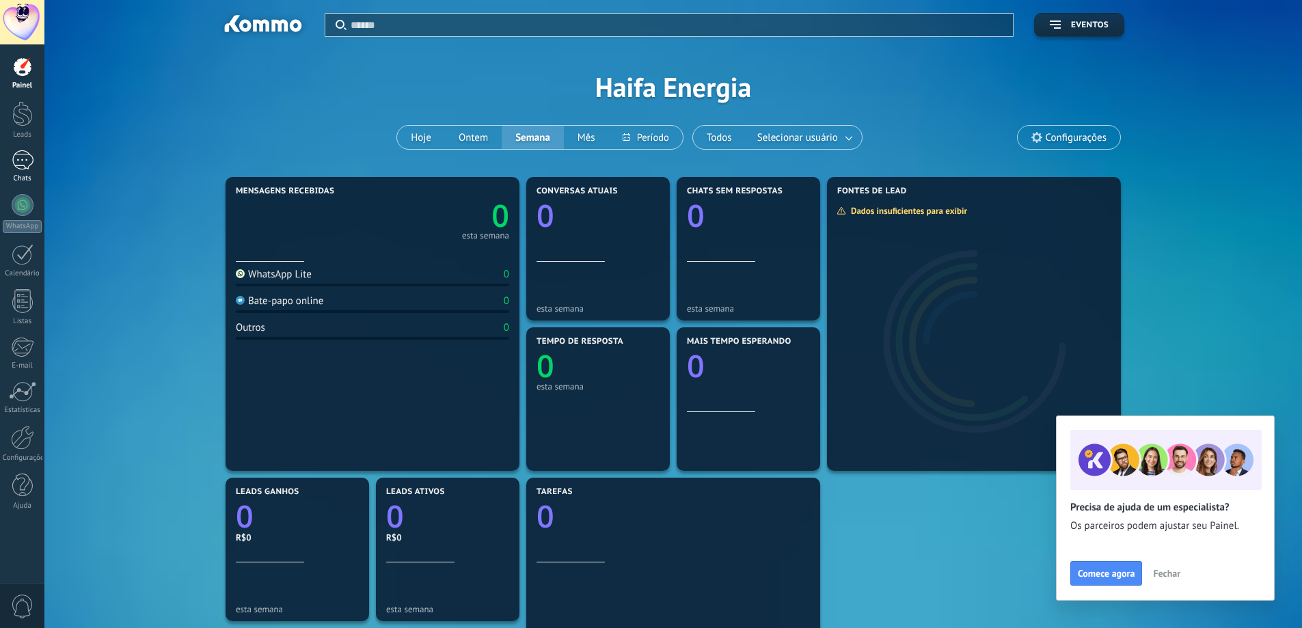
click at [13, 157] on div at bounding box center [23, 160] width 22 height 20
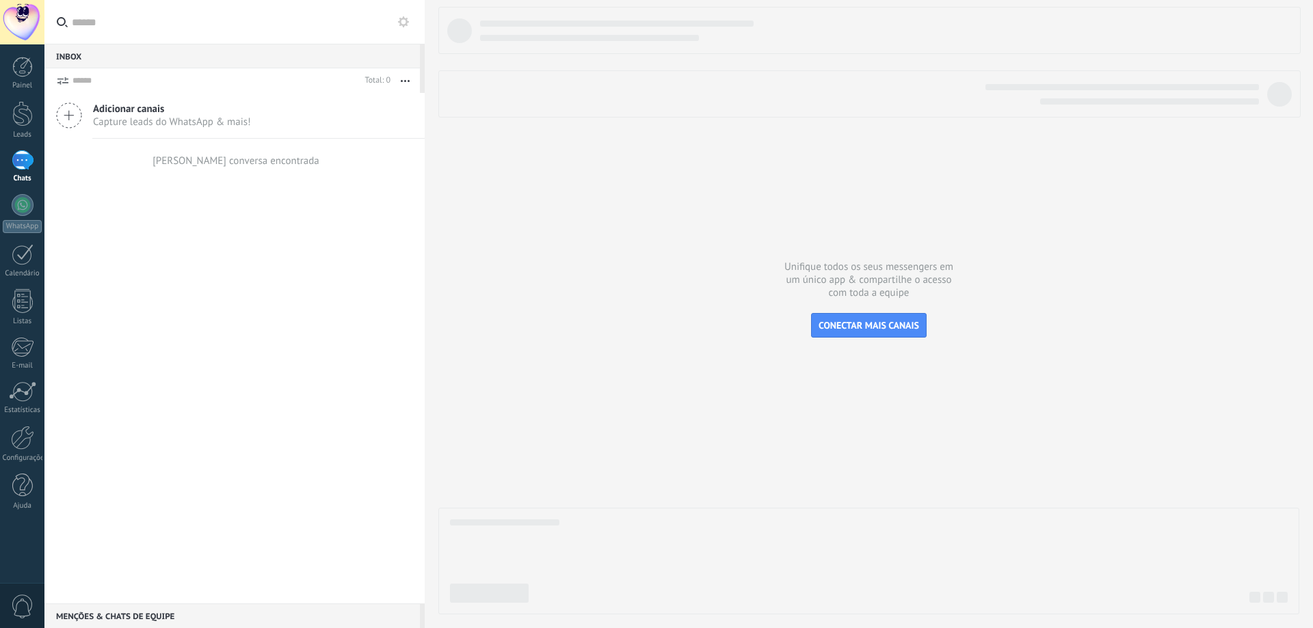
click at [150, 112] on span "Adicionar canais" at bounding box center [172, 109] width 158 height 13
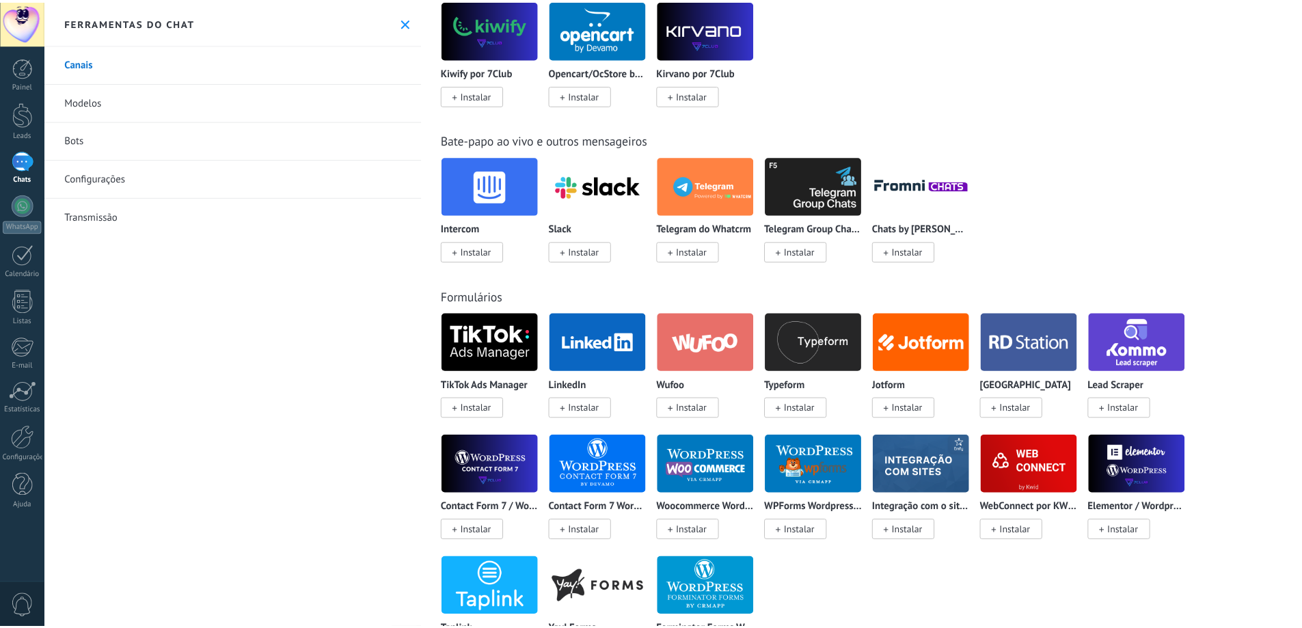
scroll to position [547, 0]
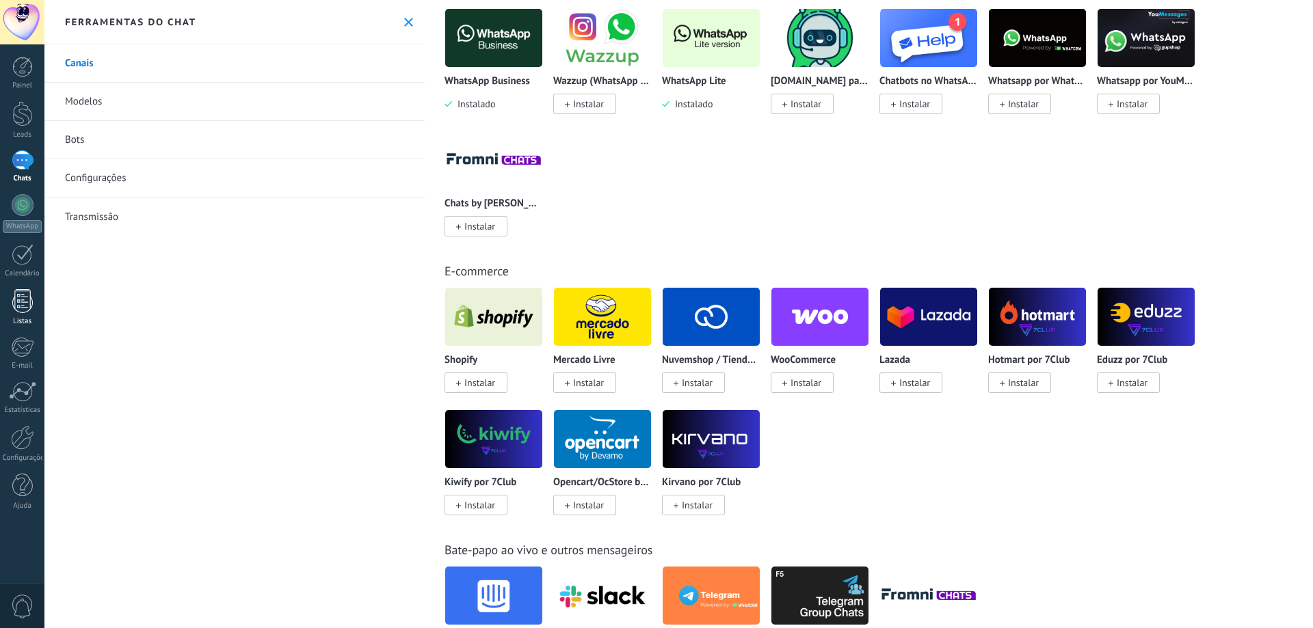
click at [26, 306] on div at bounding box center [22, 301] width 21 height 24
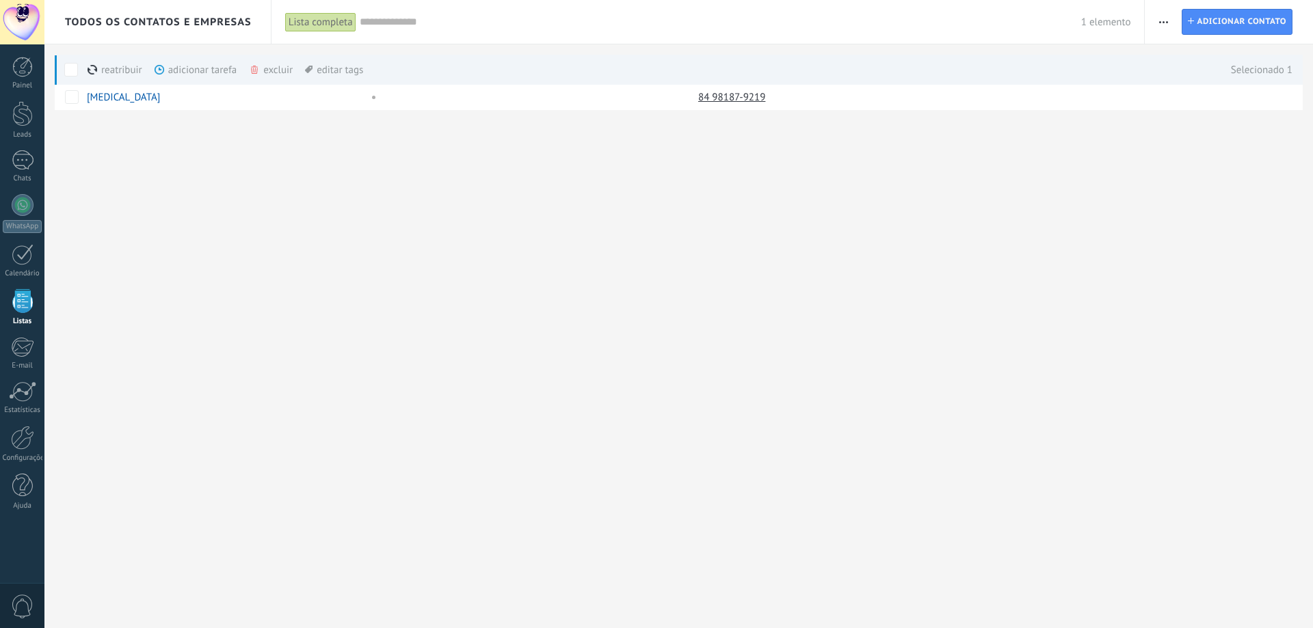
click at [267, 72] on div "excluir mais" at bounding box center [295, 70] width 93 height 30
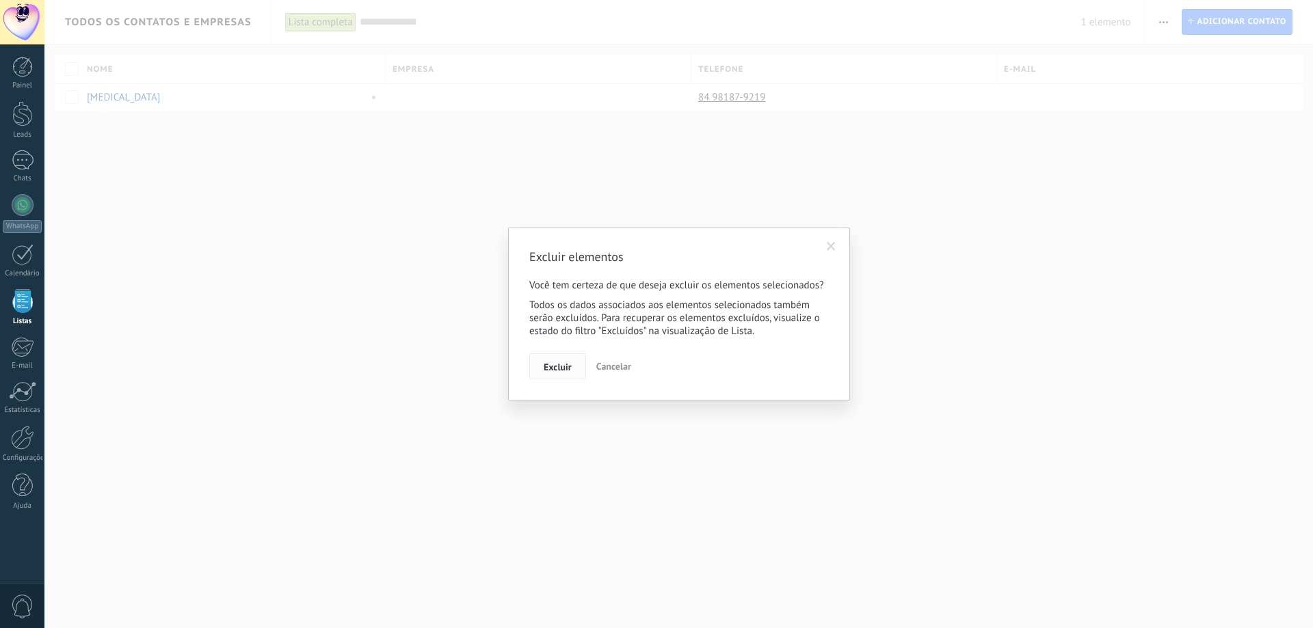
click at [558, 366] on span "Excluir" at bounding box center [558, 367] width 28 height 10
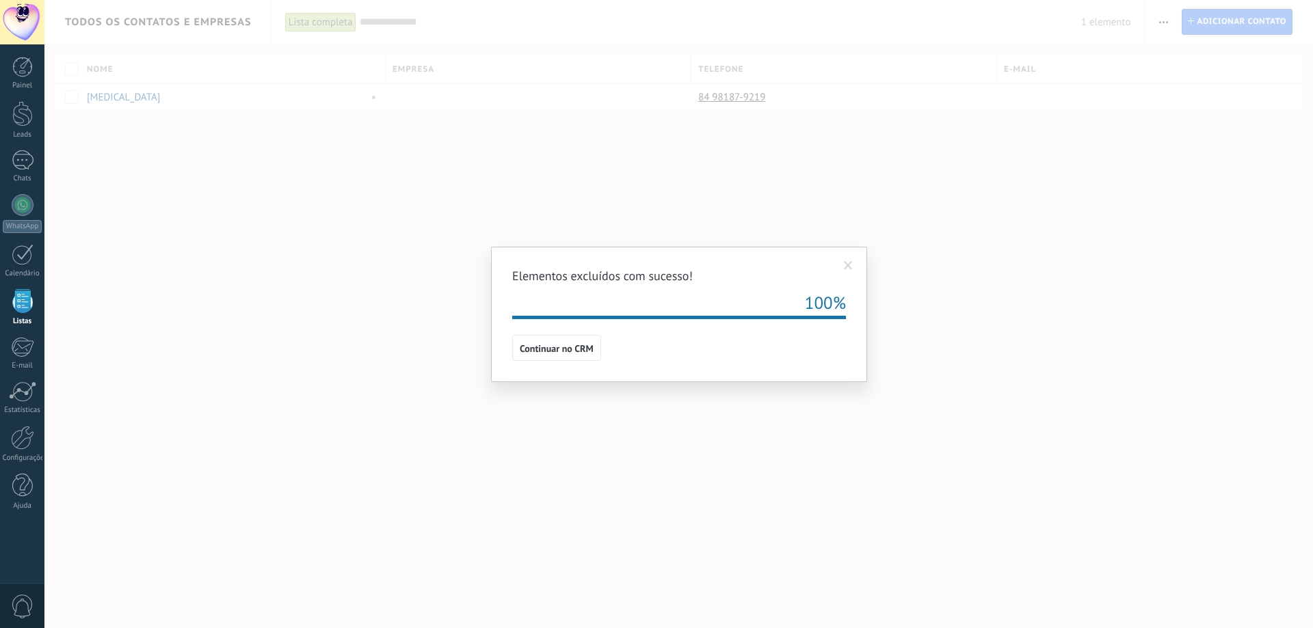
click at [848, 264] on span at bounding box center [848, 266] width 9 height 10
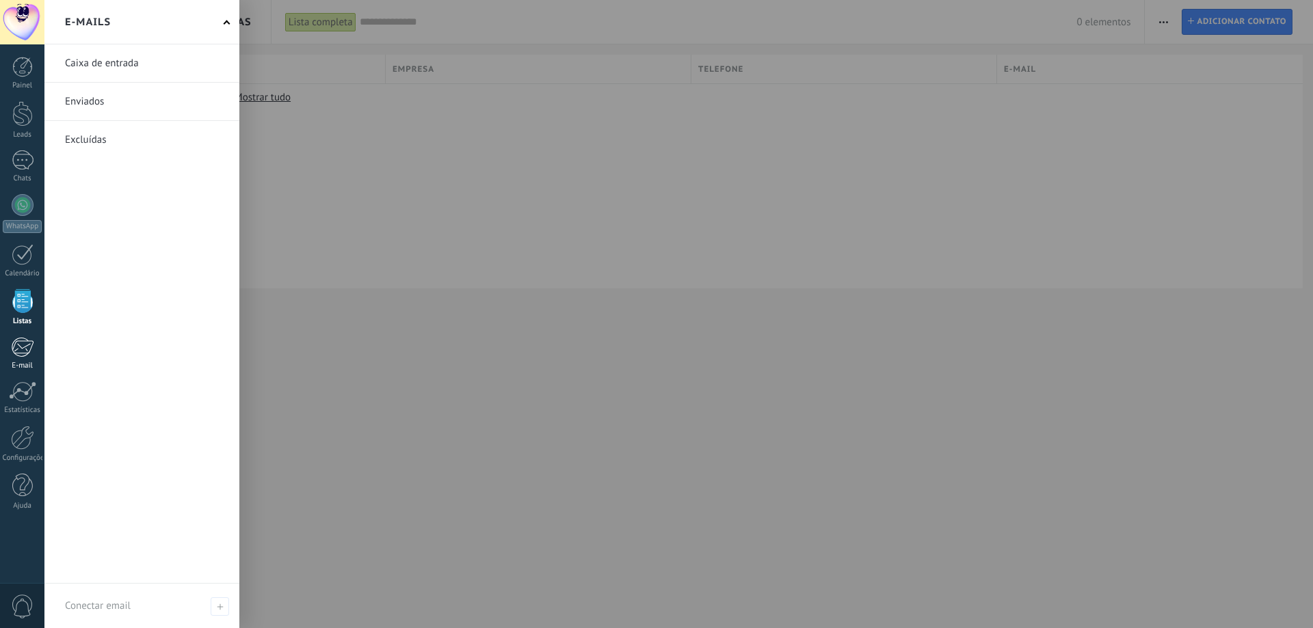
click at [23, 343] on div at bounding box center [22, 347] width 23 height 21
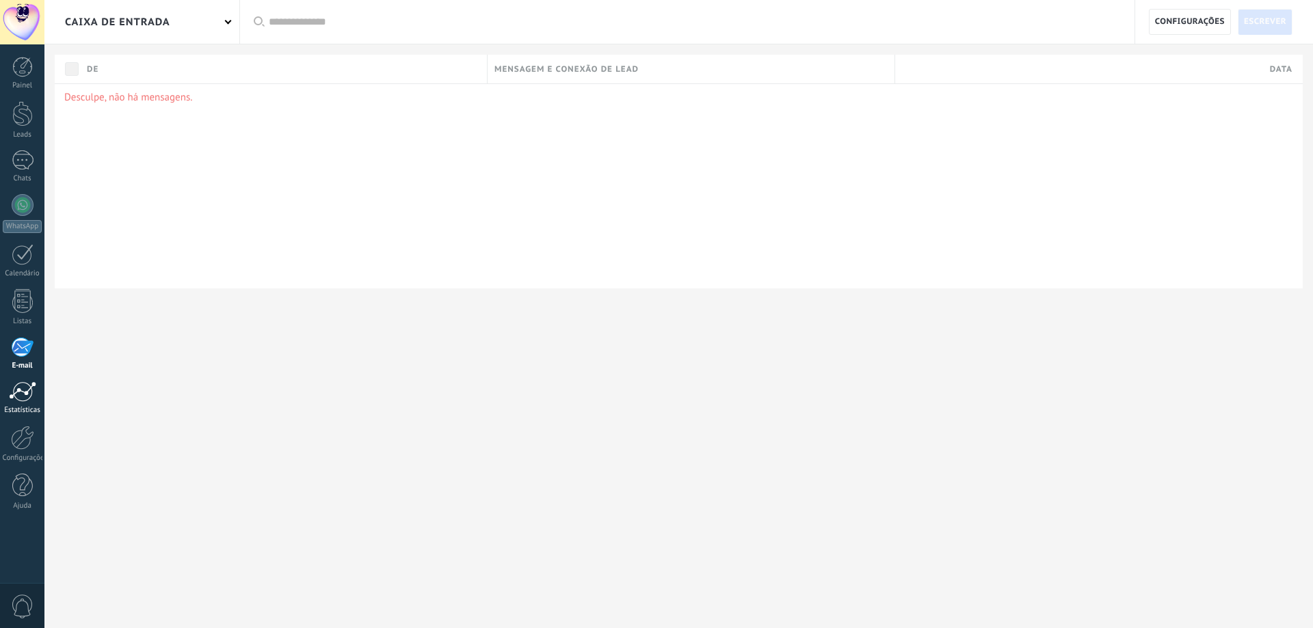
click at [16, 388] on div at bounding box center [22, 391] width 27 height 21
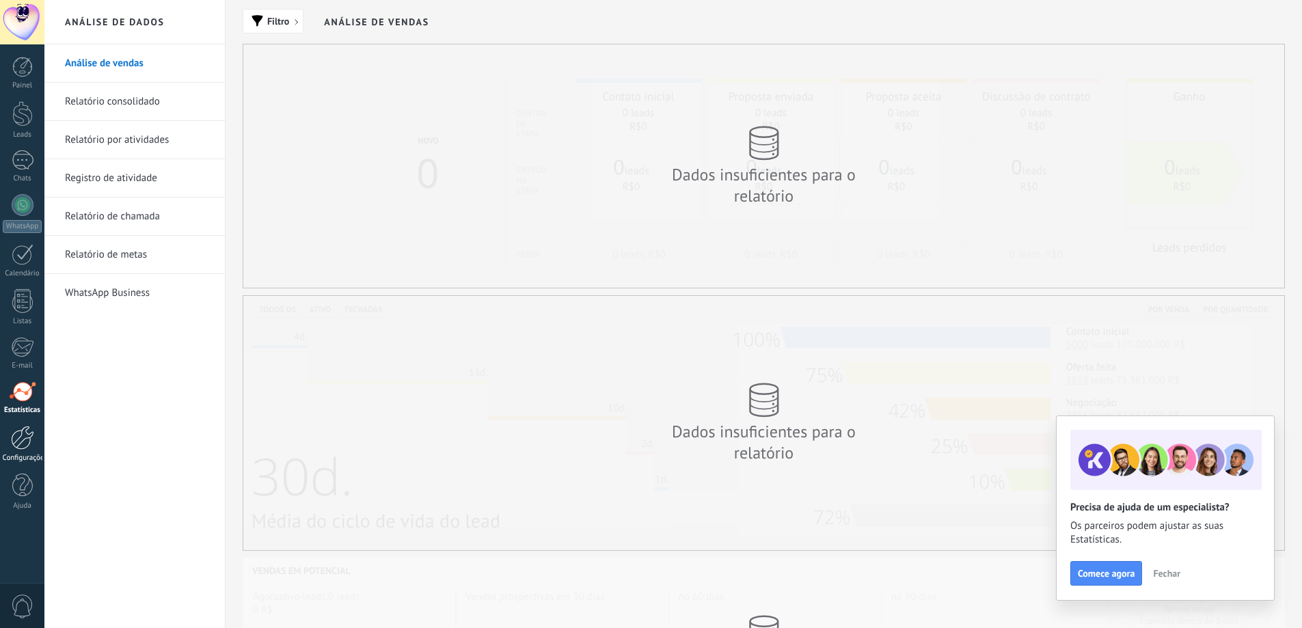
click at [11, 440] on div at bounding box center [22, 438] width 23 height 24
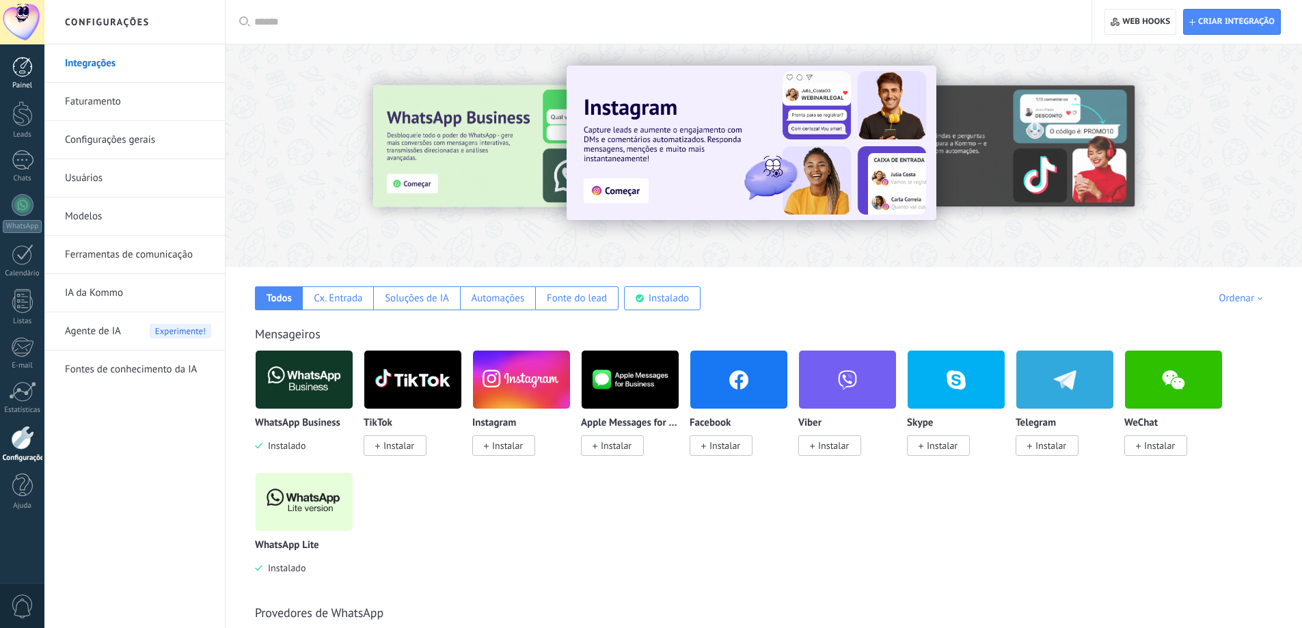
click at [26, 60] on div at bounding box center [22, 67] width 21 height 21
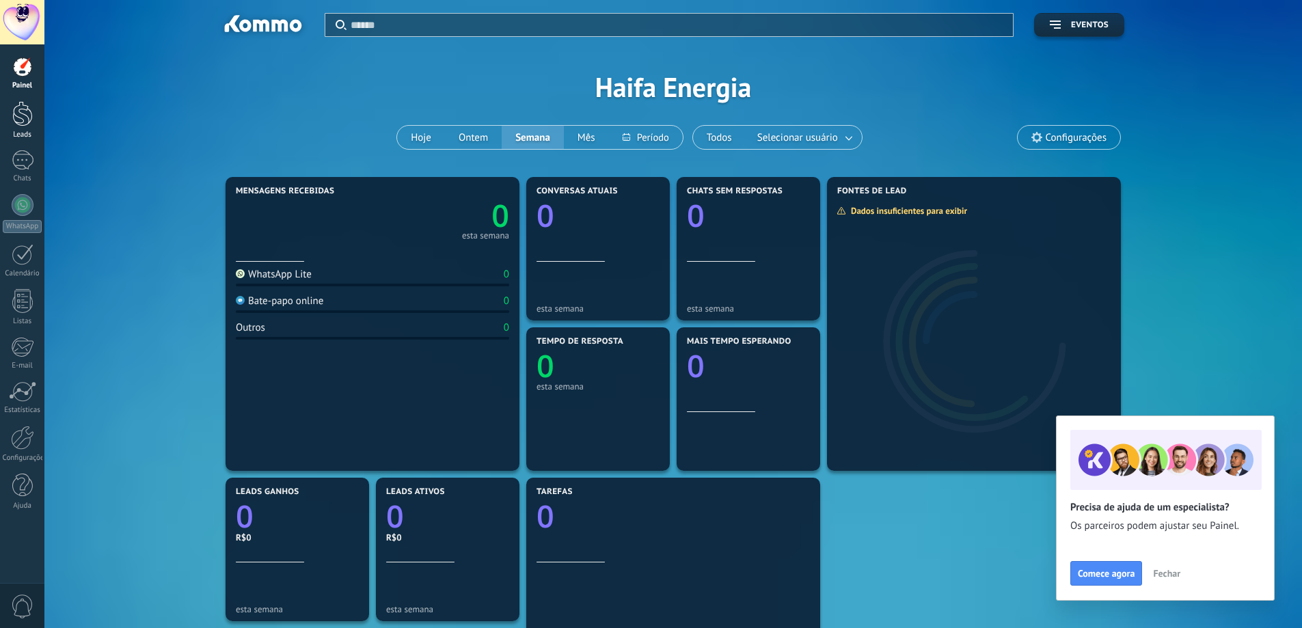
click at [25, 122] on div at bounding box center [22, 113] width 21 height 25
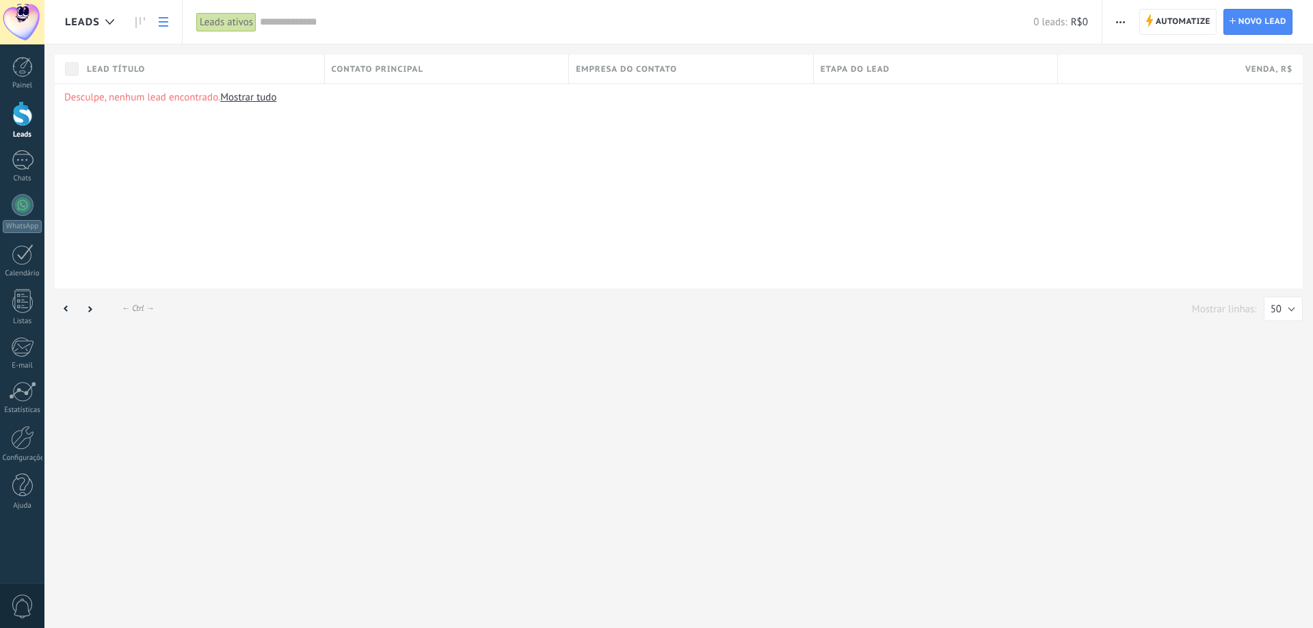
click at [20, 32] on div at bounding box center [22, 22] width 44 height 44
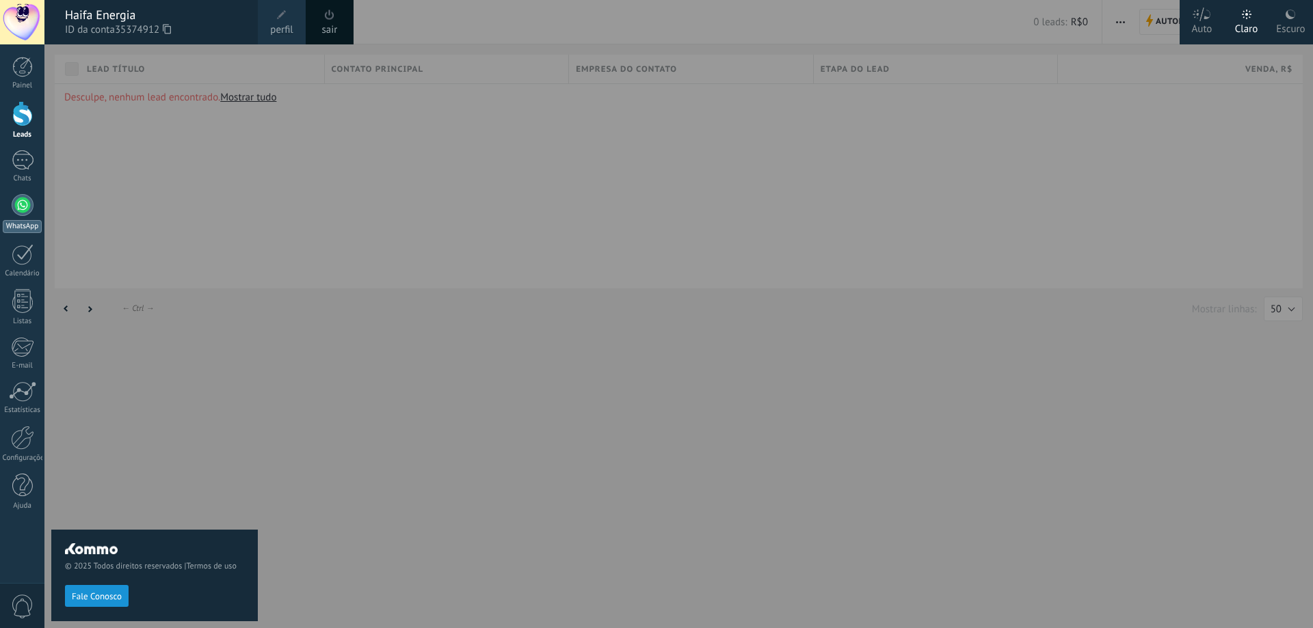
click at [18, 202] on div at bounding box center [23, 205] width 22 height 22
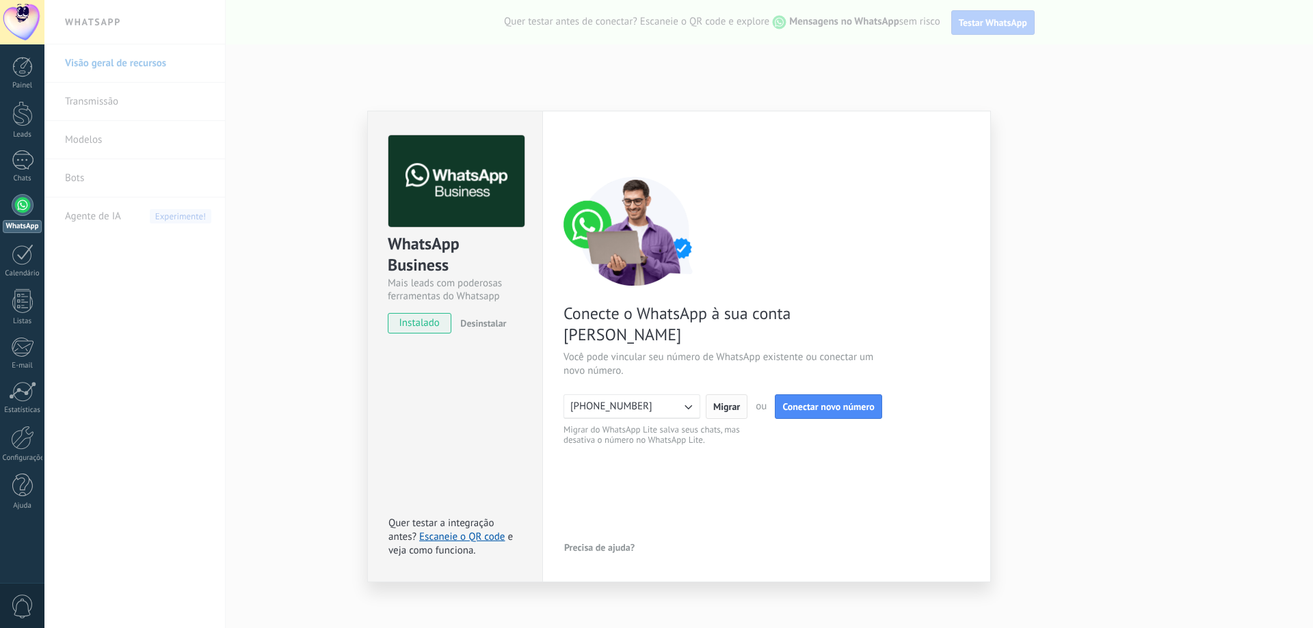
click at [726, 402] on span "Migrar" at bounding box center [726, 407] width 27 height 10
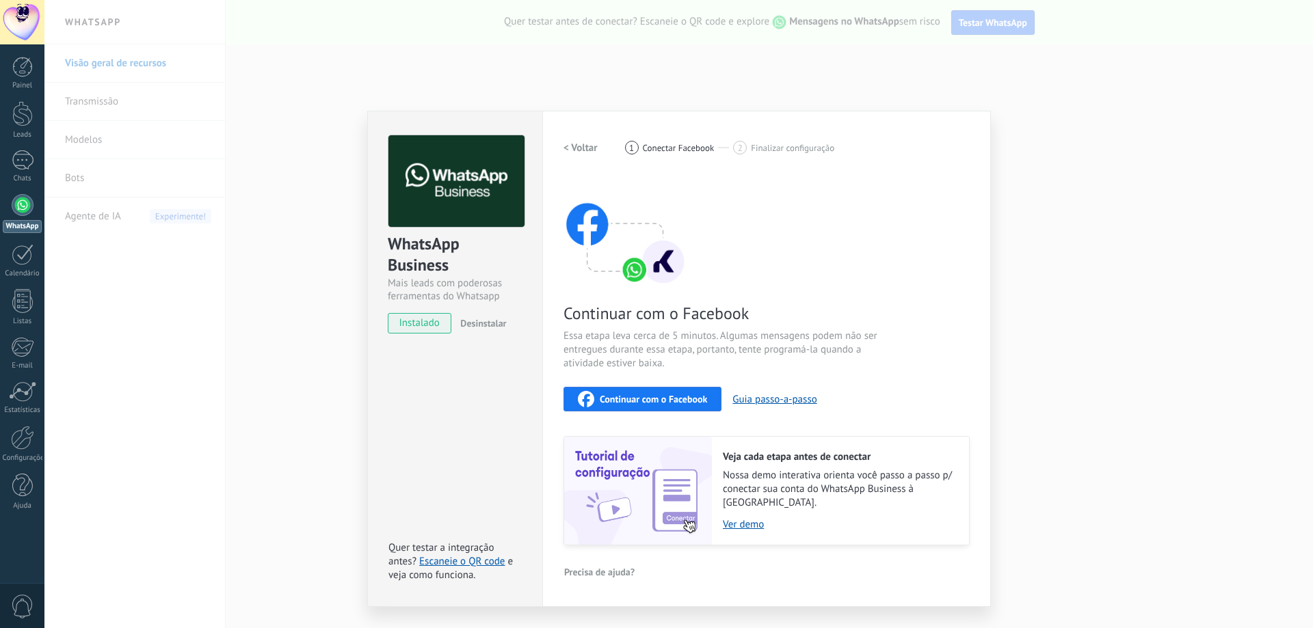
click at [637, 265] on img at bounding box center [624, 230] width 123 height 109
click at [664, 257] on img at bounding box center [624, 230] width 123 height 109
click at [641, 269] on img at bounding box center [624, 230] width 123 height 109
click at [243, 362] on div "WhatsApp Business Mais leads com poderosas ferramentas do Whatsapp instalado De…" at bounding box center [678, 314] width 1268 height 628
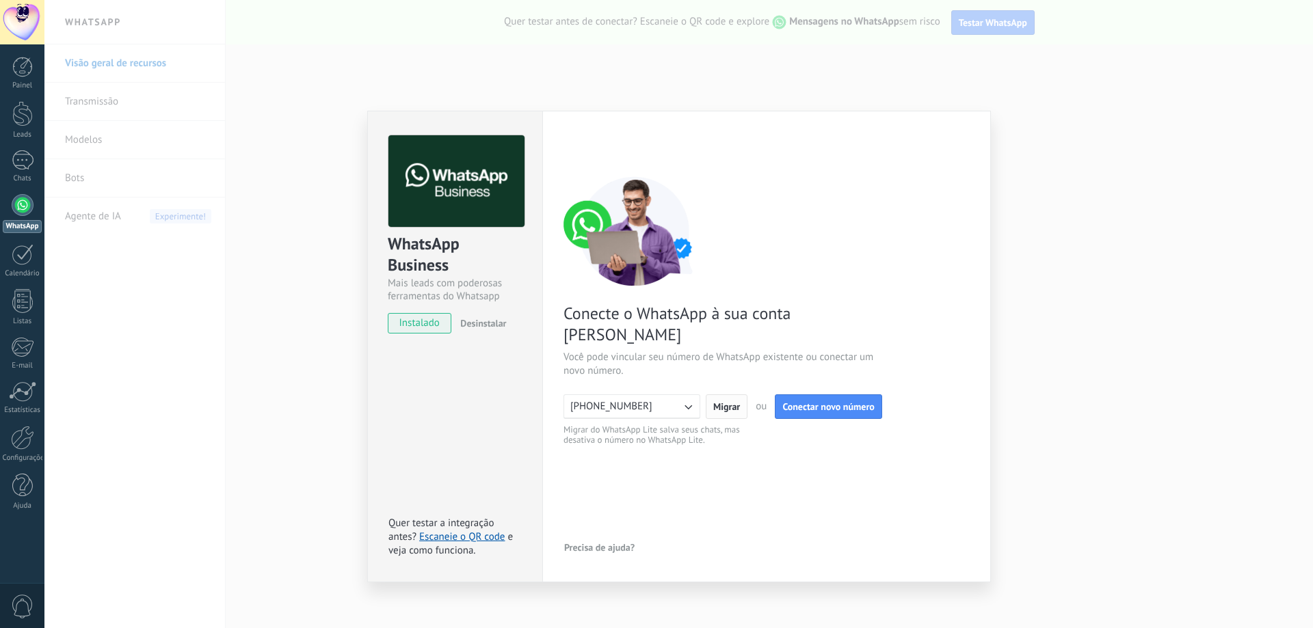
click at [732, 402] on span "Migrar" at bounding box center [726, 407] width 27 height 10
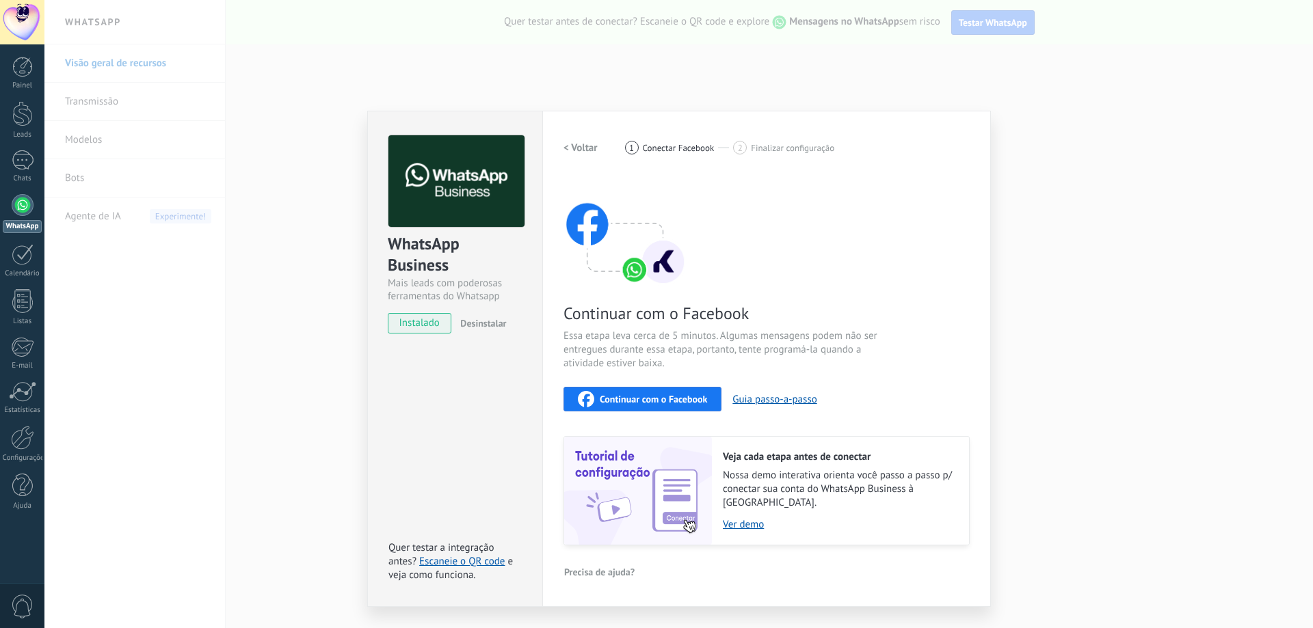
click at [290, 356] on div "WhatsApp Business Mais leads com poderosas ferramentas do Whatsapp instalado De…" at bounding box center [678, 314] width 1268 height 628
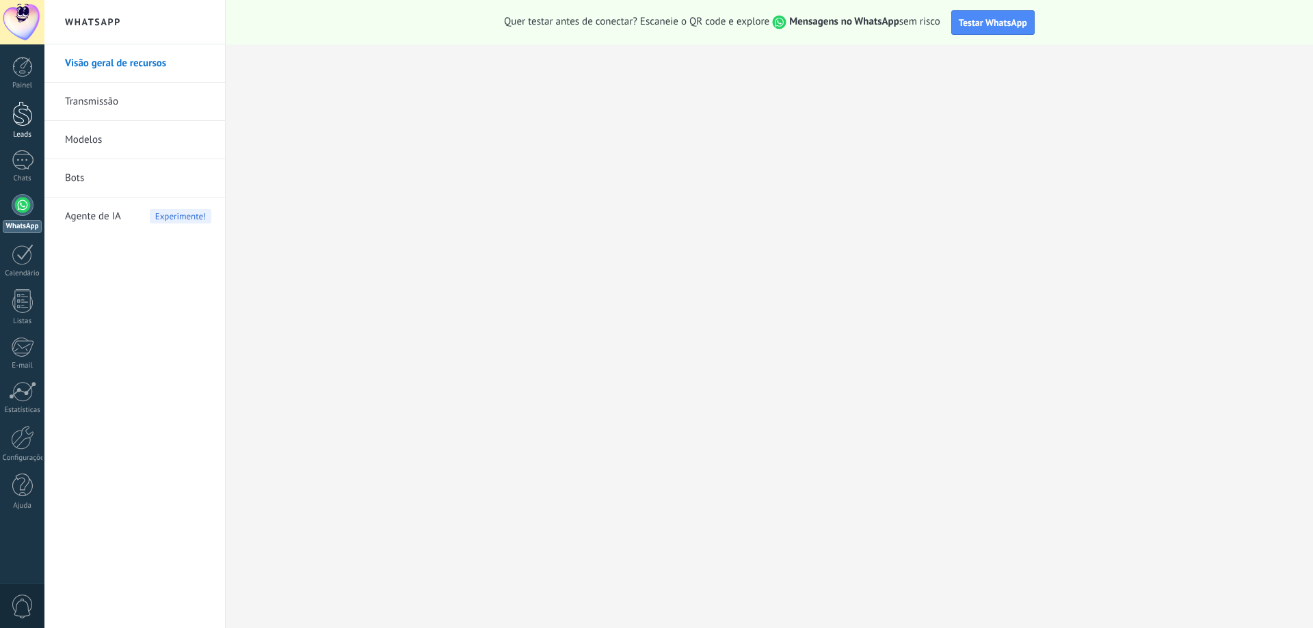
click at [20, 113] on div at bounding box center [22, 113] width 21 height 25
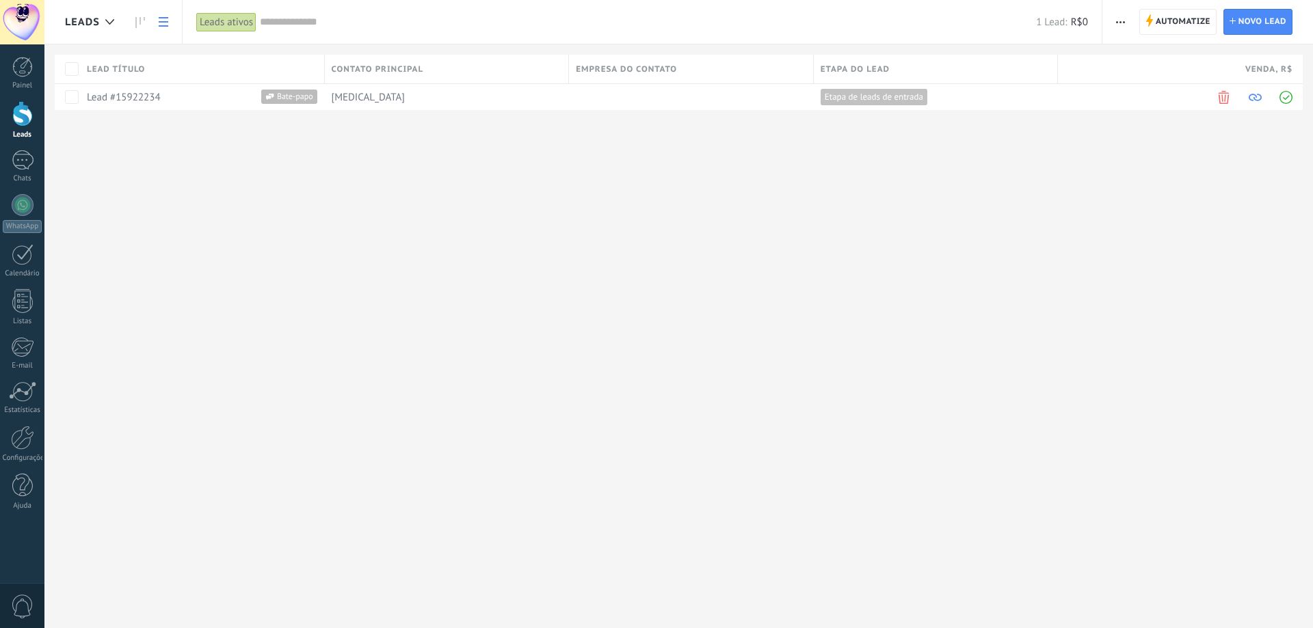
click at [428, 194] on div "Leads Automatize Nova transmissão Editar funil de vendas Imprimir Configurações…" at bounding box center [678, 314] width 1268 height 628
click at [1224, 97] on span at bounding box center [1223, 97] width 13 height 13
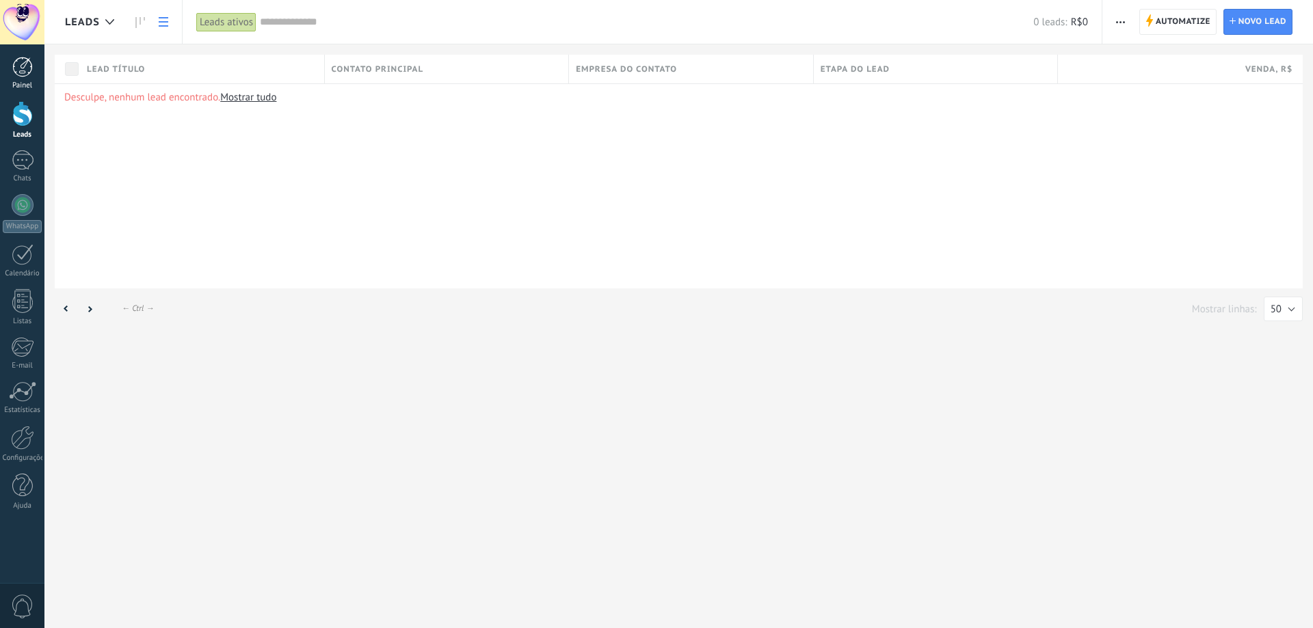
click at [23, 77] on div at bounding box center [22, 67] width 21 height 21
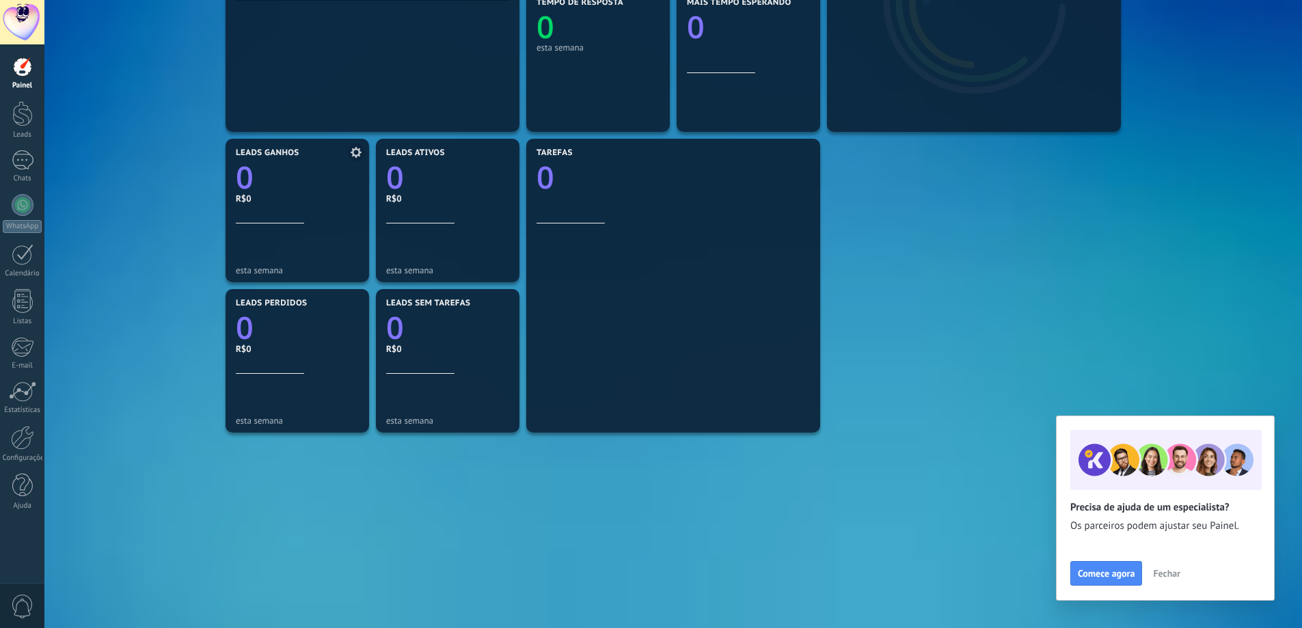
scroll to position [134, 0]
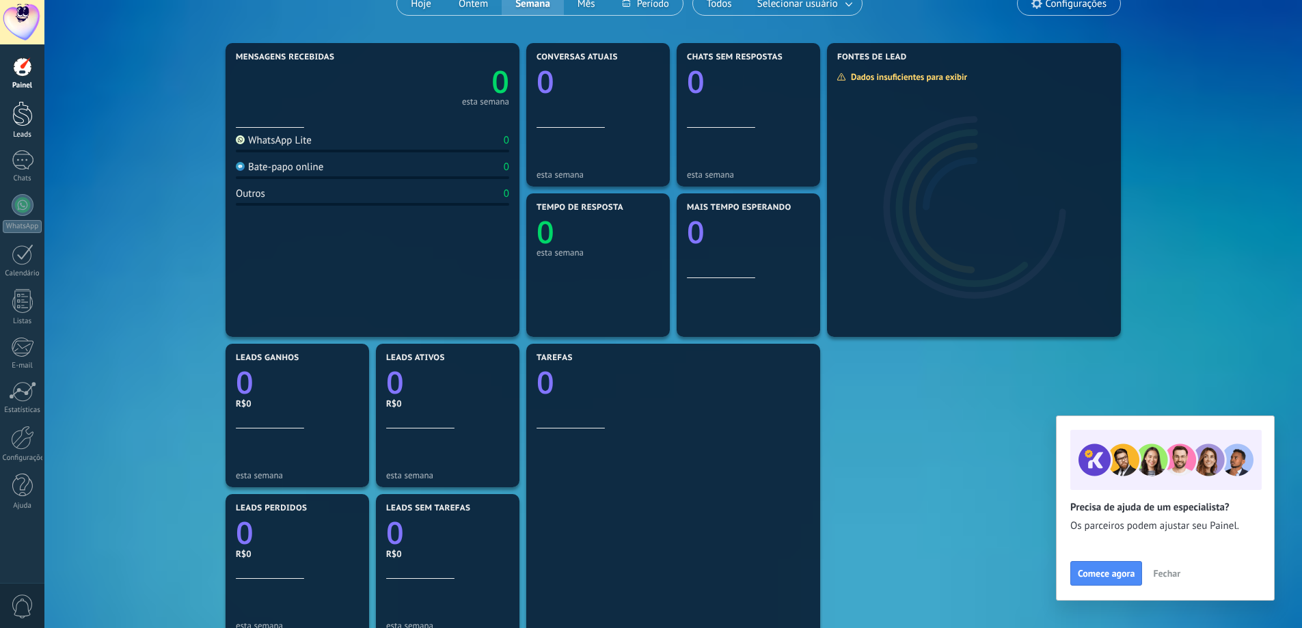
click at [18, 112] on div at bounding box center [22, 113] width 21 height 25
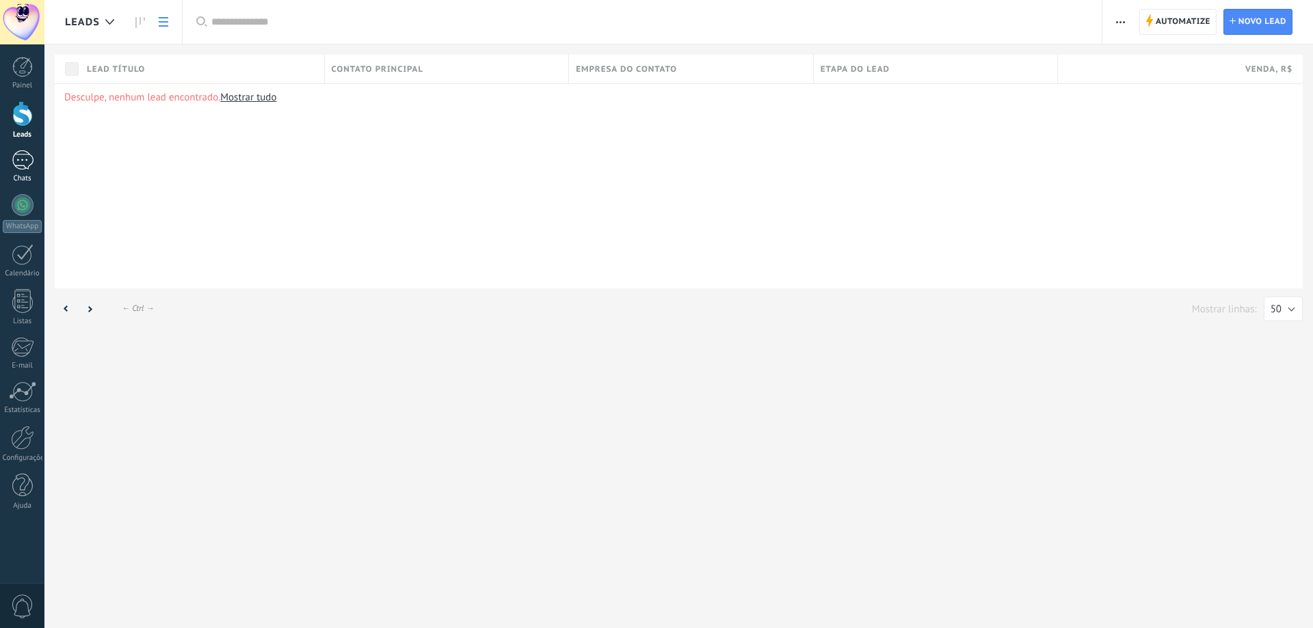
click at [27, 155] on div at bounding box center [23, 160] width 22 height 20
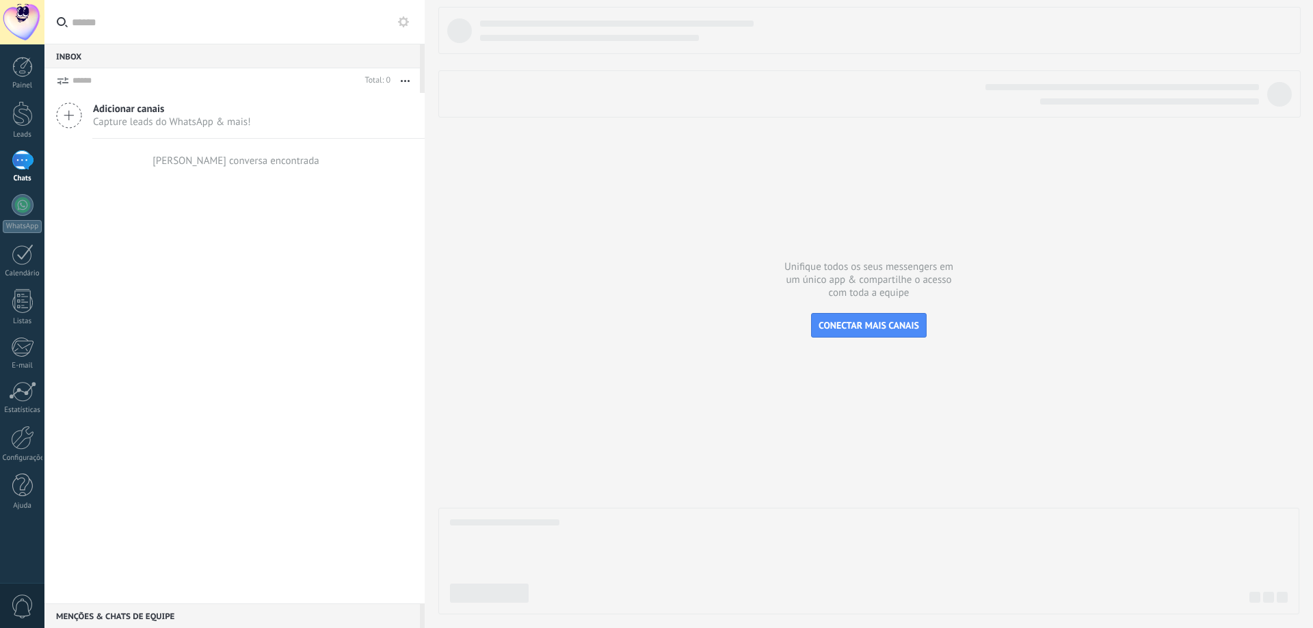
click at [68, 115] on icon at bounding box center [69, 116] width 26 height 26
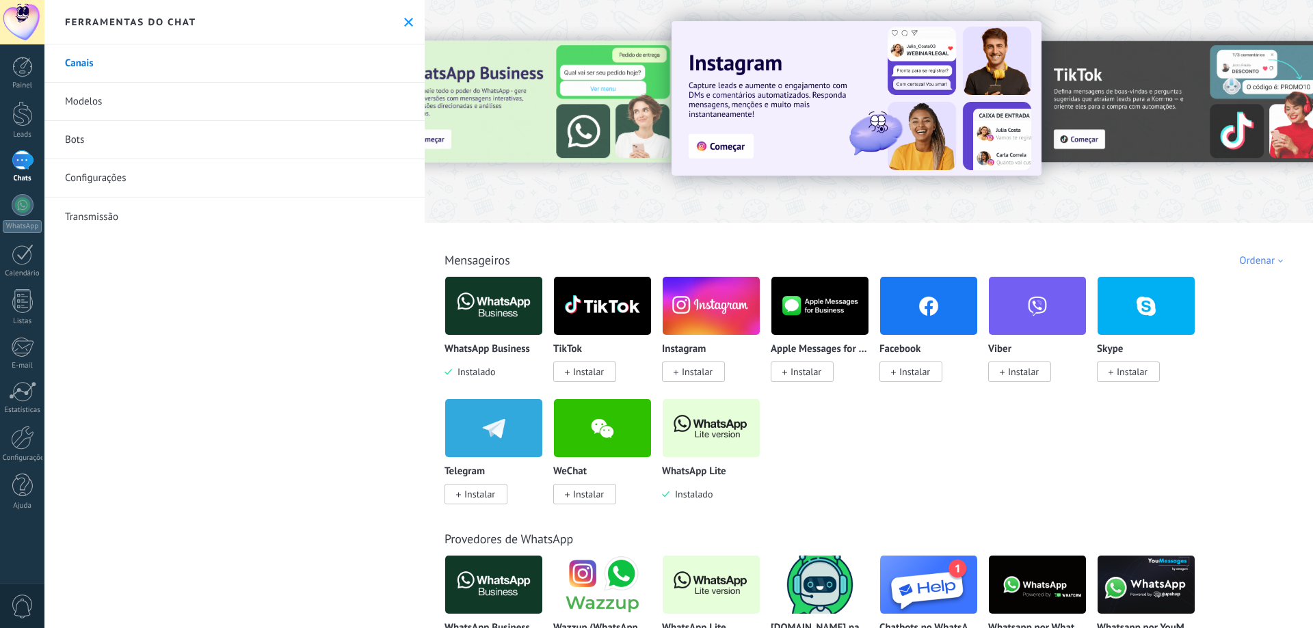
click at [472, 128] on div at bounding box center [533, 110] width 299 height 123
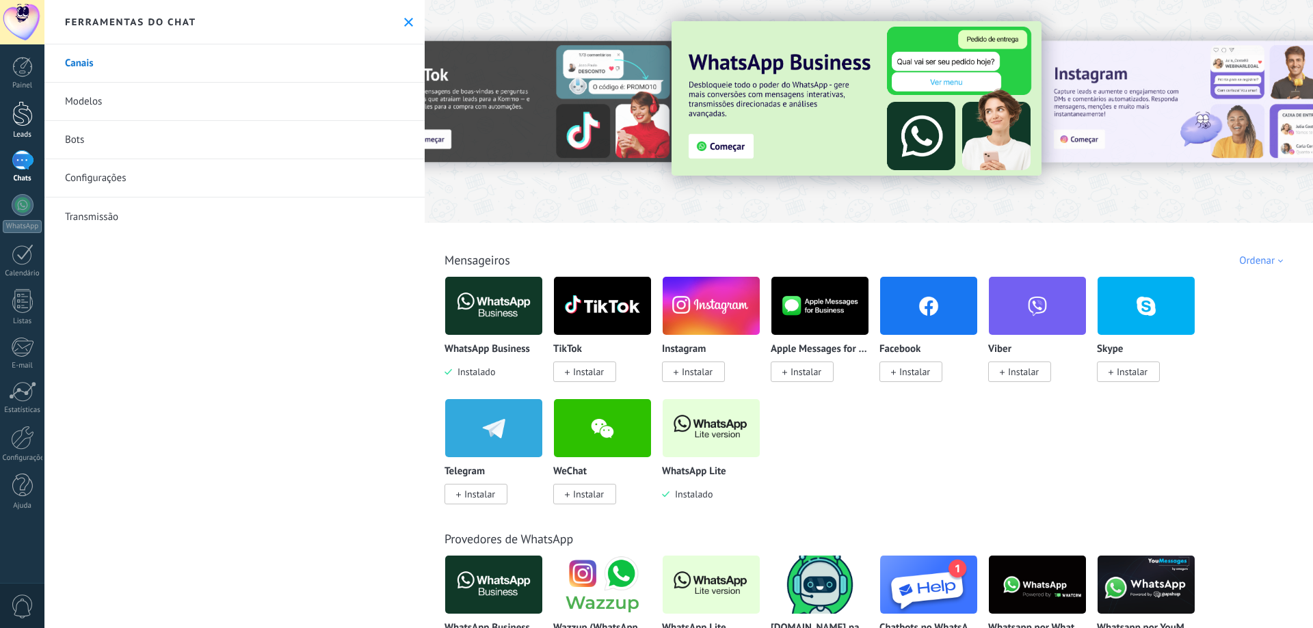
drag, startPoint x: 32, startPoint y: 118, endPoint x: 32, endPoint y: 109, distance: 8.2
click at [32, 116] on div at bounding box center [22, 113] width 21 height 25
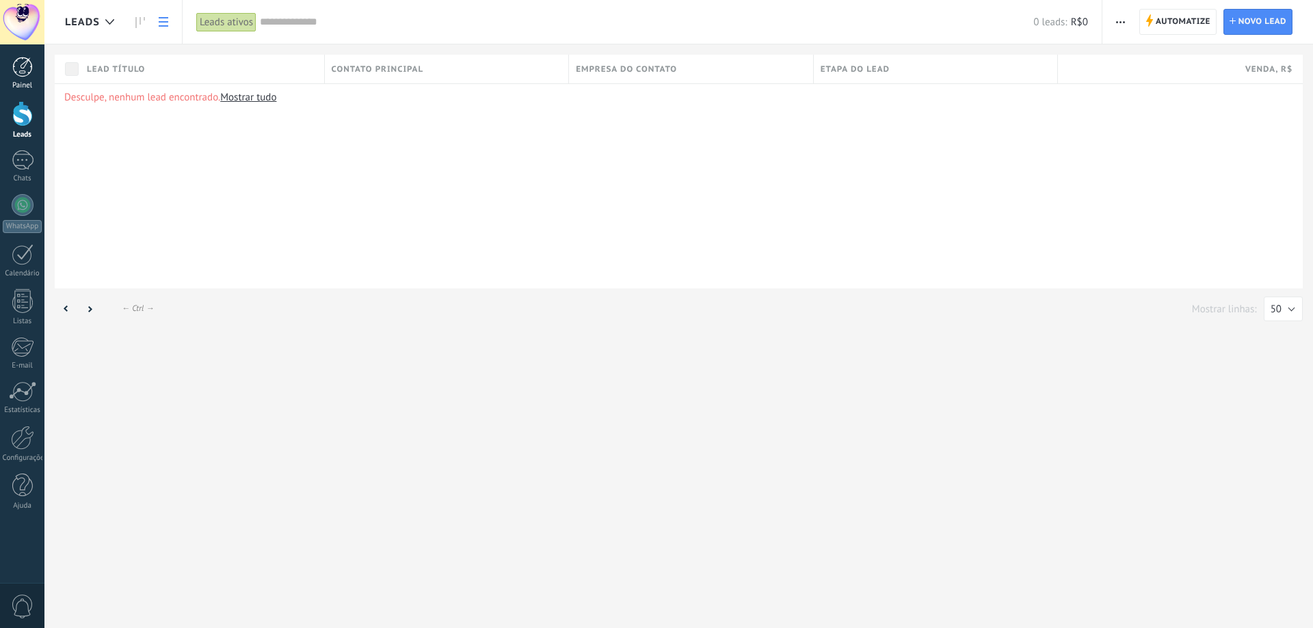
click at [16, 72] on div at bounding box center [22, 67] width 21 height 21
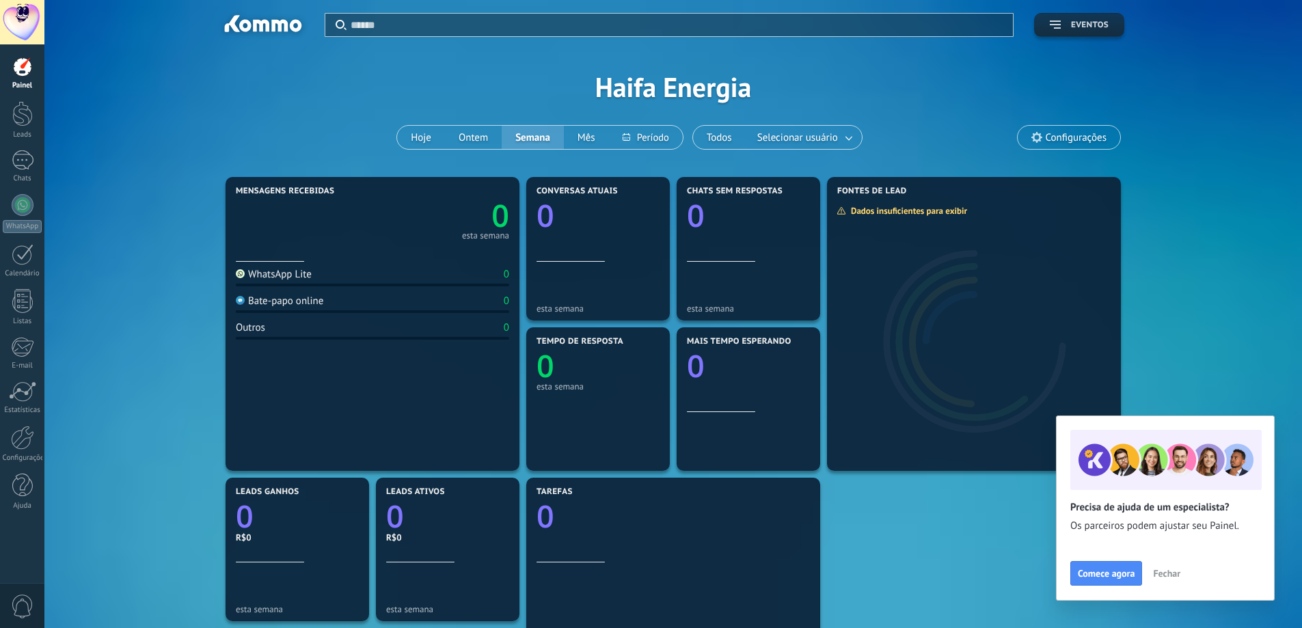
click at [1067, 19] on button "Eventos" at bounding box center [1079, 25] width 90 height 24
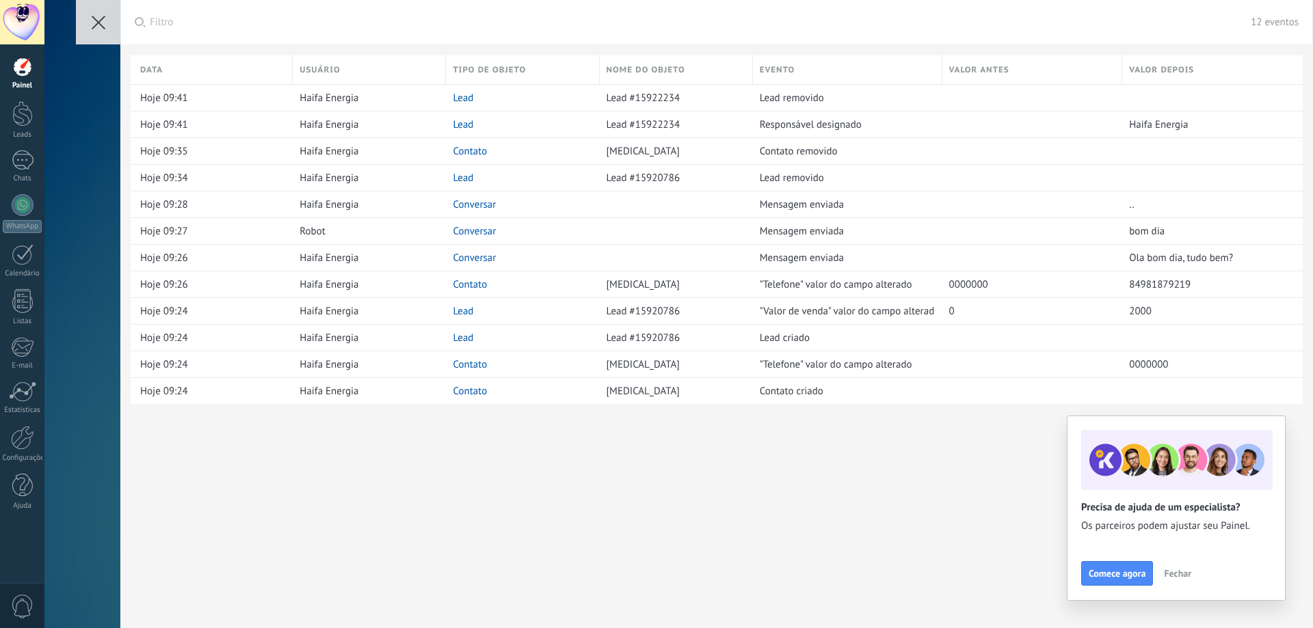
click at [113, 21] on button at bounding box center [98, 22] width 44 height 44
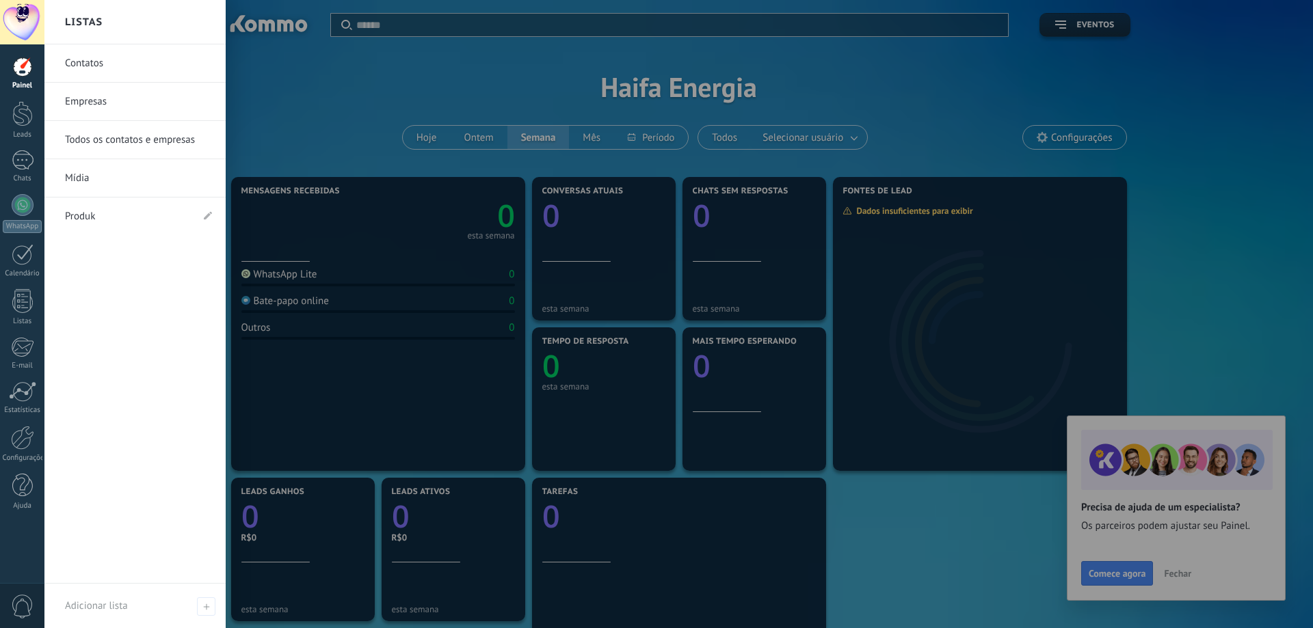
click at [96, 58] on link "Contatos" at bounding box center [138, 63] width 147 height 38
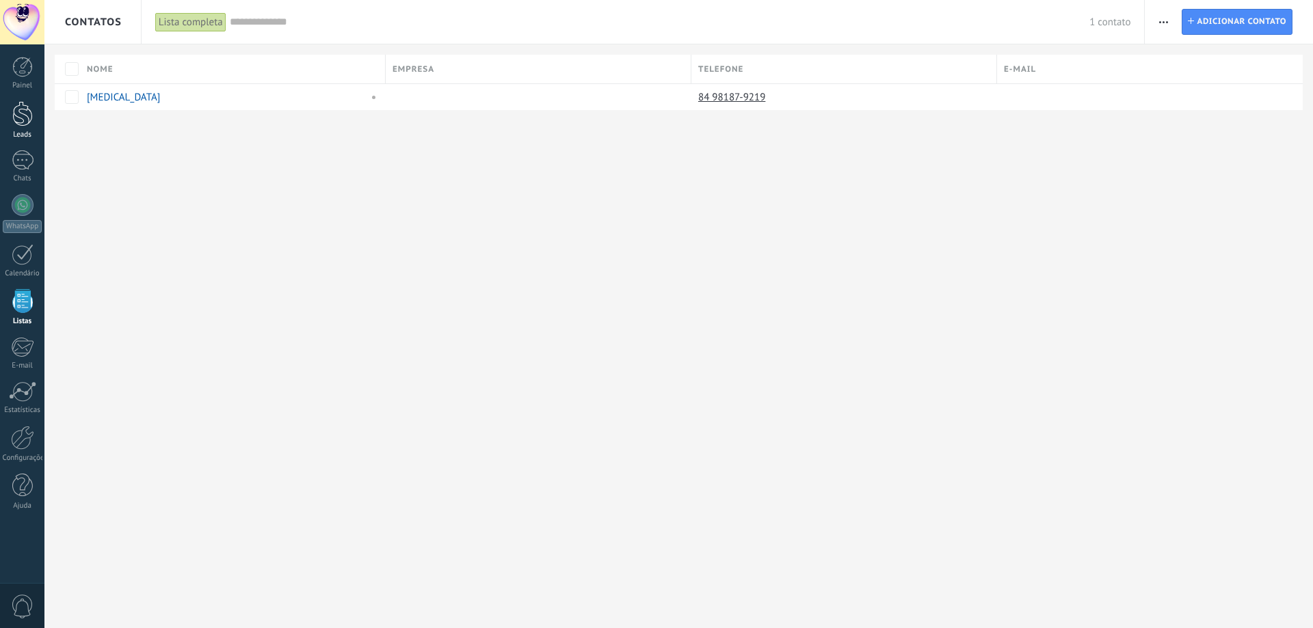
click at [18, 112] on div at bounding box center [22, 113] width 21 height 25
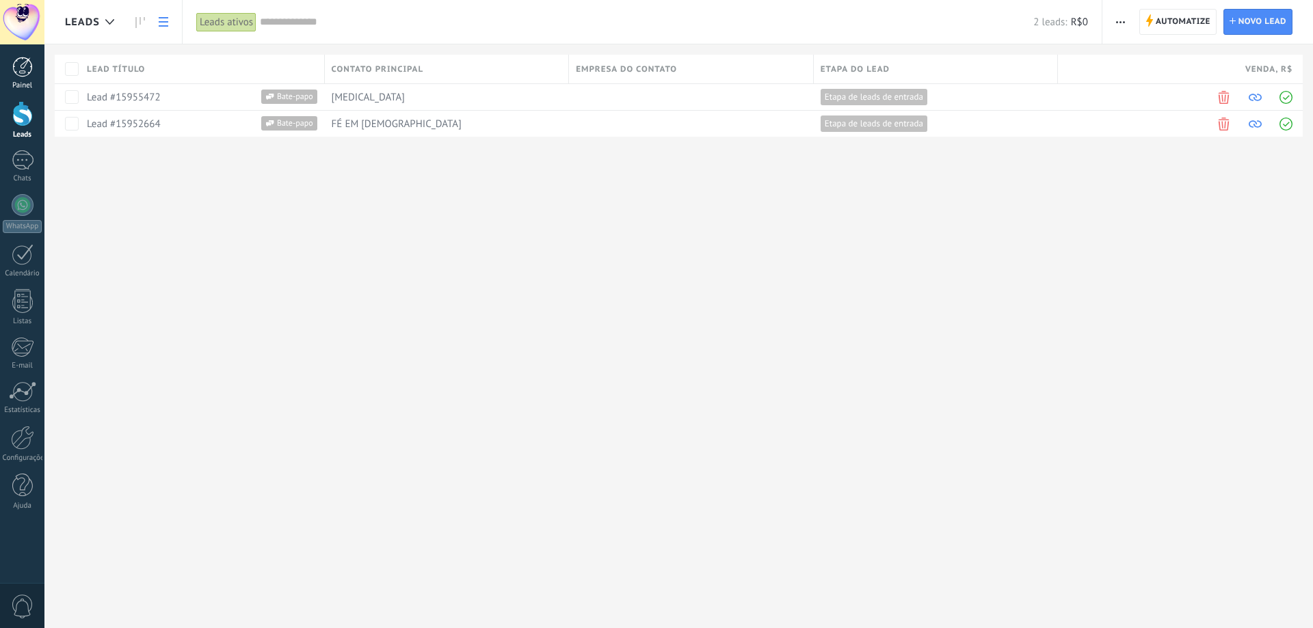
click at [18, 77] on div at bounding box center [22, 67] width 21 height 21
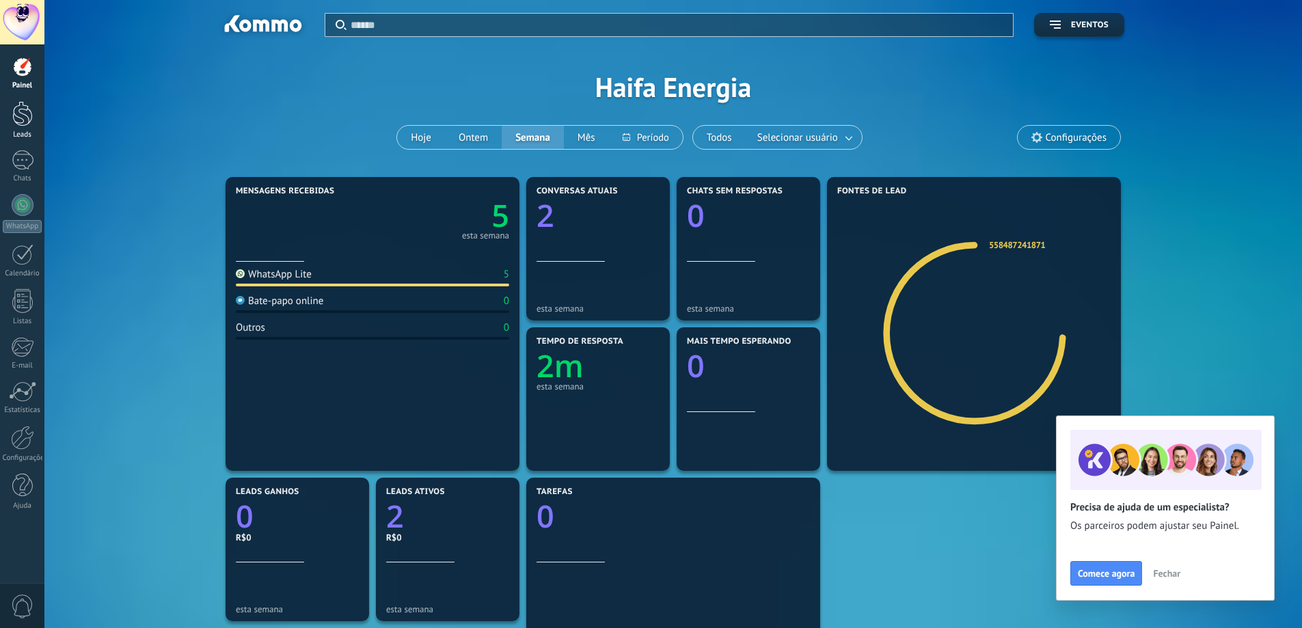
click at [14, 116] on div at bounding box center [22, 113] width 21 height 25
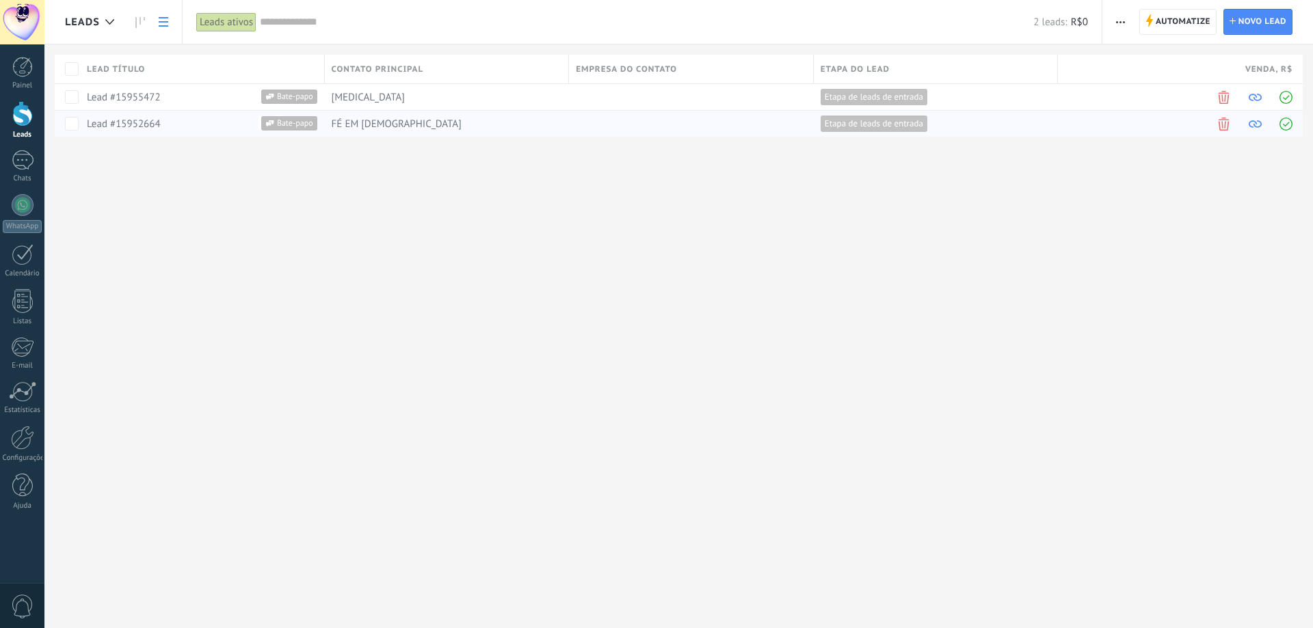
click at [103, 121] on link "Lead #15952664" at bounding box center [124, 124] width 74 height 13
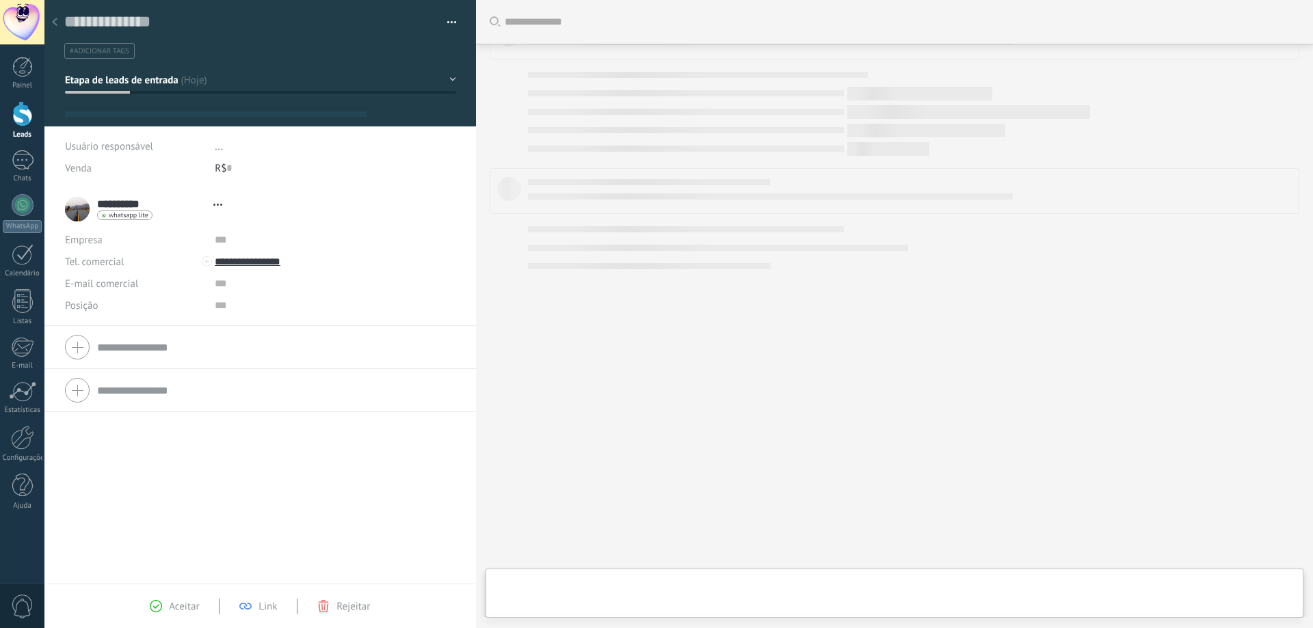
type textarea "**********"
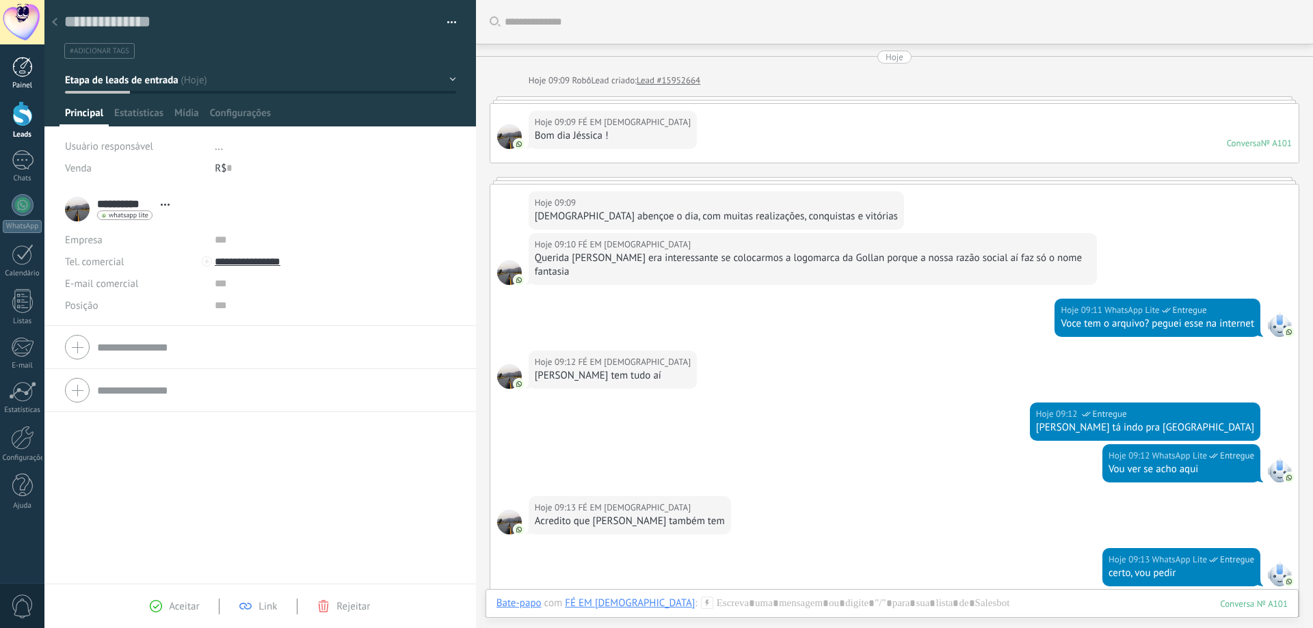
click at [18, 68] on div at bounding box center [22, 67] width 21 height 21
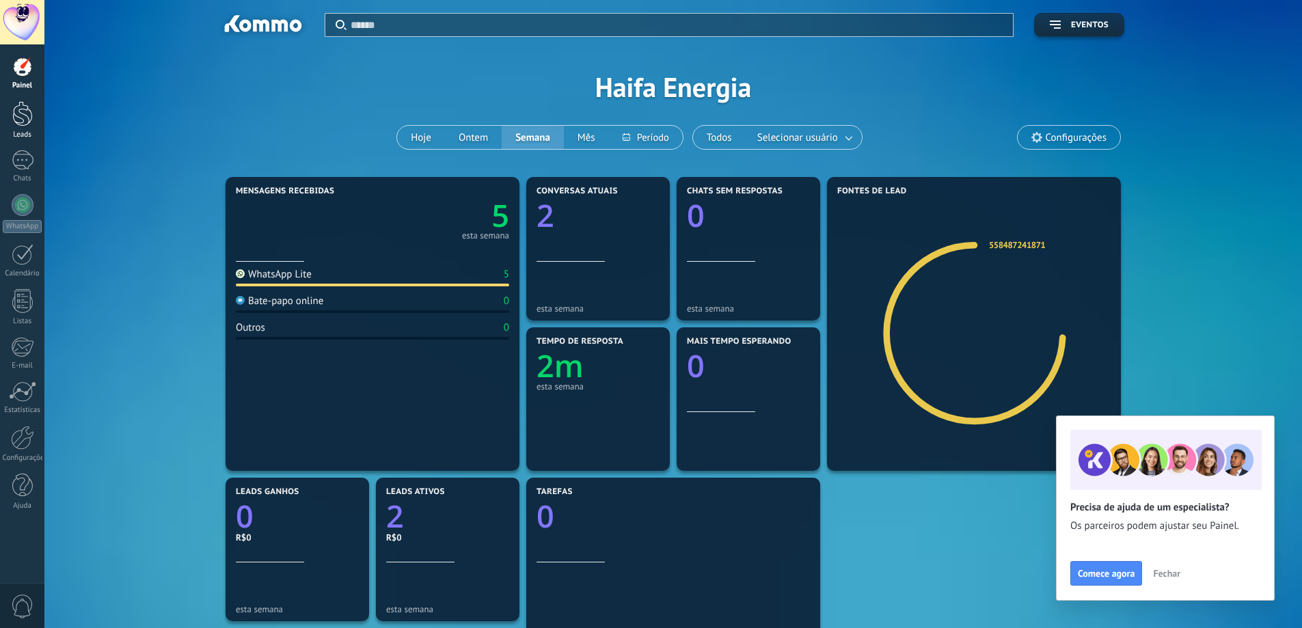
click at [28, 117] on div at bounding box center [22, 113] width 21 height 25
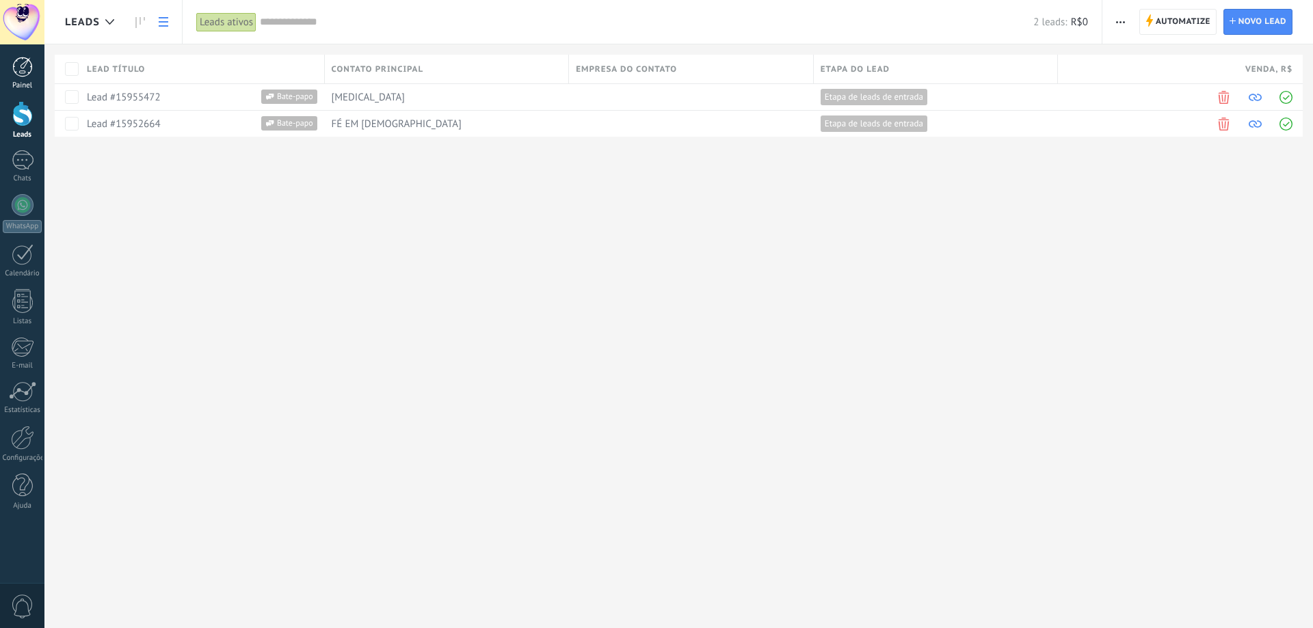
click at [28, 64] on div at bounding box center [22, 67] width 21 height 21
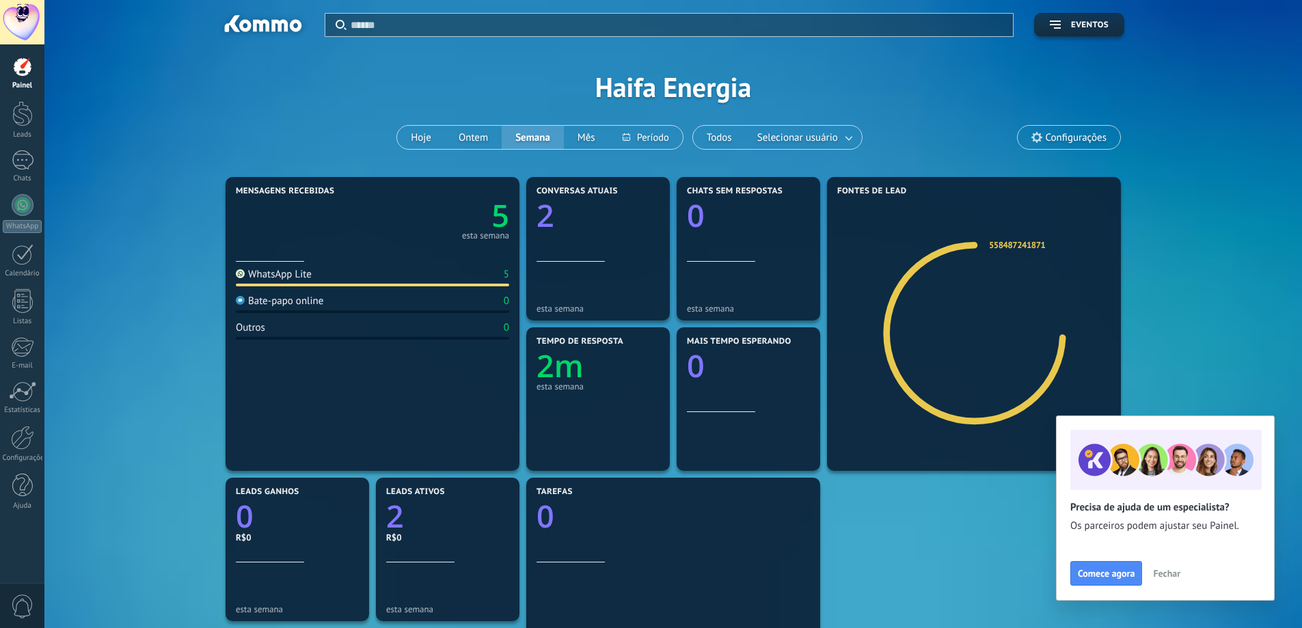
click at [27, 66] on div at bounding box center [22, 67] width 21 height 21
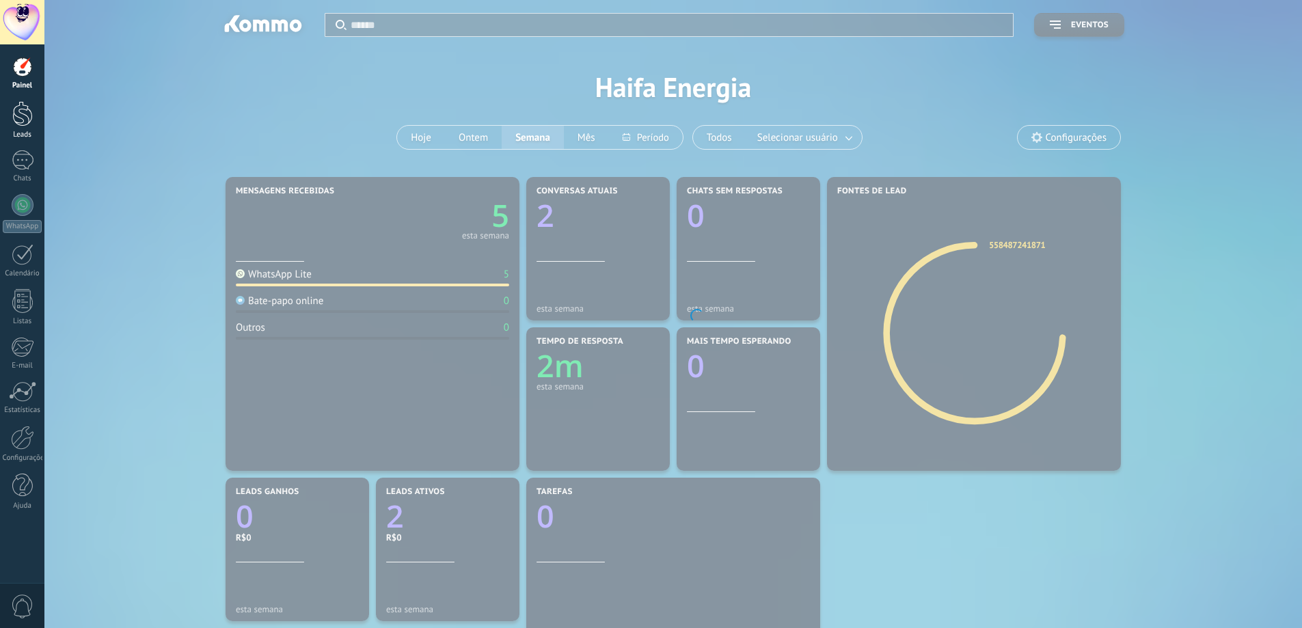
click at [27, 117] on div at bounding box center [22, 113] width 21 height 25
